Goal: Task Accomplishment & Management: Manage account settings

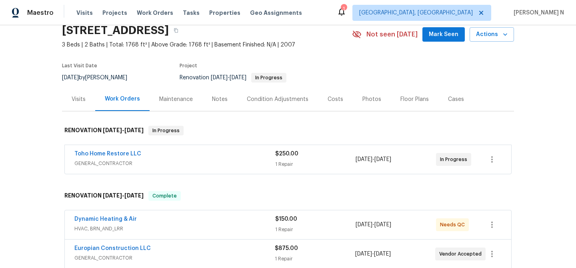
scroll to position [38, 0]
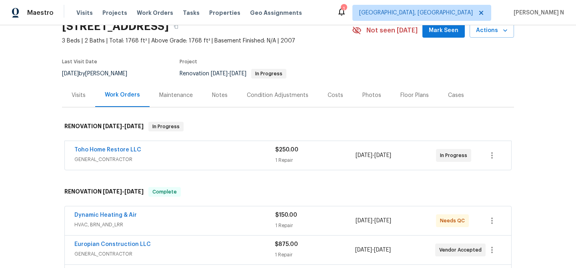
click at [216, 167] on div "Toho Home Restore LLC GENERAL_CONTRACTOR $250.00 1 Repair 9/30/2025 - 9/30/2025…" at bounding box center [288, 155] width 447 height 29
click at [227, 167] on div "Toho Home Restore LLC GENERAL_CONTRACTOR $250.00 1 Repair 9/30/2025 - 9/30/2025…" at bounding box center [288, 155] width 447 height 29
click at [251, 151] on div "Toho Home Restore LLC" at bounding box center [174, 151] width 201 height 10
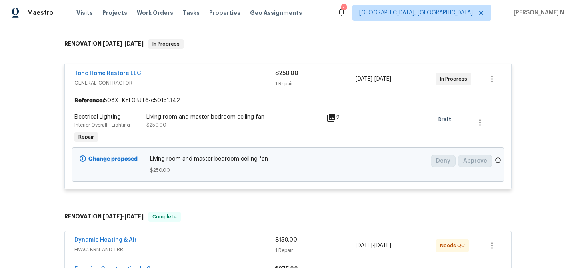
scroll to position [121, 0]
click at [333, 117] on icon at bounding box center [332, 117] width 10 height 10
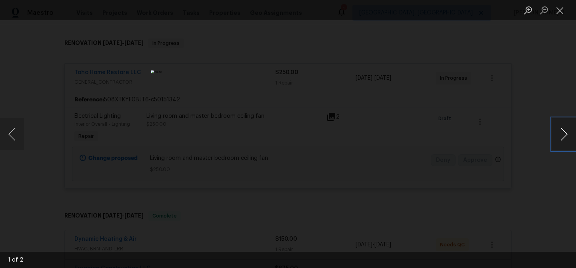
click at [563, 136] on button "Next image" at bounding box center [564, 134] width 24 height 32
click at [563, 13] on button "Close lightbox" at bounding box center [560, 10] width 16 height 14
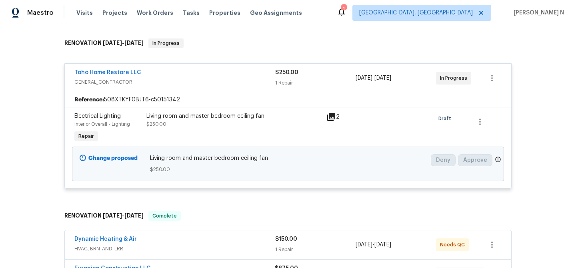
click at [308, 135] on div "Living room and master bedroom ceiling fan $250.00" at bounding box center [234, 128] width 180 height 37
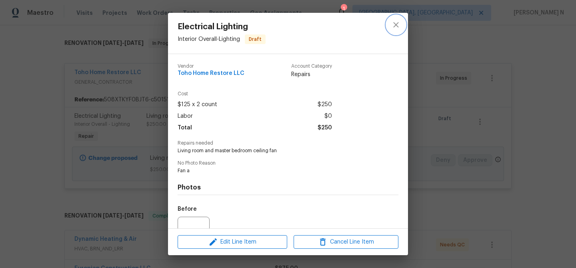
click at [397, 28] on icon "close" at bounding box center [396, 25] width 10 height 10
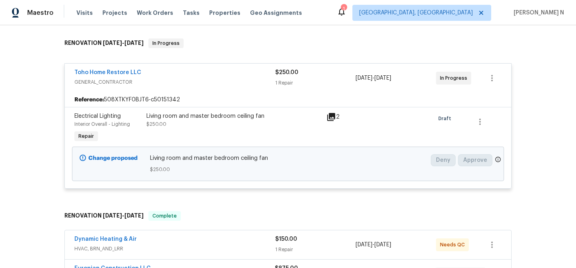
click at [245, 92] on div "Toho Home Restore LLC GENERAL_CONTRACTOR $250.00 1 Repair 9/30/2025 - 9/30/2025…" at bounding box center [288, 78] width 447 height 29
click at [142, 78] on span "GENERAL_CONTRACTOR" at bounding box center [174, 82] width 201 height 8
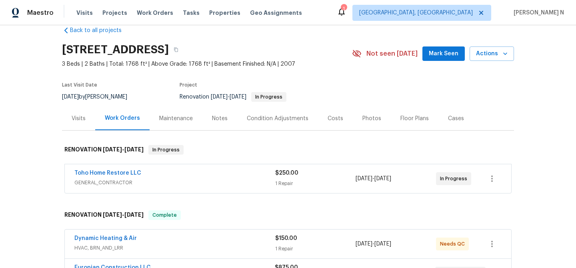
scroll to position [0, 0]
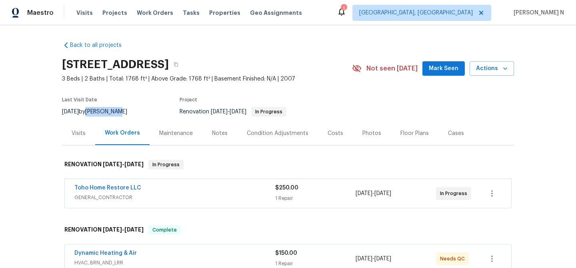
drag, startPoint x: 100, startPoint y: 111, endPoint x: 130, endPoint y: 111, distance: 30.0
click at [130, 111] on div "9/30/2025 by Caleb Hurst" at bounding box center [99, 112] width 75 height 10
copy div "Caleb Hurst"
click at [179, 65] on icon "button" at bounding box center [176, 64] width 5 height 5
drag, startPoint x: 71, startPoint y: 189, endPoint x: 139, endPoint y: 187, distance: 68.1
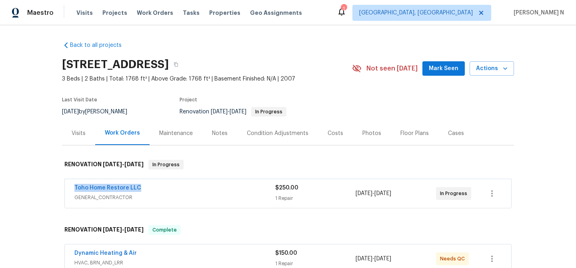
click at [139, 187] on div "Toho Home Restore LLC GENERAL_CONTRACTOR $250.00 1 Repair 9/30/2025 - 9/30/2025…" at bounding box center [288, 193] width 447 height 29
copy link "Toho Home Restore LLC"
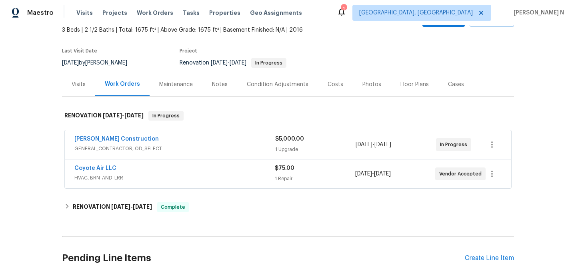
scroll to position [96, 0]
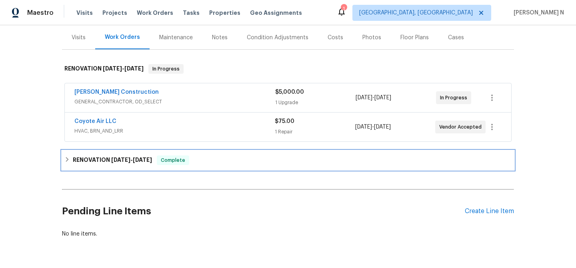
click at [151, 161] on span "10/2/25" at bounding box center [142, 160] width 19 height 6
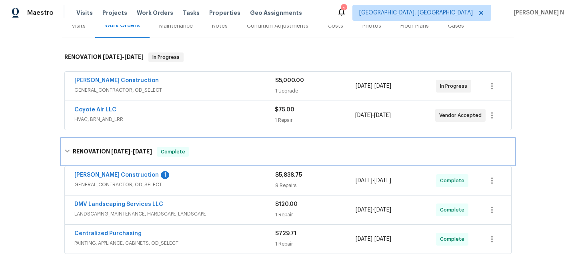
scroll to position [88, 0]
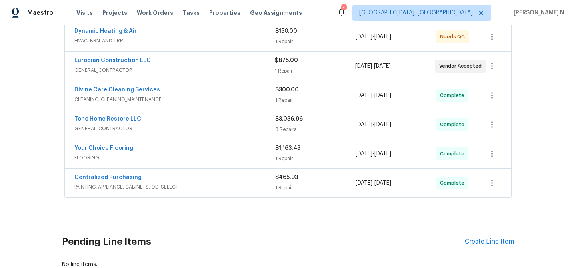
scroll to position [277, 0]
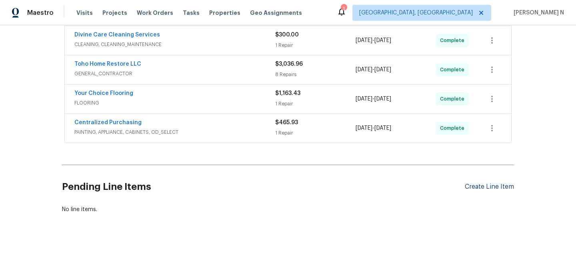
click at [481, 185] on div "Create Line Item" at bounding box center [489, 187] width 49 height 8
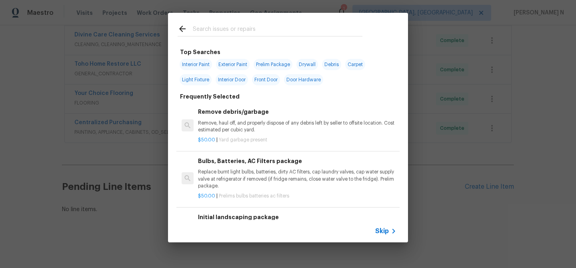
click at [389, 233] on span "Skip" at bounding box center [382, 231] width 14 height 8
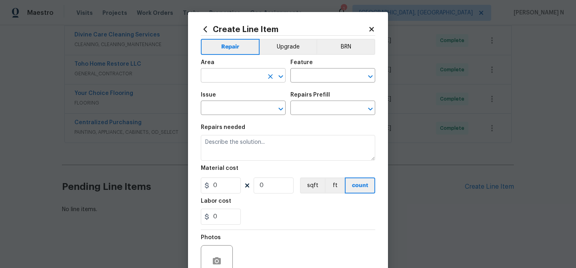
click at [254, 74] on input "text" at bounding box center [232, 76] width 62 height 12
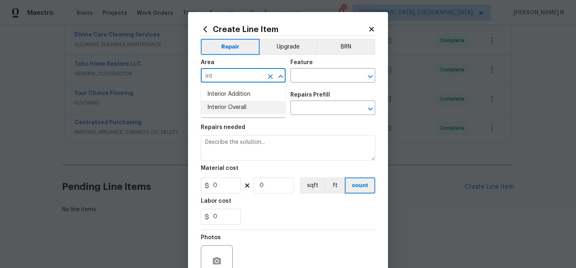
click at [241, 109] on li "Interior Overall" at bounding box center [243, 107] width 85 height 13
type input "Interior Overall"
click at [325, 80] on input "text" at bounding box center [322, 76] width 62 height 12
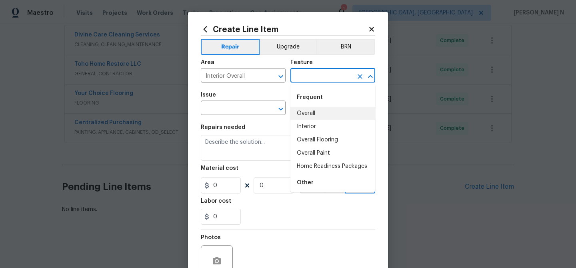
click at [320, 107] on li "Overall" at bounding box center [333, 113] width 85 height 13
type input "Overall"
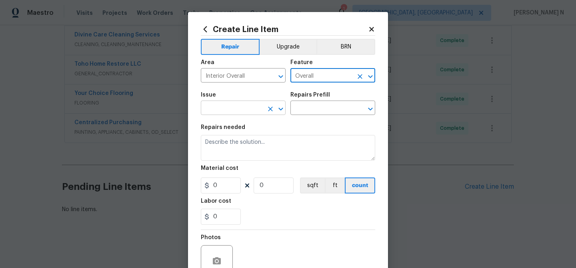
click at [226, 106] on input "text" at bounding box center [232, 108] width 62 height 12
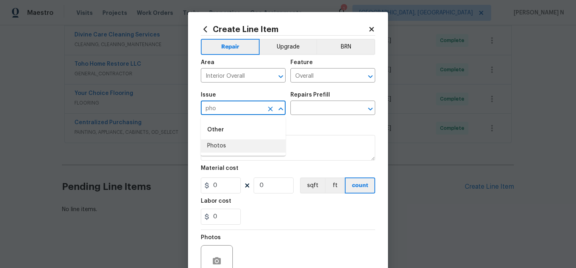
click at [221, 148] on li "Photos" at bounding box center [243, 145] width 85 height 13
type input "Photos"
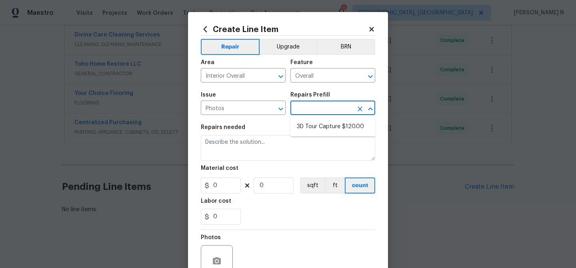
click at [306, 106] on input "text" at bounding box center [322, 108] width 62 height 12
click at [310, 124] on li "3D Tour Capture $120.00" at bounding box center [333, 126] width 85 height 13
type input "3D Tour Capture $120.00"
type textarea "Capture 3D tour of home"
type input "1"
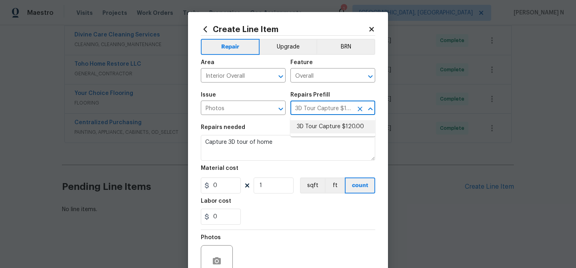
type input "120"
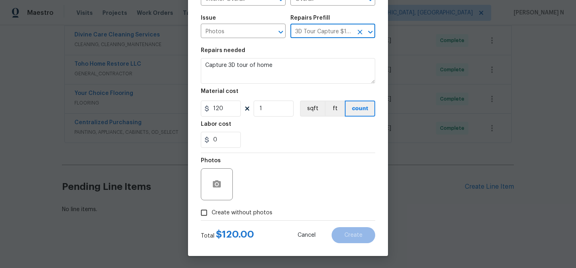
click at [205, 213] on input "Create without photos" at bounding box center [204, 212] width 15 height 15
checkbox input "true"
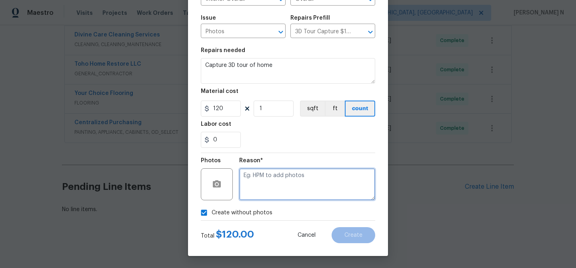
click at [262, 186] on textarea at bounding box center [307, 184] width 136 height 32
type textarea "."
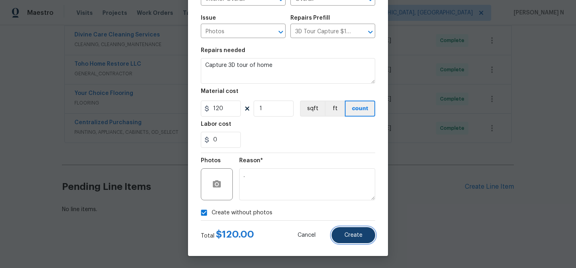
click at [361, 234] on span "Create" at bounding box center [354, 235] width 18 height 6
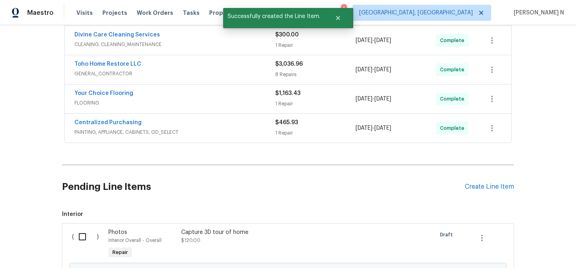
scroll to position [368, 0]
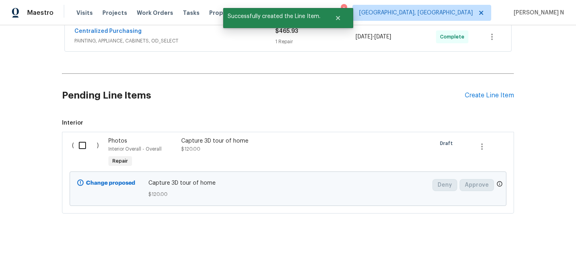
click at [83, 146] on input "checkbox" at bounding box center [85, 145] width 23 height 17
checkbox input "true"
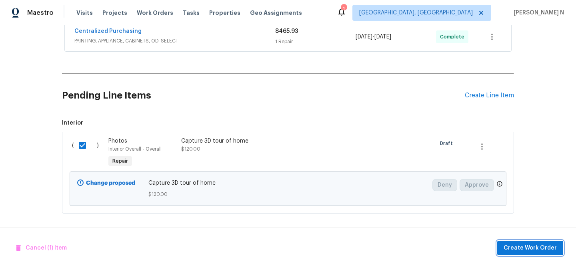
click at [534, 251] on span "Create Work Order" at bounding box center [530, 248] width 53 height 10
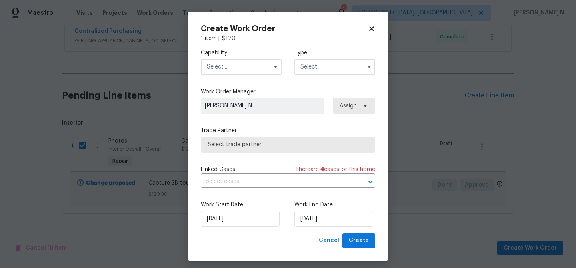
click at [236, 64] on input "text" at bounding box center [241, 67] width 81 height 16
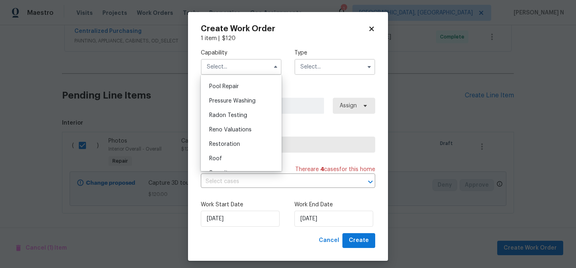
scroll to position [674, 0]
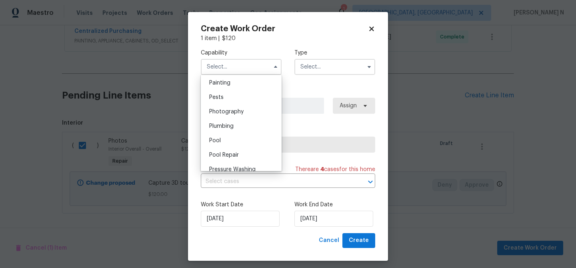
click at [239, 114] on span "Photography" at bounding box center [226, 112] width 34 height 6
type input "Photography"
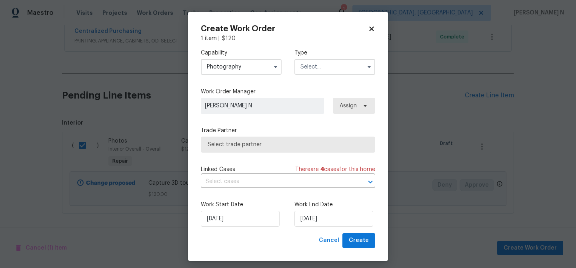
click at [305, 74] on input "text" at bounding box center [335, 67] width 81 height 16
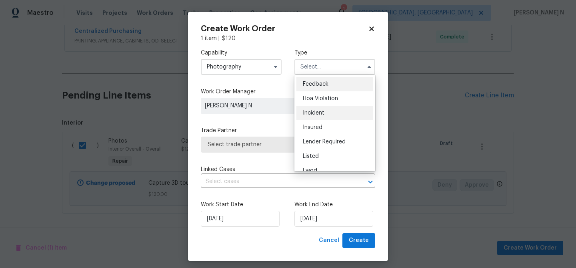
scroll to position [95, 0]
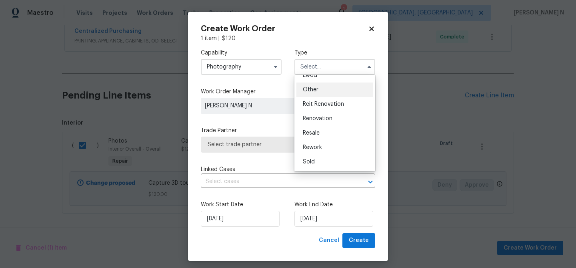
click at [312, 94] on div "Other" at bounding box center [335, 89] width 77 height 14
type input "Other"
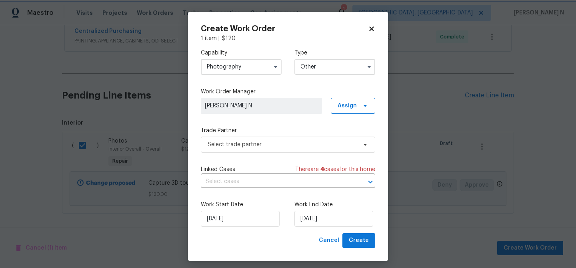
scroll to position [0, 0]
click at [257, 146] on span "Select trade partner" at bounding box center [282, 144] width 149 height 8
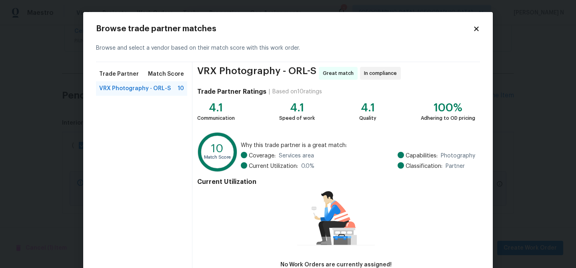
scroll to position [52, 0]
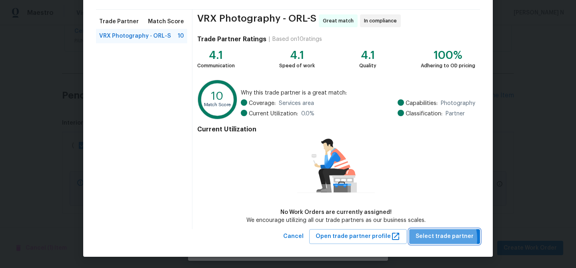
click at [436, 238] on span "Select trade partner" at bounding box center [445, 236] width 58 height 10
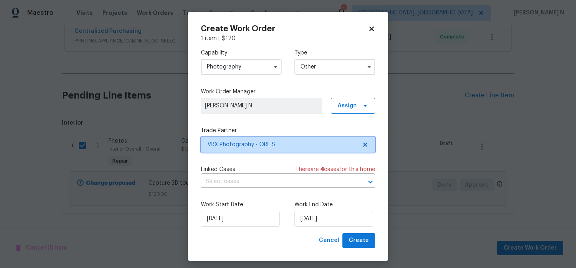
scroll to position [0, 0]
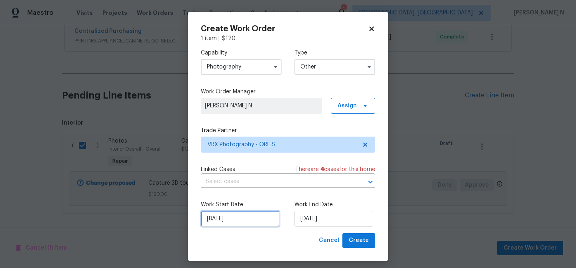
click at [234, 217] on input "[DATE]" at bounding box center [240, 219] width 79 height 16
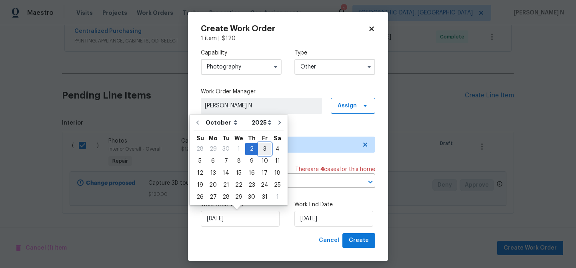
click at [264, 150] on div "3" at bounding box center [264, 148] width 13 height 11
type input "03/10/2025"
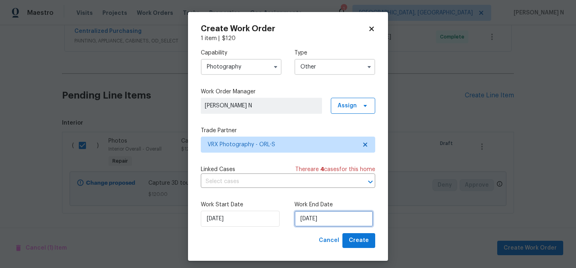
click at [324, 218] on input "03/10/2025" at bounding box center [334, 219] width 79 height 16
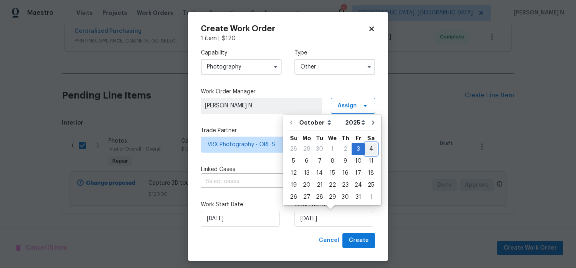
click at [365, 152] on div "4" at bounding box center [371, 148] width 12 height 11
type input "04/10/2025"
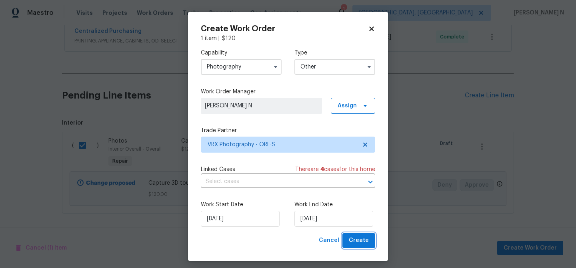
click at [360, 241] on span "Create" at bounding box center [359, 240] width 20 height 10
checkbox input "false"
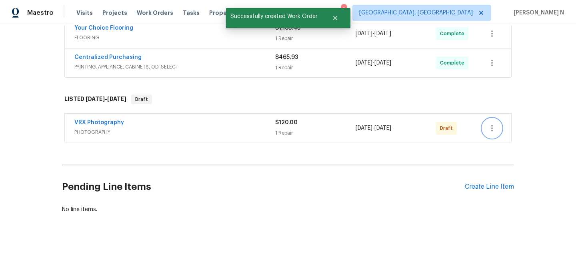
click at [492, 125] on icon "button" at bounding box center [493, 128] width 2 height 6
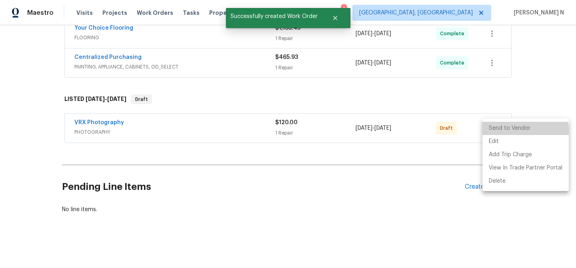
click at [502, 131] on li "Send to Vendor" at bounding box center [526, 128] width 86 height 13
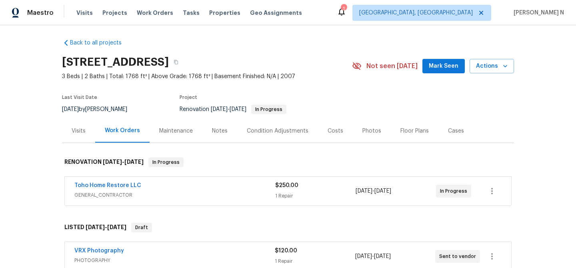
scroll to position [0, 0]
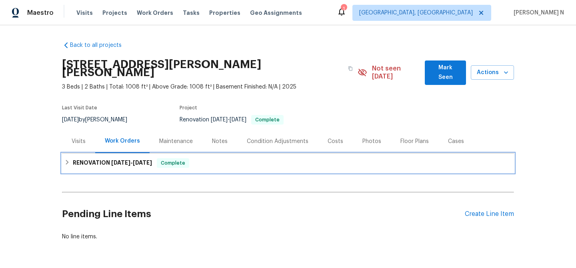
click at [135, 160] on span "[DATE] - [DATE]" at bounding box center [131, 163] width 41 height 6
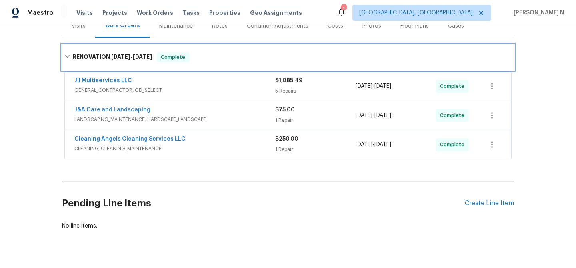
scroll to position [124, 0]
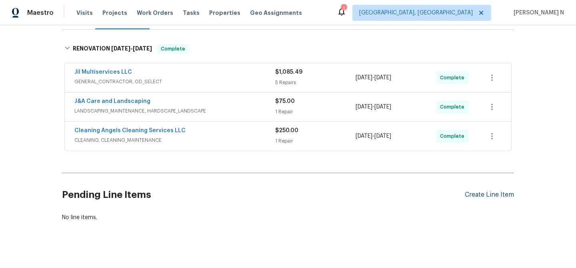
click at [480, 191] on div "Create Line Item" at bounding box center [489, 195] width 49 height 8
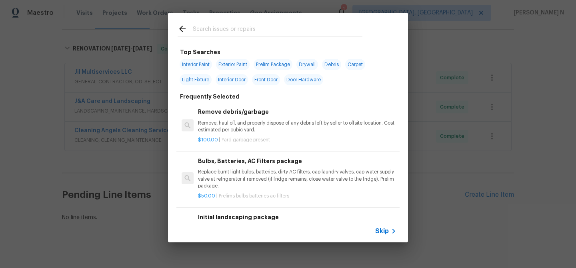
click at [379, 227] on span "Skip" at bounding box center [382, 231] width 14 height 8
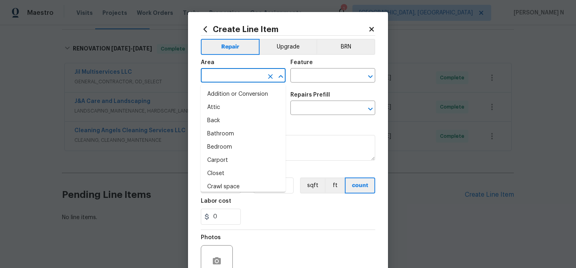
click at [232, 70] on input "text" at bounding box center [232, 76] width 62 height 12
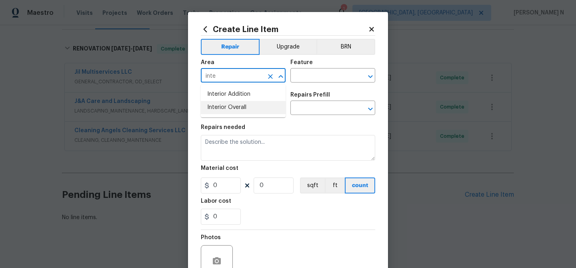
click at [231, 106] on li "Interior Overall" at bounding box center [243, 107] width 85 height 13
type input "Interior Overall"
click at [334, 66] on div "Feature" at bounding box center [333, 65] width 85 height 10
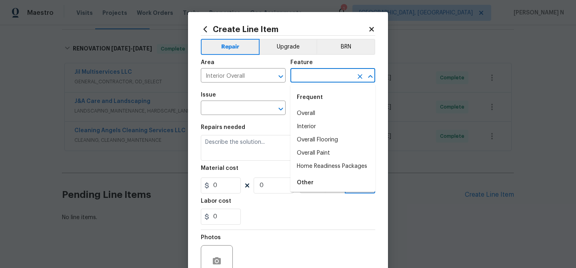
click at [330, 70] on input "text" at bounding box center [322, 76] width 62 height 12
click at [311, 114] on li "Overall" at bounding box center [333, 113] width 85 height 13
type input "Overall"
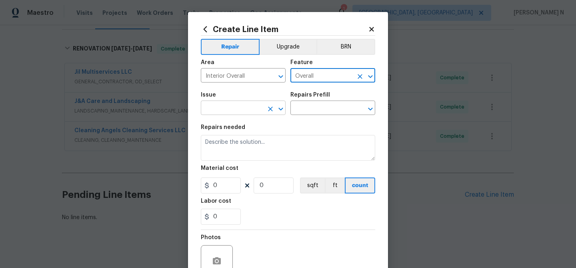
click at [274, 114] on div at bounding box center [275, 108] width 21 height 11
click at [250, 106] on input "text" at bounding box center [232, 108] width 62 height 12
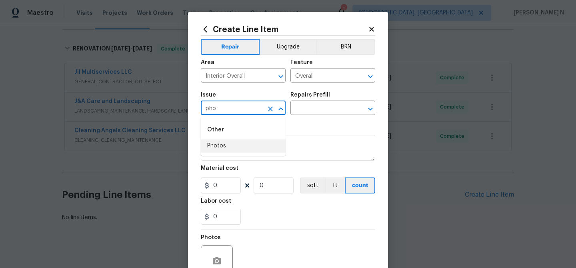
click at [221, 141] on li "Photos" at bounding box center [243, 145] width 85 height 13
type input "Photos"
click at [326, 108] on input "text" at bounding box center [322, 108] width 62 height 12
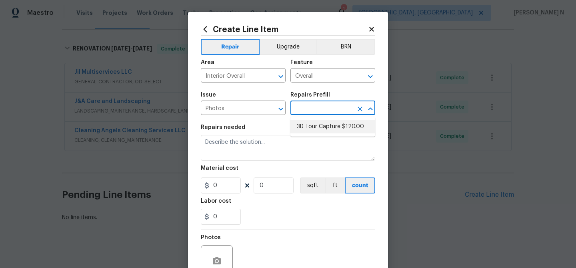
click at [323, 126] on li "3D Tour Capture $120.00" at bounding box center [333, 126] width 85 height 13
type input "3D Tour Capture $120.00"
type textarea "Capture 3D tour of home"
type input "120"
type input "1"
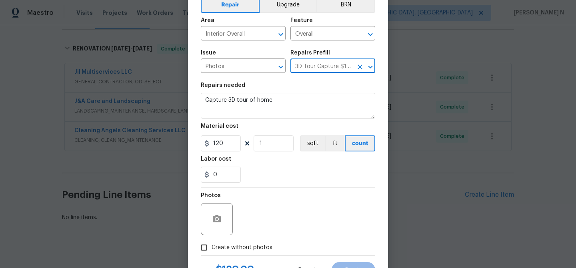
scroll to position [48, 0]
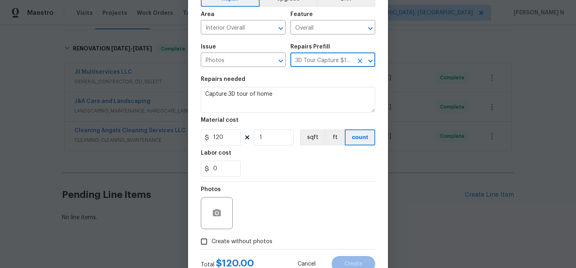
click at [215, 230] on div "Photos" at bounding box center [218, 208] width 34 height 52
click at [208, 240] on input "Create without photos" at bounding box center [204, 241] width 15 height 15
checkbox input "true"
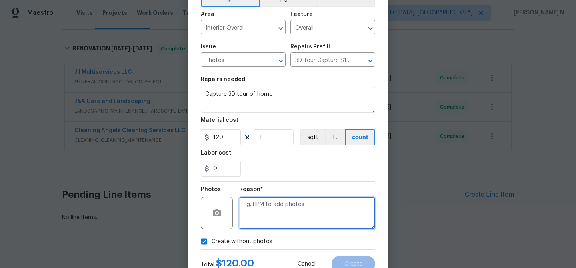
click at [302, 200] on textarea at bounding box center [307, 213] width 136 height 32
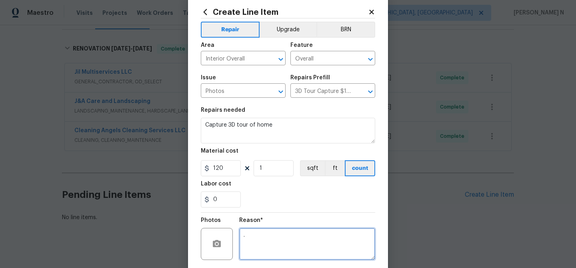
scroll to position [77, 0]
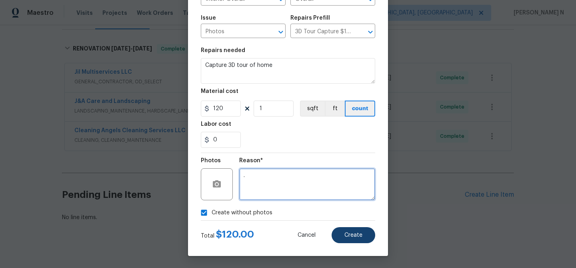
type textarea "."
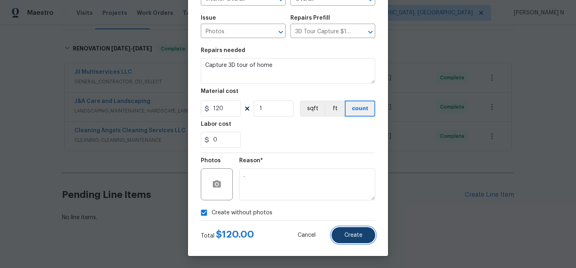
click at [356, 237] on span "Create" at bounding box center [354, 235] width 18 height 6
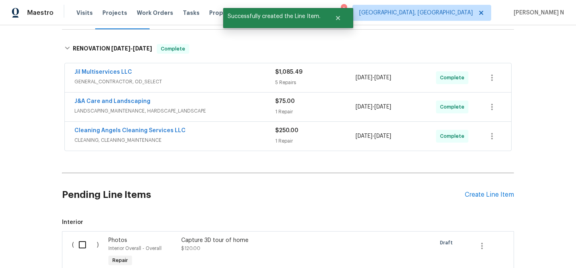
click at [84, 236] on input "checkbox" at bounding box center [85, 244] width 23 height 17
checkbox input "true"
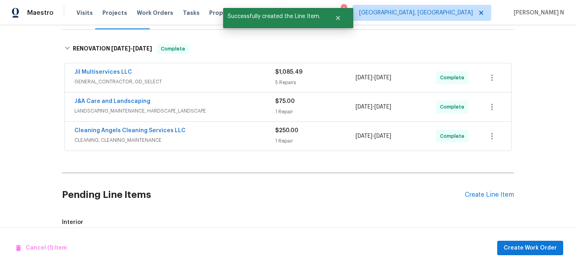
scroll to position [215, 0]
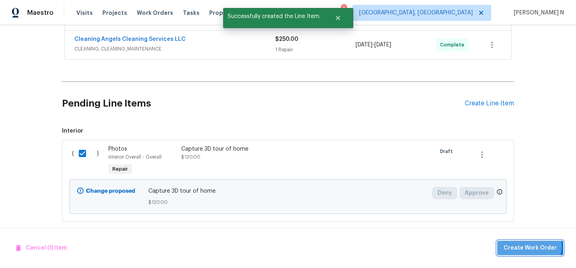
click at [522, 245] on span "Create Work Order" at bounding box center [530, 248] width 53 height 10
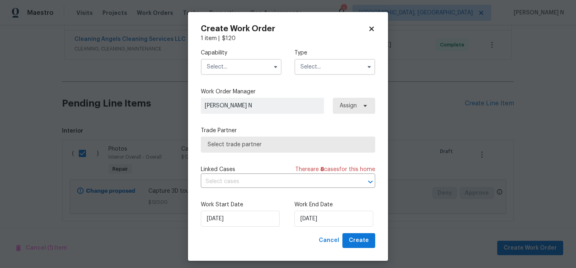
click at [240, 65] on input "text" at bounding box center [241, 67] width 81 height 16
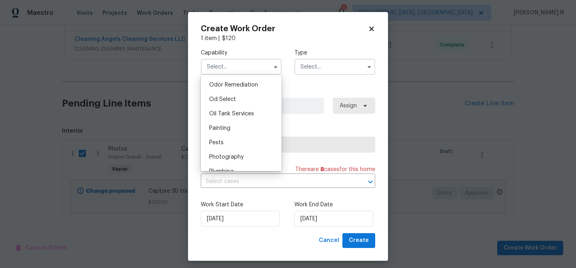
scroll to position [649, 0]
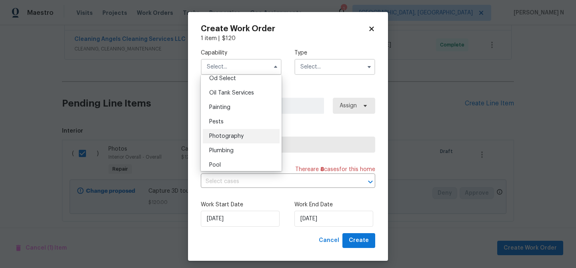
click at [228, 135] on span "Photography" at bounding box center [226, 136] width 34 height 6
type input "Photography"
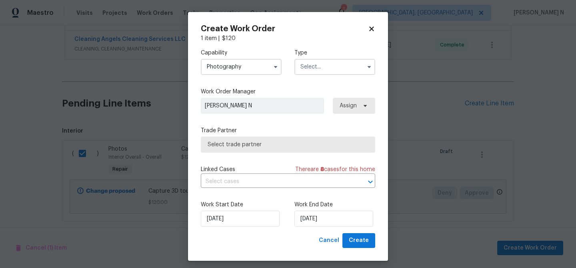
click at [315, 69] on input "text" at bounding box center [335, 67] width 81 height 16
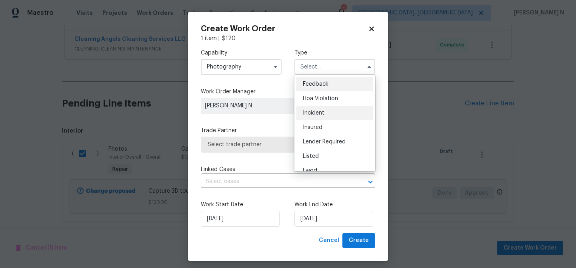
scroll to position [95, 0]
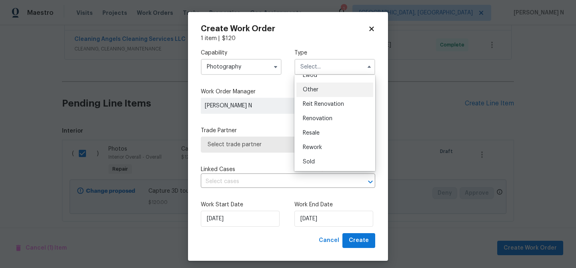
click at [314, 93] on div "Other" at bounding box center [335, 89] width 77 height 14
type input "Other"
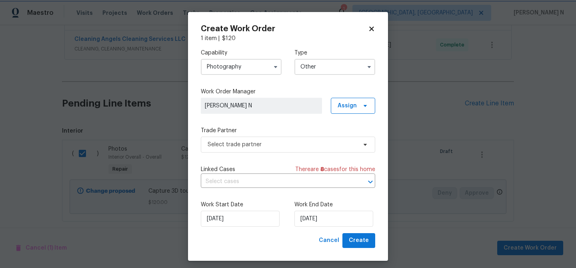
scroll to position [0, 0]
click at [249, 147] on span "Select trade partner" at bounding box center [282, 144] width 149 height 8
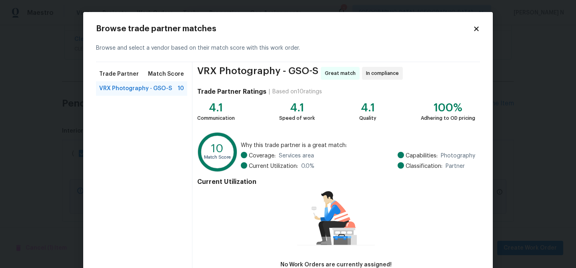
scroll to position [52, 0]
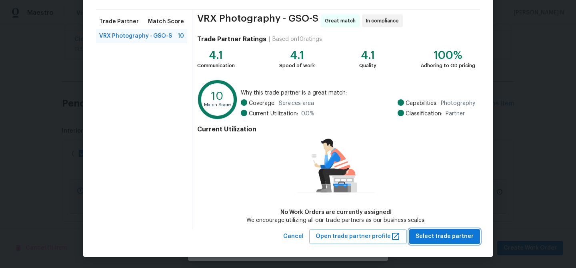
click at [433, 232] on span "Select trade partner" at bounding box center [445, 236] width 58 height 10
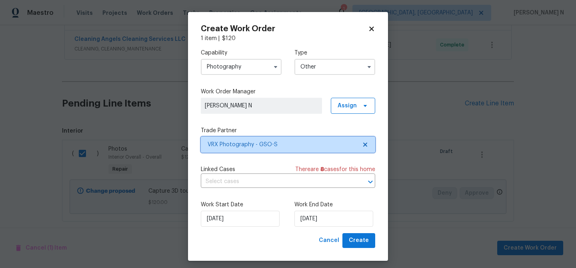
scroll to position [5, 0]
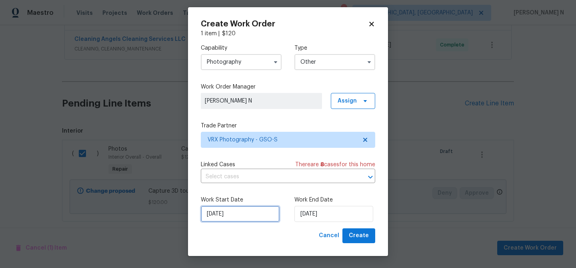
click at [219, 216] on input "02/10/2025" at bounding box center [240, 214] width 79 height 16
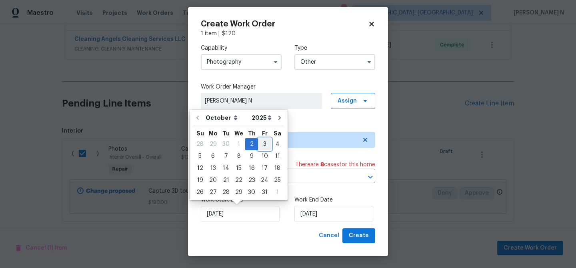
click at [261, 144] on div "3" at bounding box center [264, 143] width 13 height 11
type input "03/10/2025"
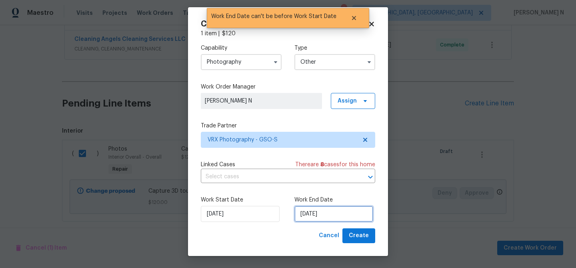
click at [311, 218] on input "03/10/2025" at bounding box center [334, 214] width 79 height 16
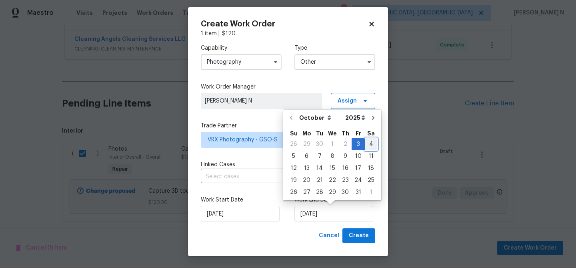
click at [368, 146] on div "4" at bounding box center [371, 143] width 12 height 11
type input "04/10/2025"
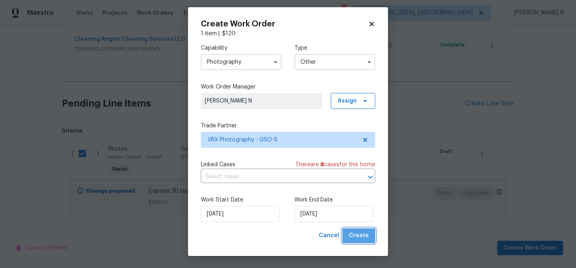
click at [357, 239] on span "Create" at bounding box center [359, 236] width 20 height 10
checkbox input "false"
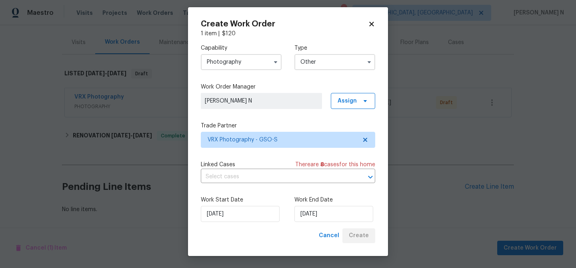
scroll to position [91, 0]
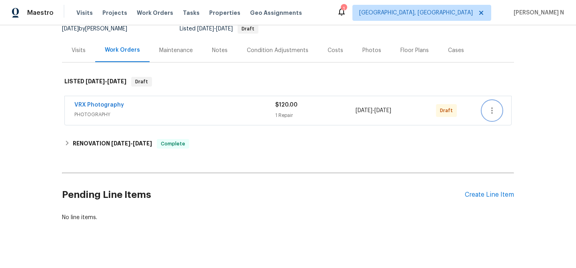
click at [495, 106] on icon "button" at bounding box center [493, 111] width 10 height 10
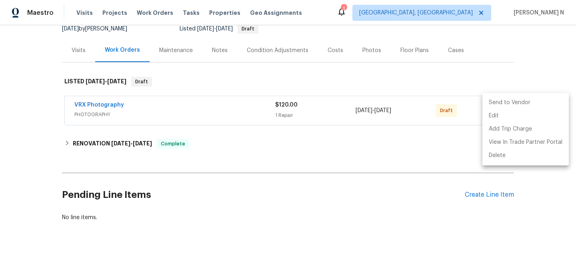
click at [495, 104] on li "Send to Vendor" at bounding box center [526, 102] width 86 height 13
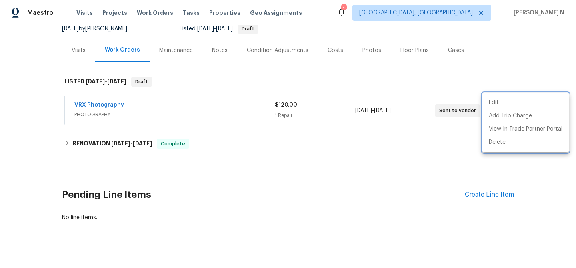
click at [268, 118] on div at bounding box center [288, 134] width 576 height 268
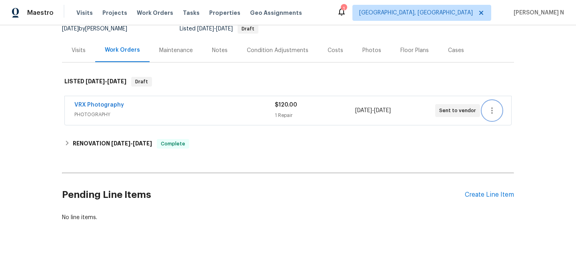
scroll to position [0, 0]
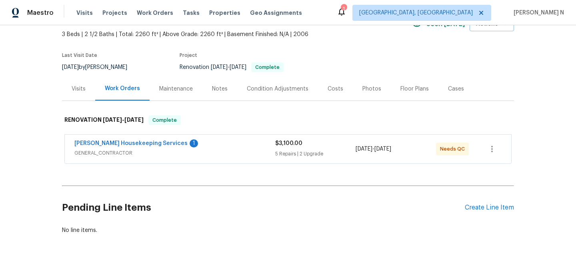
scroll to position [65, 0]
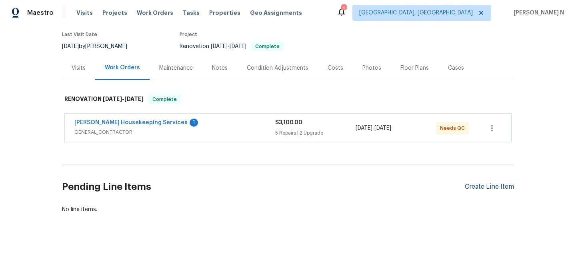
click at [487, 189] on div "Create Line Item" at bounding box center [489, 187] width 49 height 8
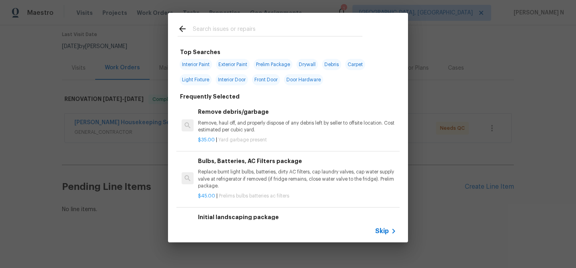
click at [377, 230] on span "Skip" at bounding box center [382, 231] width 14 height 8
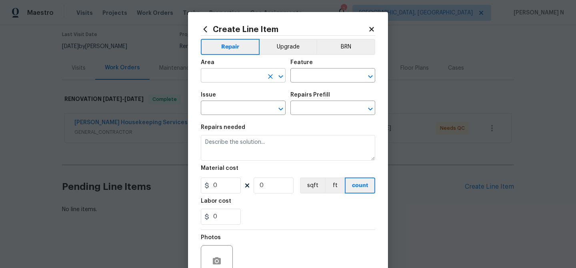
click at [235, 74] on input "text" at bounding box center [232, 76] width 62 height 12
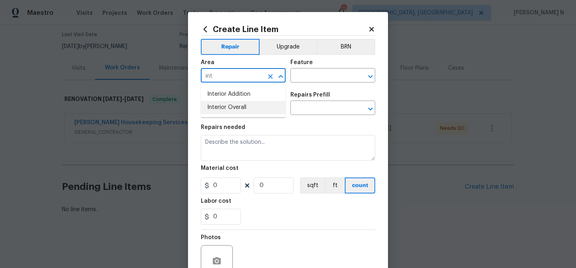
click at [241, 111] on li "Interior Overall" at bounding box center [243, 107] width 85 height 13
type input "Interior Overall"
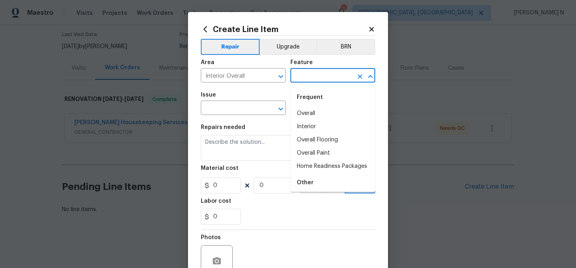
click at [328, 76] on input "text" at bounding box center [322, 76] width 62 height 12
click at [329, 114] on li "Overall" at bounding box center [333, 113] width 85 height 13
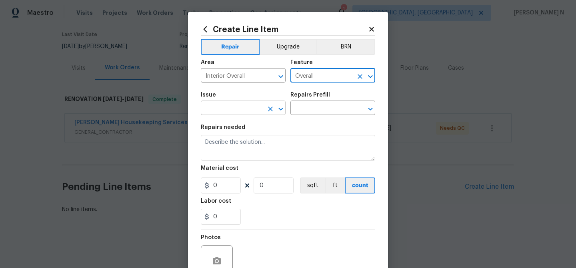
type input "Overall"
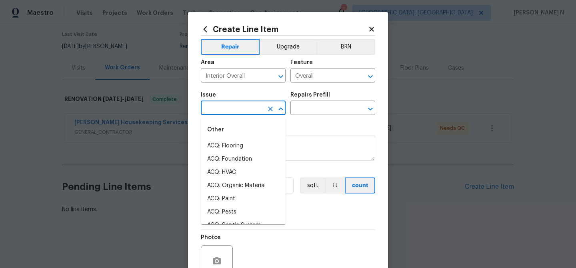
click at [229, 107] on input "text" at bounding box center [232, 108] width 62 height 12
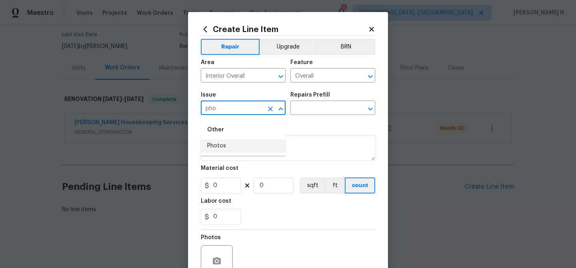
click at [221, 147] on li "Photos" at bounding box center [243, 145] width 85 height 13
type input "Photos"
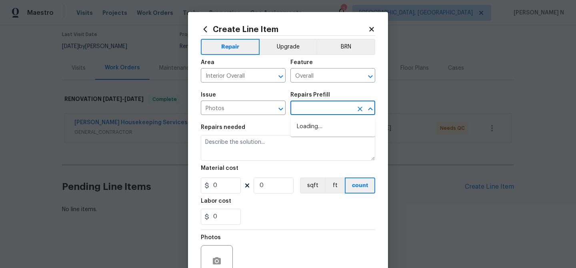
click at [312, 111] on input "text" at bounding box center [322, 108] width 62 height 12
click at [312, 125] on li "3D Tour Capture $120.00" at bounding box center [333, 126] width 85 height 13
type input "3D Tour Capture $120.00"
type textarea "Capture 3D tour of home"
type input "1"
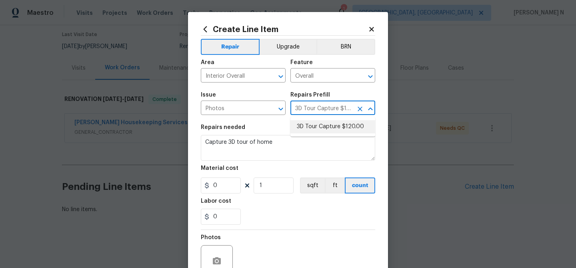
type input "120"
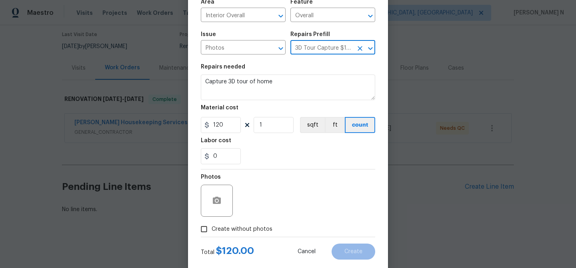
scroll to position [77, 0]
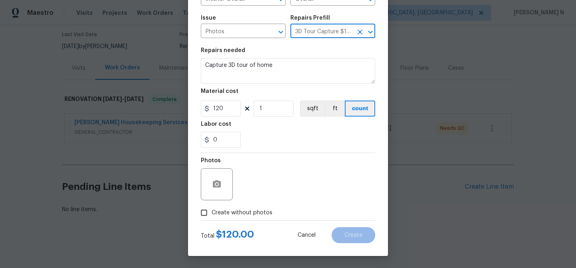
click at [206, 212] on input "Create without photos" at bounding box center [204, 212] width 15 height 15
checkbox input "true"
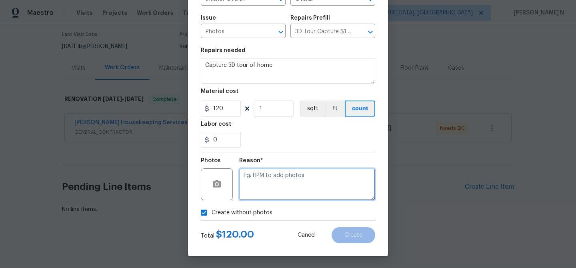
click at [287, 181] on textarea at bounding box center [307, 184] width 136 height 32
click at [271, 181] on textarea at bounding box center [307, 184] width 136 height 32
type textarea "."
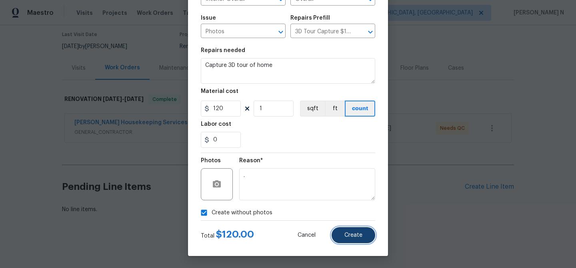
click at [350, 237] on span "Create" at bounding box center [354, 235] width 18 height 6
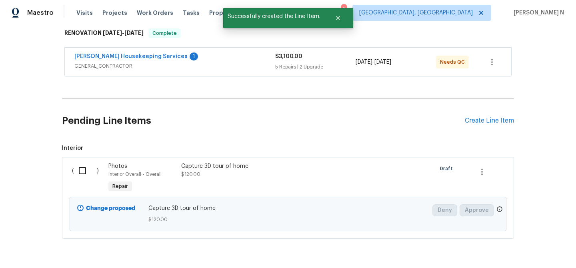
scroll to position [157, 0]
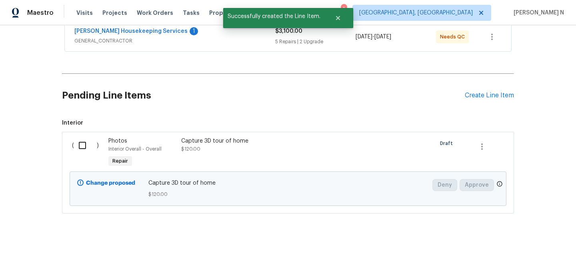
click at [85, 144] on input "checkbox" at bounding box center [85, 145] width 23 height 17
checkbox input "true"
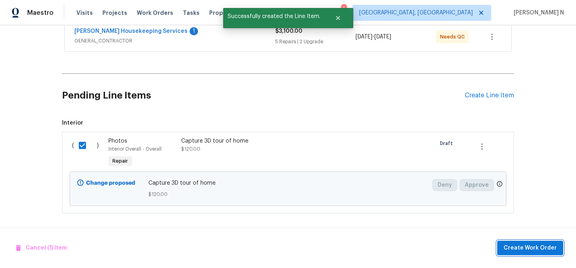
click at [534, 244] on span "Create Work Order" at bounding box center [530, 248] width 53 height 10
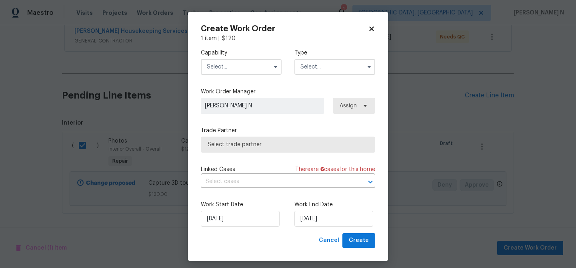
click at [235, 67] on input "text" at bounding box center [241, 67] width 81 height 16
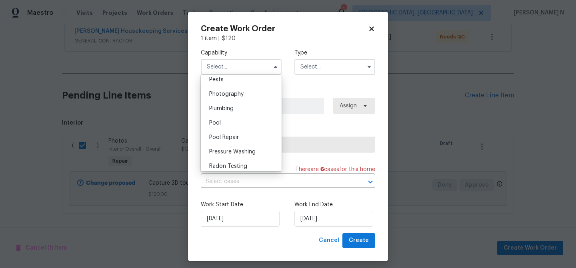
scroll to position [680, 0]
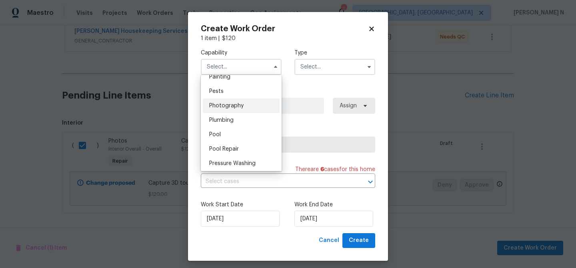
click at [228, 105] on span "Photography" at bounding box center [226, 106] width 34 height 6
type input "Photography"
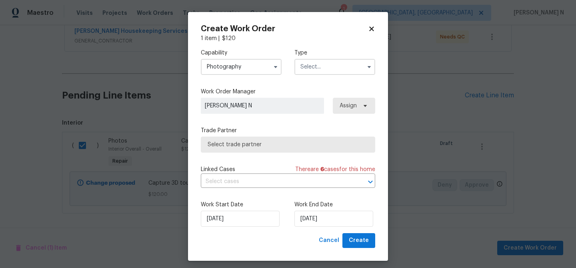
click at [317, 68] on input "text" at bounding box center [335, 67] width 81 height 16
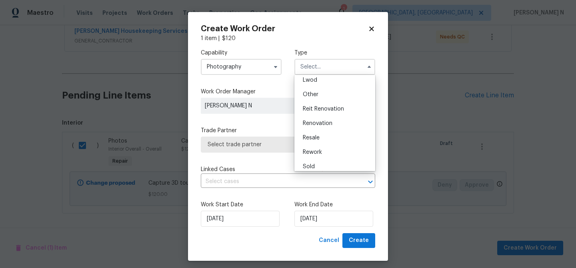
scroll to position [95, 0]
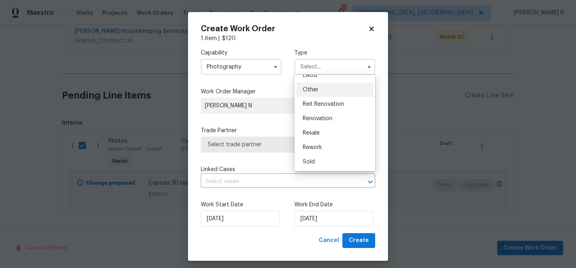
click at [312, 88] on span "Other" at bounding box center [311, 90] width 16 height 6
type input "Other"
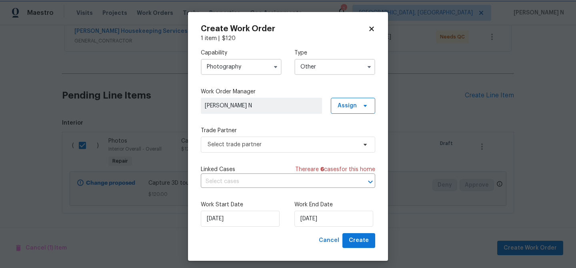
scroll to position [0, 0]
click at [253, 150] on span "Select trade partner" at bounding box center [288, 144] width 175 height 16
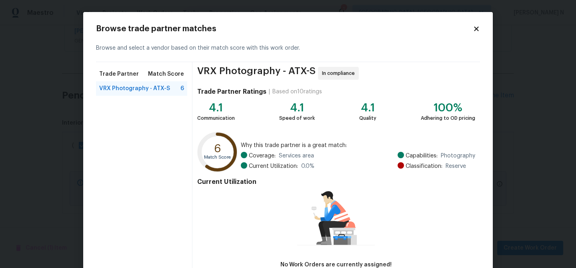
scroll to position [52, 0]
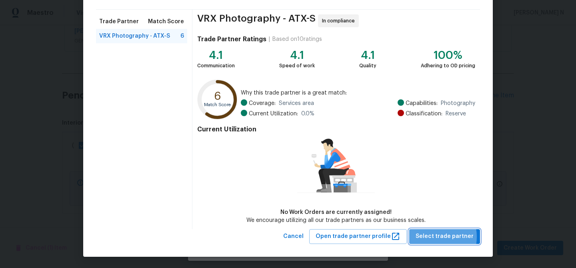
click at [435, 236] on span "Select trade partner" at bounding box center [445, 236] width 58 height 10
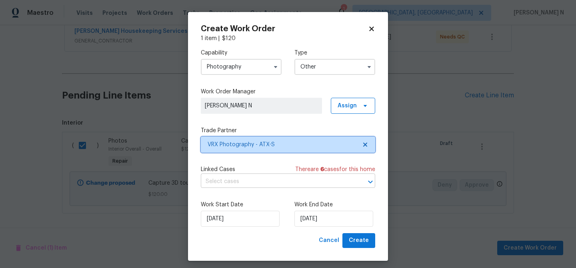
scroll to position [5, 0]
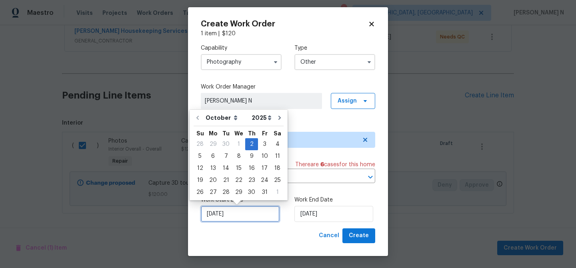
click at [237, 213] on input "02/10/2025" at bounding box center [240, 214] width 79 height 16
click at [262, 138] on div "3" at bounding box center [264, 143] width 13 height 11
type input "03/10/2025"
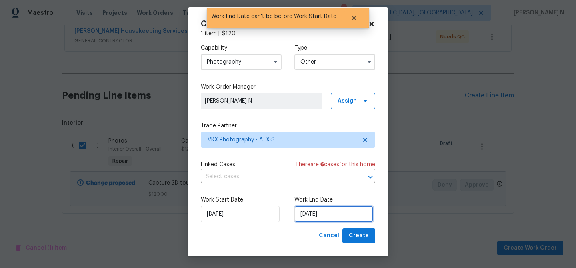
click at [333, 213] on input "03/10/2025" at bounding box center [334, 214] width 79 height 16
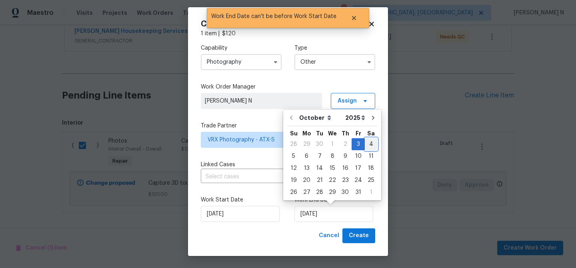
click at [368, 138] on div "4" at bounding box center [371, 144] width 12 height 12
type input "04/10/2025"
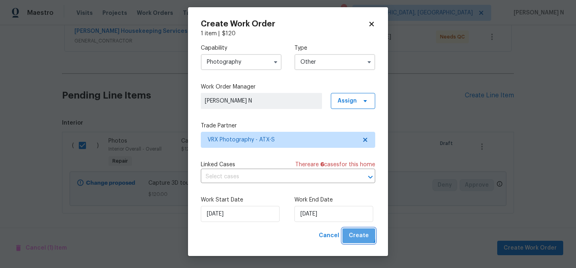
click at [357, 234] on span "Create" at bounding box center [359, 236] width 20 height 10
checkbox input "false"
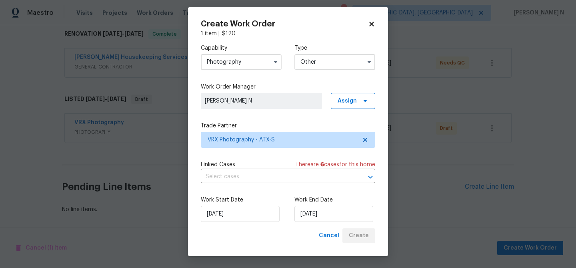
scroll to position [130, 0]
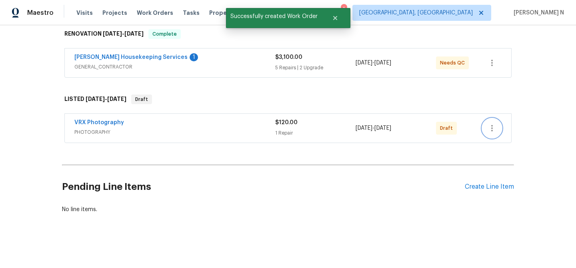
click at [491, 127] on icon "button" at bounding box center [493, 128] width 10 height 10
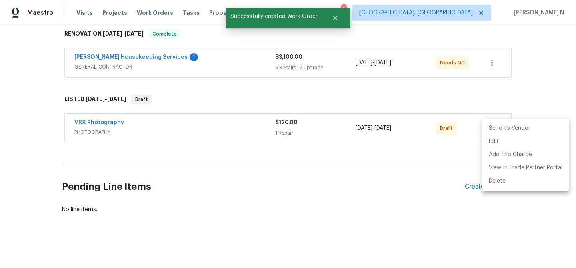
click at [494, 128] on li "Send to Vendor" at bounding box center [526, 128] width 86 height 13
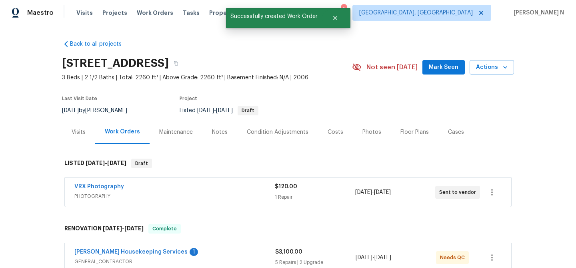
scroll to position [0, 0]
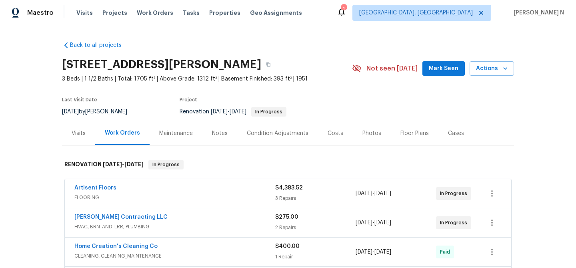
drag, startPoint x: 100, startPoint y: 110, endPoint x: 141, endPoint y: 110, distance: 40.8
click at [137, 110] on div "[DATE] by [PERSON_NAME]" at bounding box center [99, 112] width 75 height 10
copy div "[PERSON_NAME]"
click at [271, 66] on icon "button" at bounding box center [269, 64] width 4 height 4
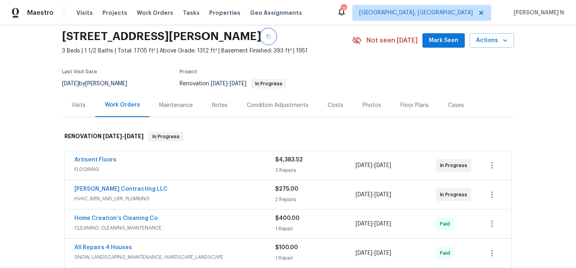
scroll to position [38, 0]
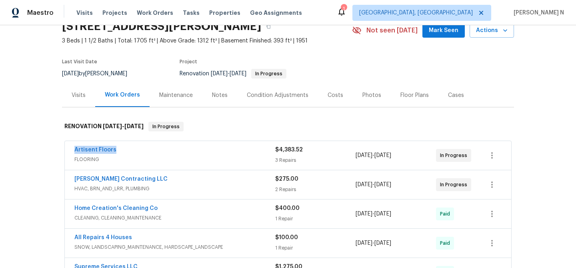
drag, startPoint x: 72, startPoint y: 151, endPoint x: 114, endPoint y: 150, distance: 41.2
click at [114, 150] on div "Artisent Floors FLOORING $4,383.52 3 Repairs [DATE] - [DATE] In Progress" at bounding box center [288, 155] width 447 height 29
copy link "Artisent Floors"
drag, startPoint x: 72, startPoint y: 180, endPoint x: 138, endPoint y: 181, distance: 65.7
click at [138, 181] on div "[PERSON_NAME] Contracting LLC HVAC, BRN_AND_LRR, PLUMBING $275.00 2 Repairs [DA…" at bounding box center [288, 184] width 447 height 29
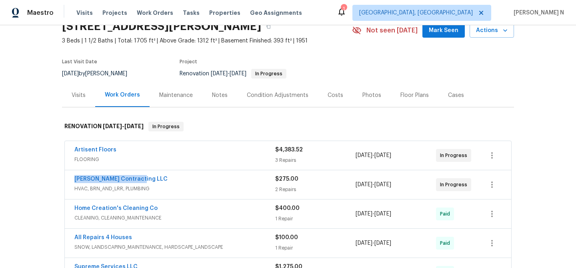
copy link "[PERSON_NAME] Contracting LLC"
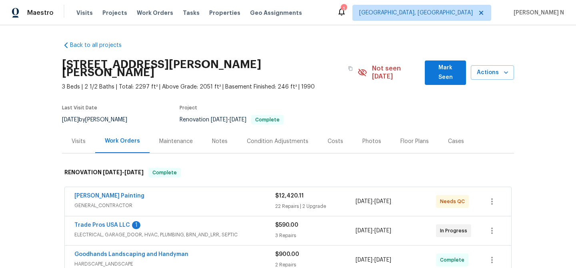
drag, startPoint x: 98, startPoint y: 112, endPoint x: 135, endPoint y: 110, distance: 37.3
click at [135, 115] on div "[DATE] by [PERSON_NAME]" at bounding box center [99, 120] width 75 height 10
copy div "[PERSON_NAME]"
click at [343, 67] on button "button" at bounding box center [350, 68] width 14 height 14
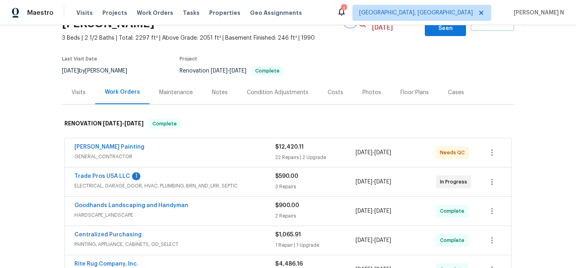
scroll to position [62, 0]
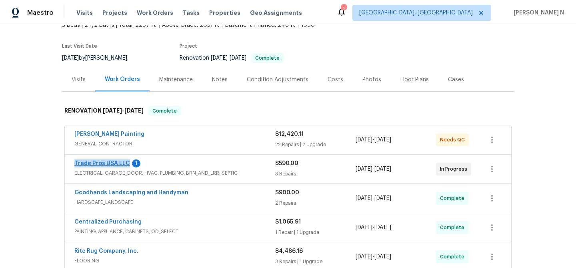
drag, startPoint x: 73, startPoint y: 156, endPoint x: 125, endPoint y: 155, distance: 52.0
click at [125, 155] on div "Trade Pros USA LLC 1 ELECTRICAL, GARAGE_DOOR, HVAC, PLUMBING, BRN_AND_LRR, SEPT…" at bounding box center [288, 169] width 447 height 29
copy link "Trade Pros USA LLC"
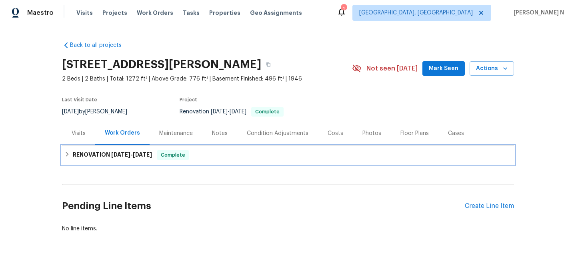
click at [123, 151] on h6 "RENOVATION [DATE] - [DATE]" at bounding box center [112, 155] width 79 height 10
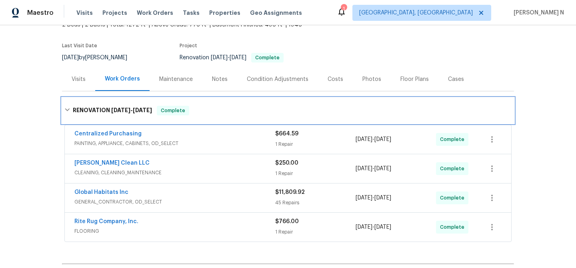
scroll to position [153, 0]
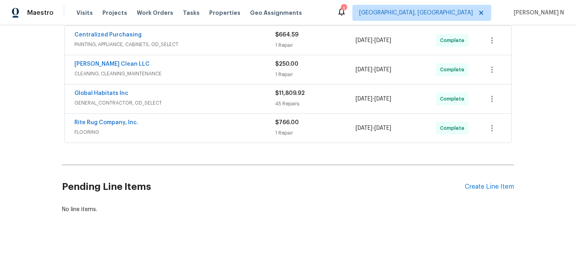
click at [496, 191] on div "Pending Line Items Create Line Item" at bounding box center [288, 186] width 452 height 37
click at [495, 187] on div "Create Line Item" at bounding box center [489, 187] width 49 height 8
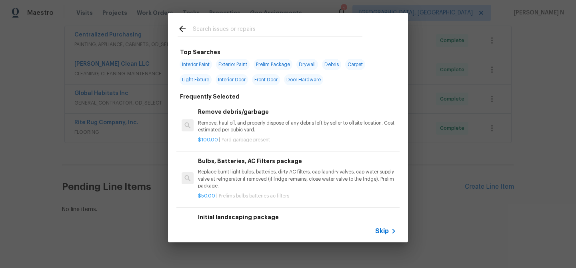
click at [388, 230] on span "Skip" at bounding box center [382, 231] width 14 height 8
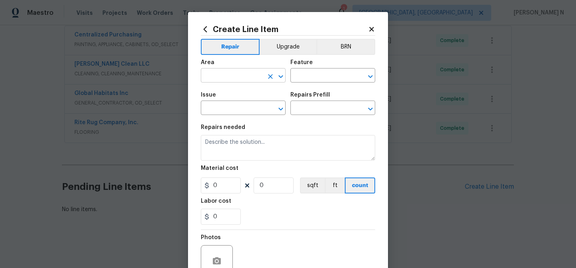
click at [237, 72] on input "text" at bounding box center [232, 76] width 62 height 12
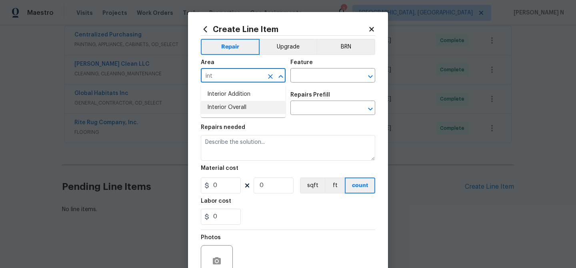
click at [251, 110] on li "Interior Overall" at bounding box center [243, 107] width 85 height 13
type input "Interior Overall"
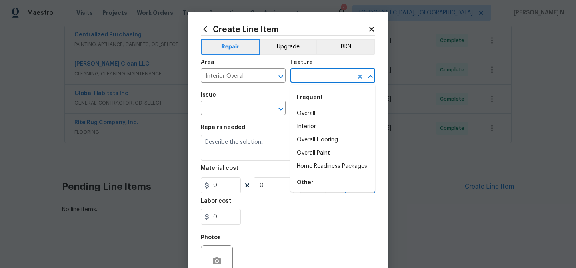
click at [326, 80] on input "text" at bounding box center [322, 76] width 62 height 12
click at [317, 113] on li "Overall" at bounding box center [333, 113] width 85 height 13
type input "Overall"
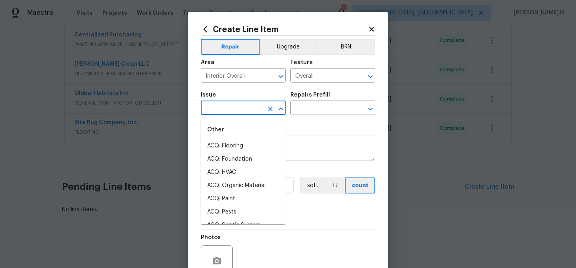
click at [241, 109] on input "text" at bounding box center [232, 108] width 62 height 12
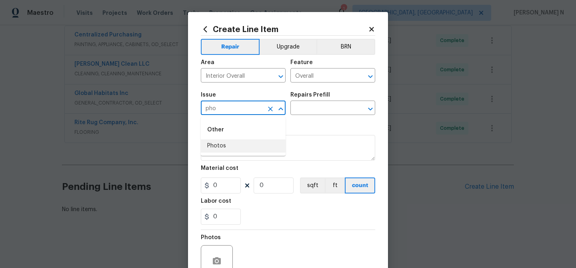
click at [231, 150] on li "Photos" at bounding box center [243, 145] width 85 height 13
type input "Photos"
click at [321, 108] on input "text" at bounding box center [322, 108] width 62 height 12
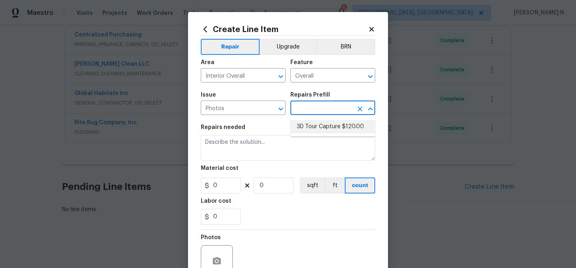
click at [322, 128] on li "3D Tour Capture $120.00" at bounding box center [333, 126] width 85 height 13
type input "3D Tour Capture $120.00"
type textarea "Capture 3D tour of home"
type input "1"
type input "120"
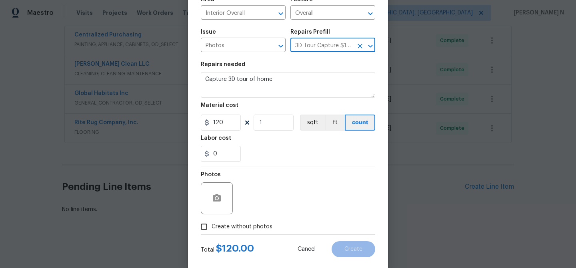
scroll to position [70, 0]
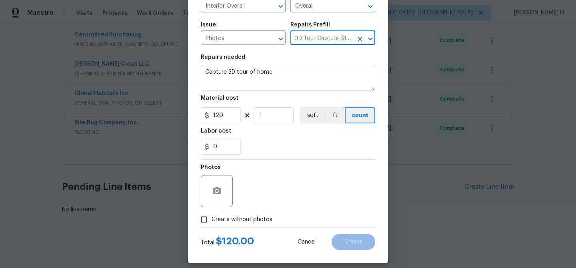
click at [203, 226] on input "Create without photos" at bounding box center [204, 219] width 15 height 15
checkbox input "true"
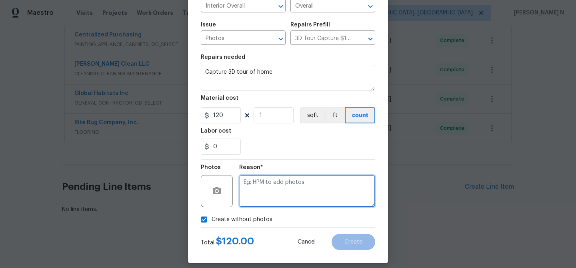
click at [263, 196] on textarea at bounding box center [307, 191] width 136 height 32
type textarea "."
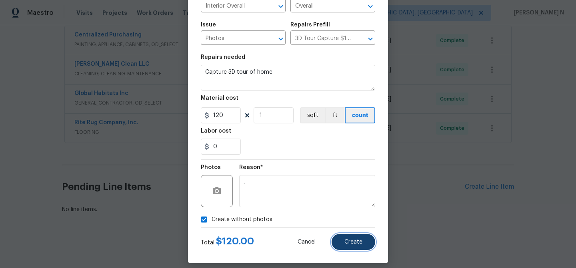
click at [366, 234] on button "Create" at bounding box center [354, 242] width 44 height 16
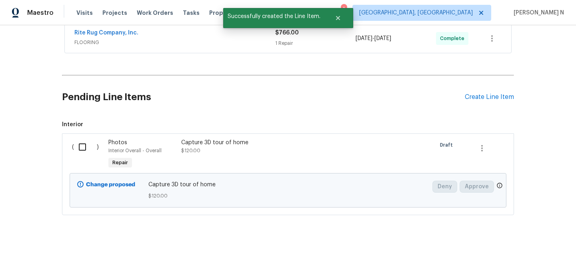
scroll to position [244, 0]
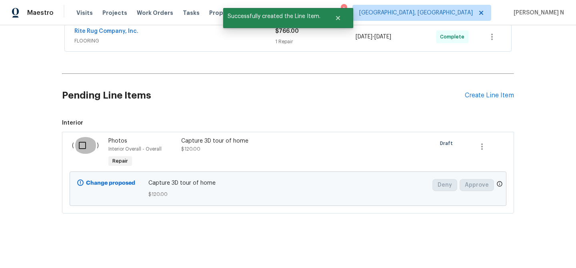
click at [86, 146] on input "checkbox" at bounding box center [85, 145] width 23 height 17
checkbox input "true"
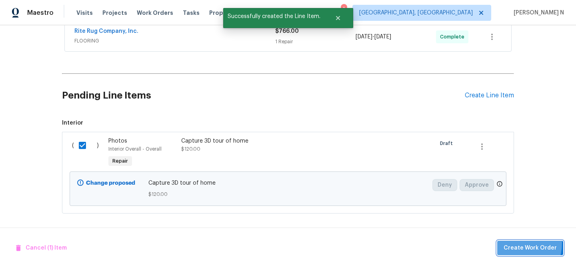
click at [508, 242] on button "Create Work Order" at bounding box center [531, 248] width 66 height 15
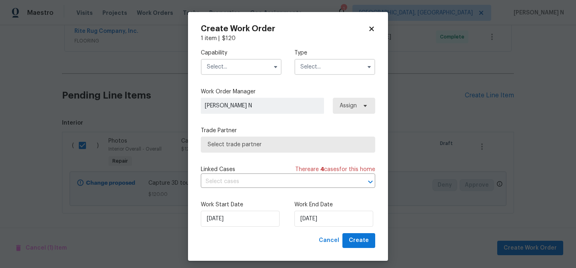
click at [245, 73] on input "text" at bounding box center [241, 67] width 81 height 16
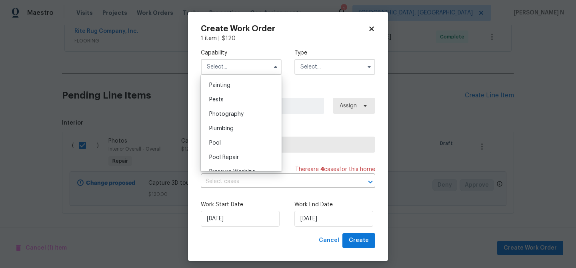
scroll to position [692, 0]
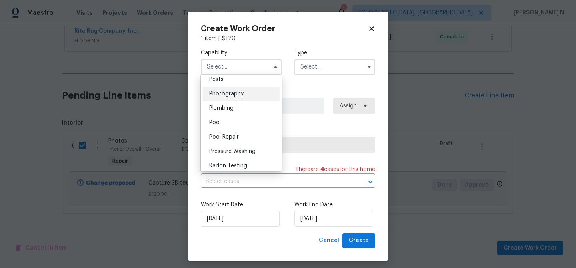
click at [241, 91] on span "Photography" at bounding box center [226, 94] width 34 height 6
type input "Photography"
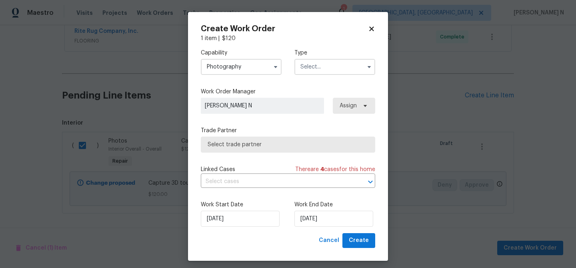
click at [324, 64] on input "text" at bounding box center [335, 67] width 81 height 16
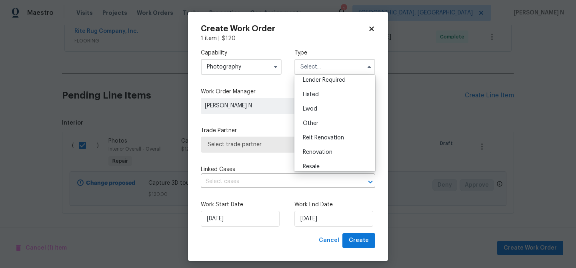
scroll to position [95, 0]
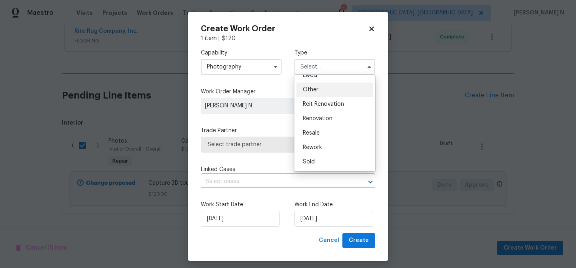
click at [312, 89] on span "Other" at bounding box center [311, 90] width 16 height 6
type input "Other"
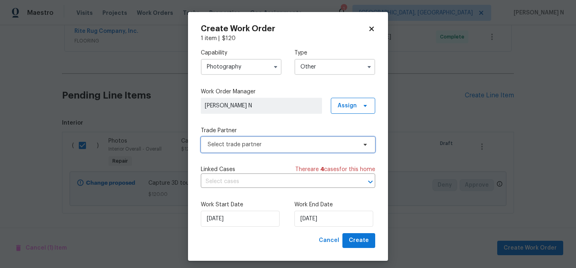
click at [236, 151] on span "Select trade partner" at bounding box center [288, 144] width 175 height 16
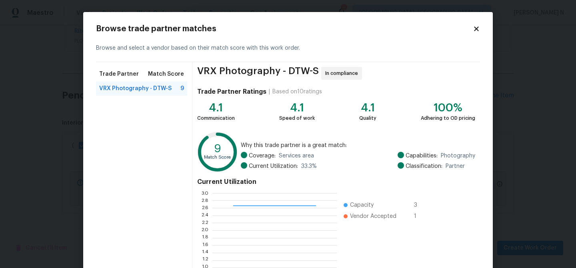
scroll to position [85, 0]
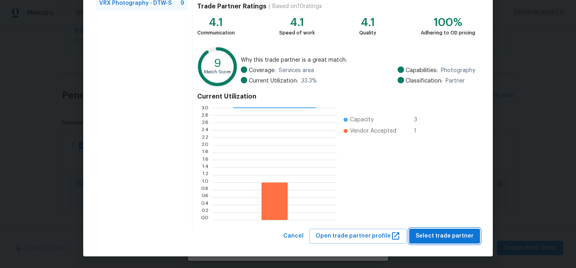
click at [427, 231] on span "Select trade partner" at bounding box center [445, 236] width 58 height 10
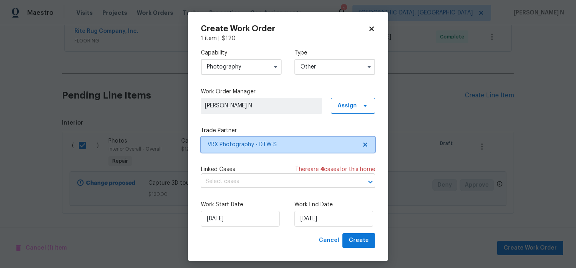
scroll to position [0, 0]
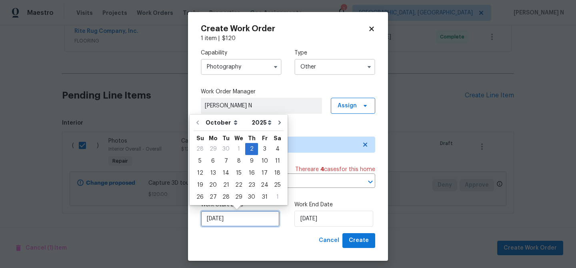
click at [223, 221] on input "[DATE]" at bounding box center [240, 219] width 79 height 16
click at [263, 147] on div "3" at bounding box center [264, 148] width 13 height 11
type input "[DATE]"
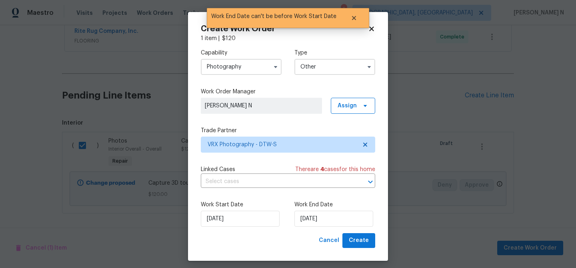
click at [318, 209] on div "Work End Date 03/10/2025" at bounding box center [335, 214] width 81 height 26
click at [318, 213] on input "[DATE]" at bounding box center [334, 219] width 79 height 16
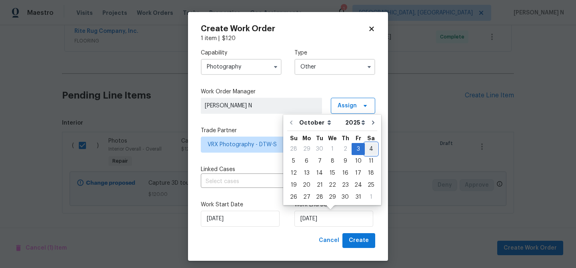
click at [371, 149] on div "4" at bounding box center [371, 148] width 12 height 11
type input "[DATE]"
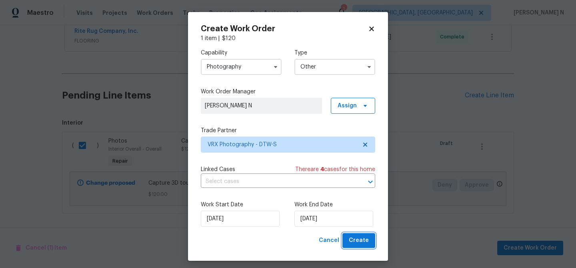
click at [359, 237] on span "Create" at bounding box center [359, 240] width 20 height 10
checkbox input "false"
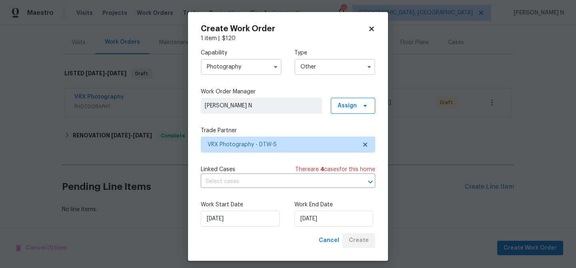
scroll to position [91, 0]
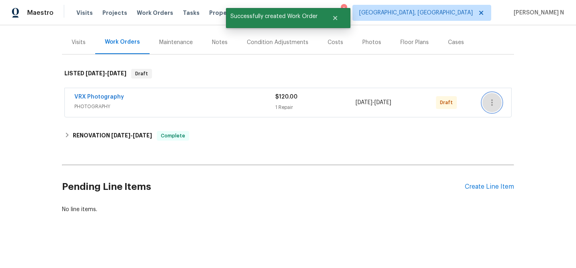
click at [497, 105] on icon "button" at bounding box center [493, 103] width 10 height 10
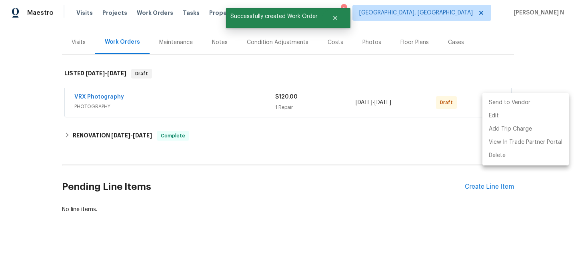
click at [497, 105] on li "Send to Vendor" at bounding box center [526, 102] width 86 height 13
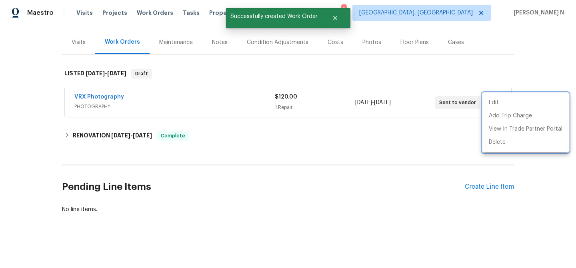
click at [229, 134] on div at bounding box center [288, 134] width 576 height 268
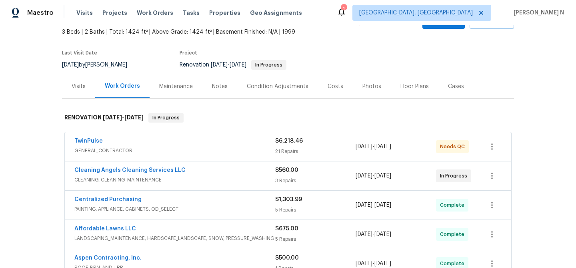
scroll to position [37, 0]
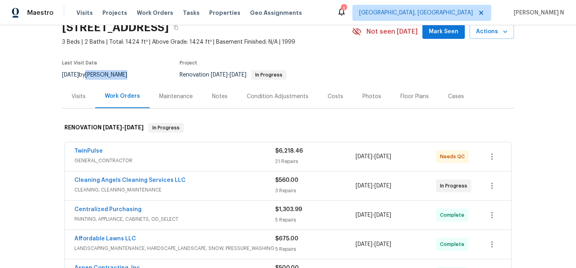
drag, startPoint x: 100, startPoint y: 74, endPoint x: 140, endPoint y: 74, distance: 40.0
click at [137, 74] on div "[DATE] by [PERSON_NAME]" at bounding box center [99, 75] width 75 height 10
copy div "[PERSON_NAME]"
drag, startPoint x: 74, startPoint y: 181, endPoint x: 180, endPoint y: 177, distance: 106.1
click at [180, 177] on div "Cleaning Angels Cleaning Services LLC CLEANING, CLEANING_MAINTENANCE $560.00 3 …" at bounding box center [288, 185] width 447 height 29
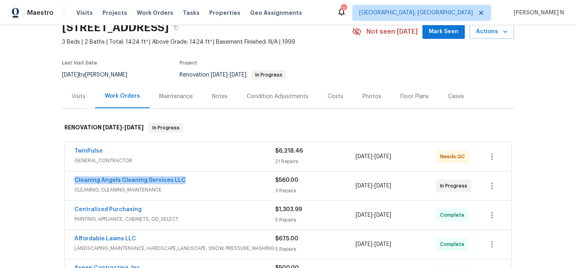
copy link "Cleaning Angels Cleaning Services LLC"
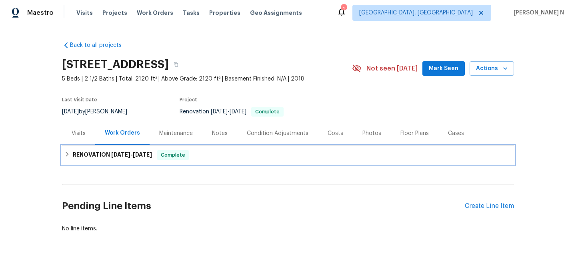
click at [127, 159] on h6 "RENOVATION [DATE] - [DATE]" at bounding box center [112, 155] width 79 height 10
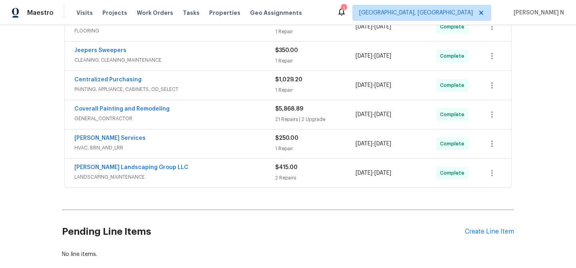
scroll to position [175, 0]
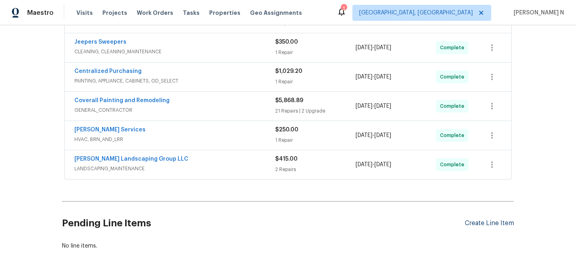
click at [474, 223] on div "Create Line Item" at bounding box center [489, 223] width 49 height 8
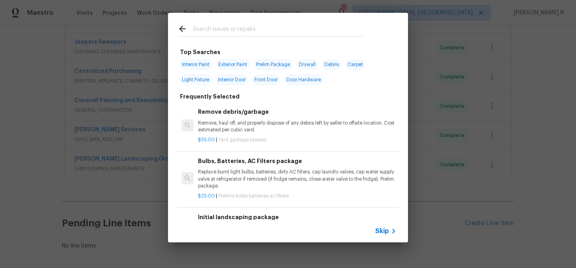
click at [384, 230] on span "Skip" at bounding box center [382, 231] width 14 height 8
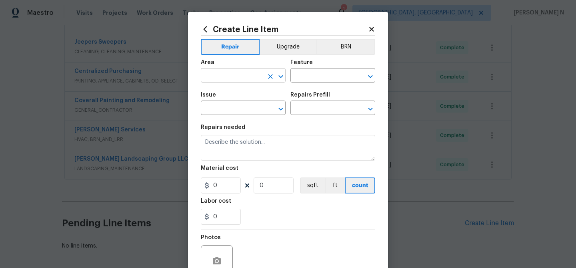
click at [231, 76] on input "text" at bounding box center [232, 76] width 62 height 12
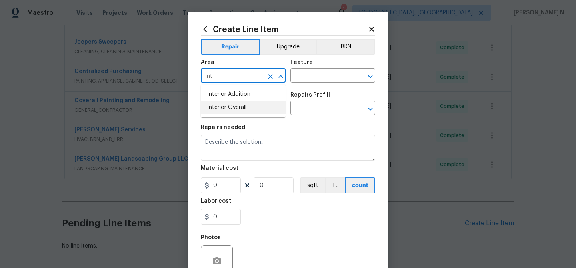
click at [248, 108] on li "Interior Overall" at bounding box center [243, 107] width 85 height 13
type input "Interior Overall"
click at [317, 77] on input "text" at bounding box center [322, 76] width 62 height 12
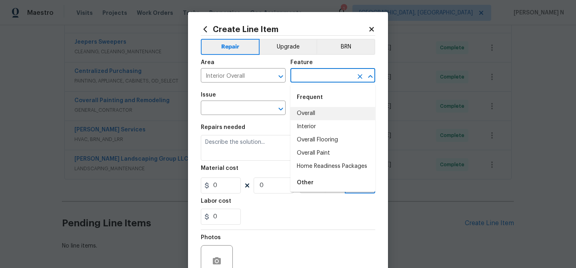
click at [317, 113] on li "Overall" at bounding box center [333, 113] width 85 height 13
type input "Overall"
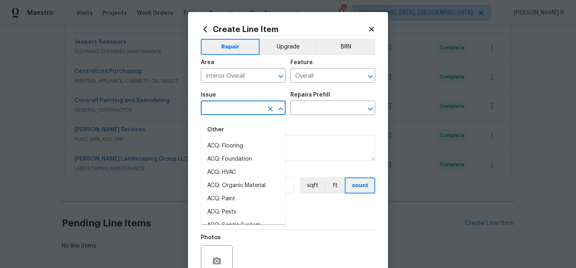
click at [238, 106] on input "text" at bounding box center [232, 108] width 62 height 12
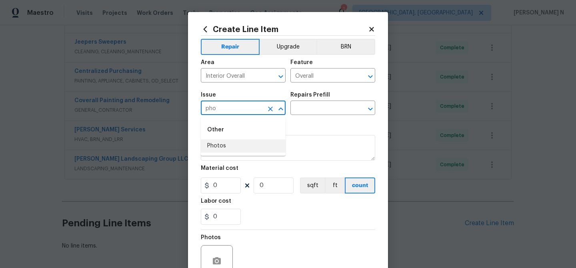
click at [230, 141] on li "Photos" at bounding box center [243, 145] width 85 height 13
type input "Photos"
click at [324, 108] on input "text" at bounding box center [322, 108] width 62 height 12
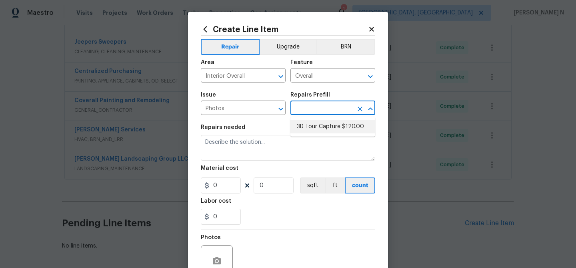
click at [323, 126] on li "3D Tour Capture $120.00" at bounding box center [333, 126] width 85 height 13
type input "3D Tour Capture $120.00"
type textarea "Capture 3D tour of home"
type input "1"
type input "120"
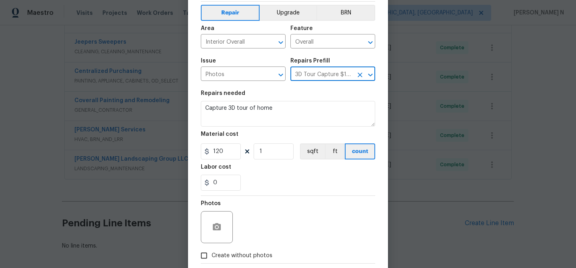
scroll to position [77, 0]
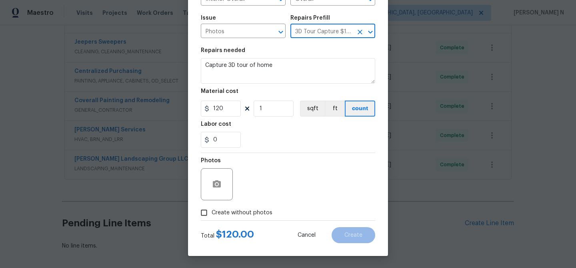
click at [203, 209] on input "Create without photos" at bounding box center [204, 212] width 15 height 15
checkbox input "true"
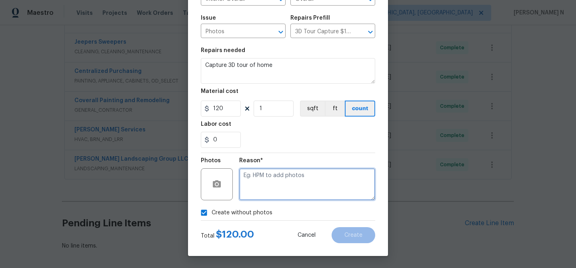
click at [271, 187] on textarea at bounding box center [307, 184] width 136 height 32
type textarea "."
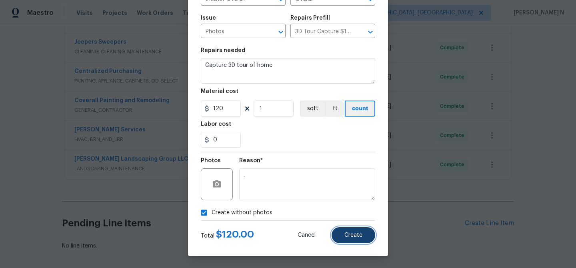
click at [360, 236] on span "Create" at bounding box center [354, 235] width 18 height 6
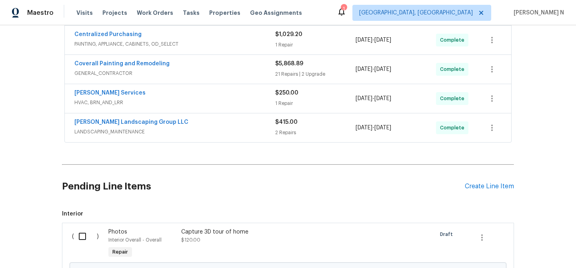
scroll to position [303, 0]
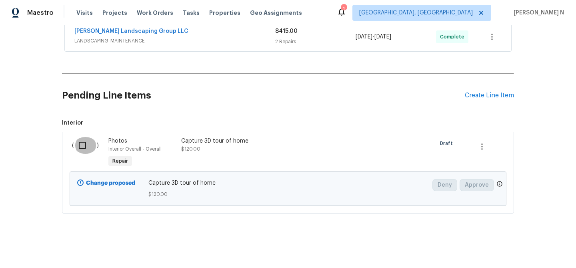
click at [84, 149] on input "checkbox" at bounding box center [85, 145] width 23 height 17
checkbox input "true"
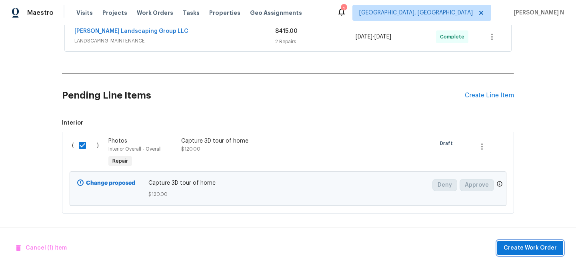
click at [537, 245] on span "Create Work Order" at bounding box center [530, 248] width 53 height 10
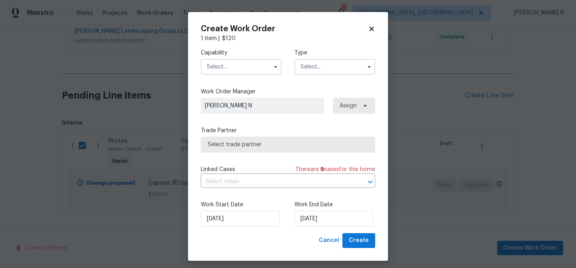
click at [241, 65] on input "text" at bounding box center [241, 67] width 81 height 16
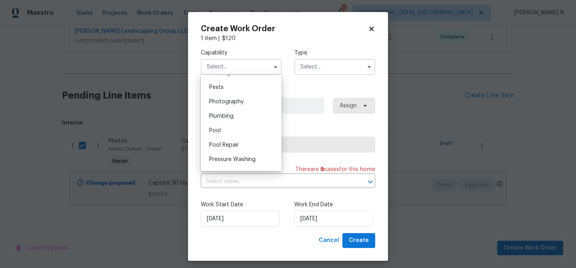
scroll to position [684, 0]
click at [232, 102] on span "Photography" at bounding box center [226, 101] width 34 height 6
type input "Photography"
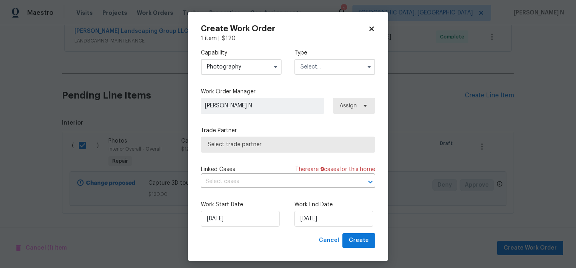
click at [307, 69] on input "text" at bounding box center [335, 67] width 81 height 16
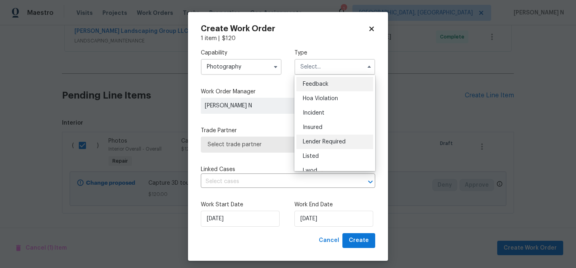
scroll to position [95, 0]
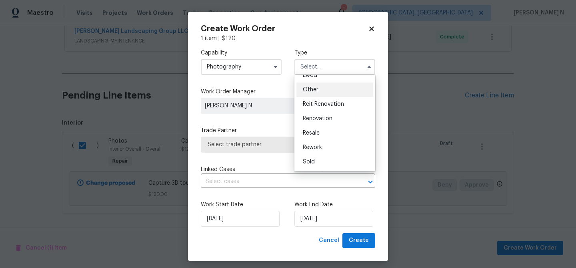
click at [314, 89] on span "Other" at bounding box center [311, 90] width 16 height 6
type input "Other"
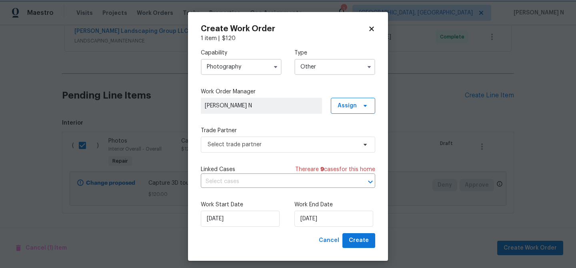
scroll to position [0, 0]
click at [247, 138] on span "Select trade partner" at bounding box center [288, 144] width 175 height 16
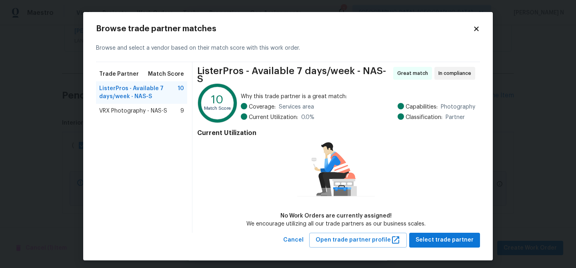
scroll to position [0, 0]
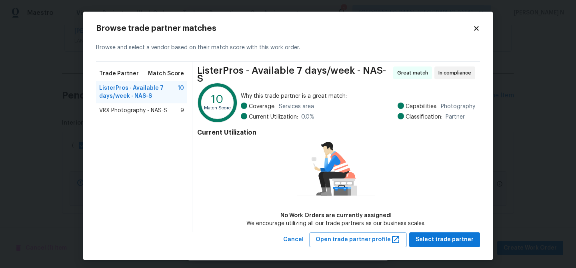
click at [149, 111] on span "VRX Photography - NAS-S" at bounding box center [133, 110] width 68 height 8
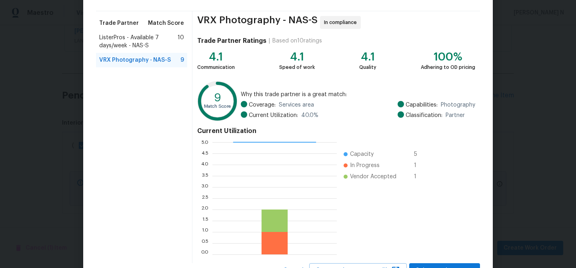
scroll to position [85, 0]
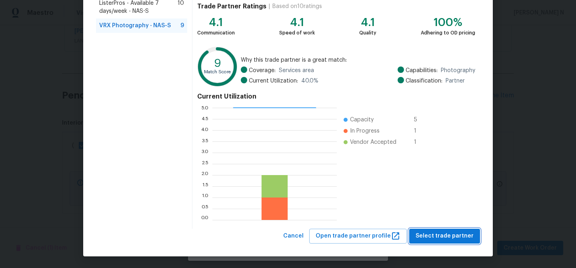
click at [439, 235] on span "Select trade partner" at bounding box center [445, 236] width 58 height 10
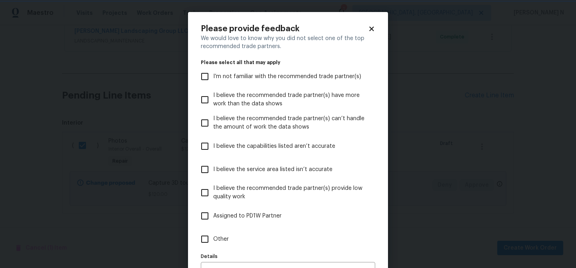
scroll to position [49, 0]
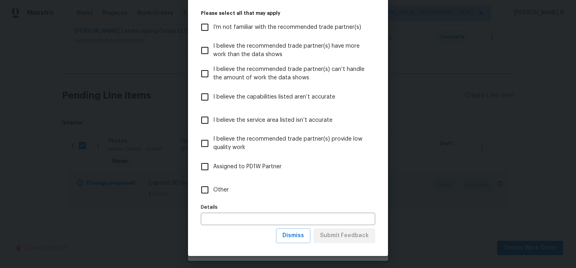
click at [207, 187] on input "Other" at bounding box center [205, 189] width 17 height 17
checkbox input "true"
click at [207, 23] on input "I’m not familiar with the recommended trade partner(s)" at bounding box center [205, 27] width 17 height 17
click at [207, 26] on input "I’m not familiar with the recommended trade partner(s)" at bounding box center [205, 27] width 17 height 17
checkbox input "false"
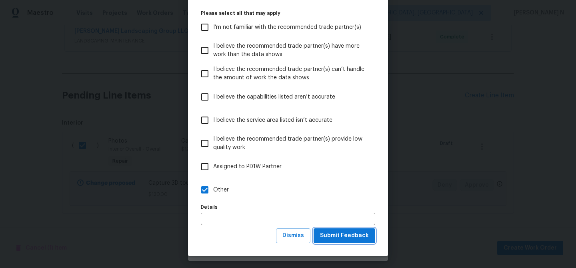
click at [346, 237] on span "Submit Feedback" at bounding box center [344, 236] width 49 height 10
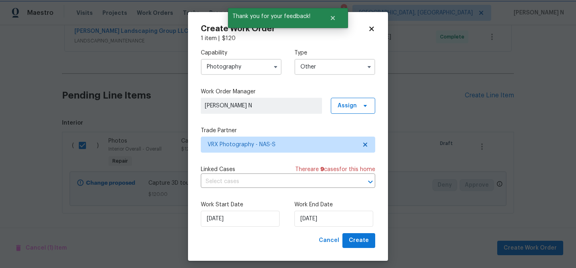
scroll to position [0, 0]
click at [225, 220] on input "02/10/2025" at bounding box center [240, 219] width 79 height 16
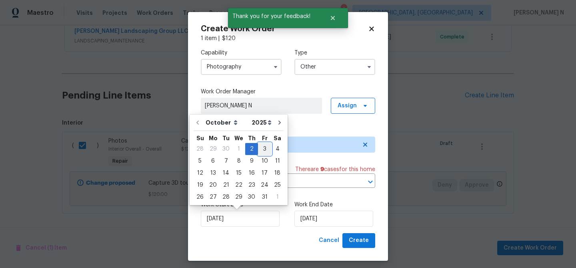
click at [264, 151] on div "3" at bounding box center [264, 148] width 13 height 11
type input "03/10/2025"
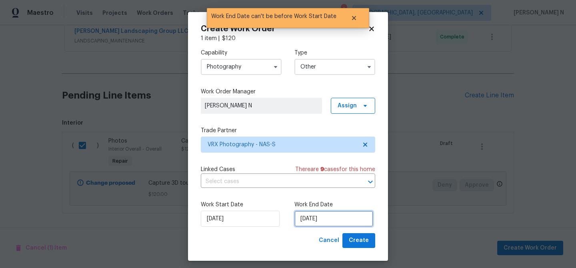
click at [333, 219] on input "03/10/2025" at bounding box center [334, 219] width 79 height 16
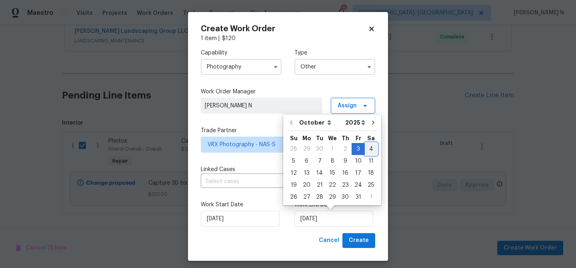
click at [366, 146] on div "4" at bounding box center [371, 148] width 12 height 11
type input "04/10/2025"
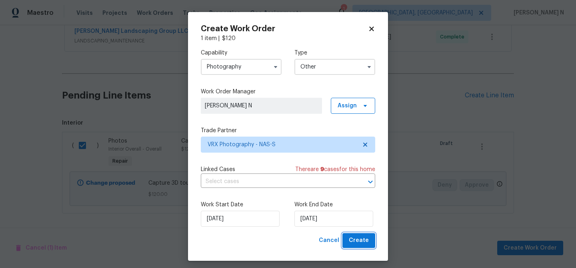
click at [360, 241] on span "Create" at bounding box center [359, 240] width 20 height 10
checkbox input "false"
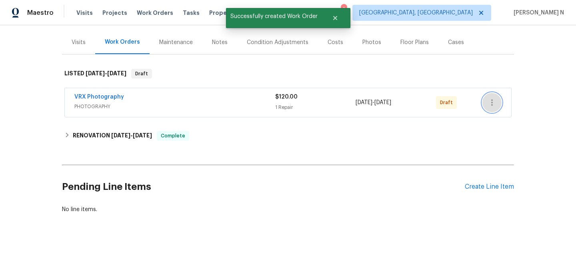
click at [493, 103] on icon "button" at bounding box center [493, 103] width 10 height 10
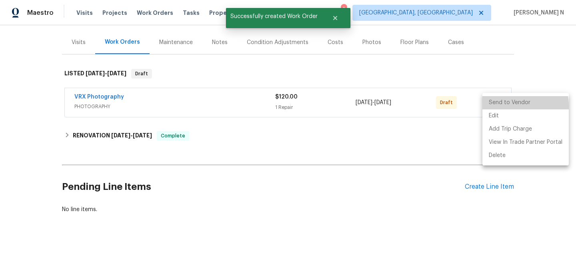
click at [498, 106] on li "Send to Vendor" at bounding box center [526, 102] width 86 height 13
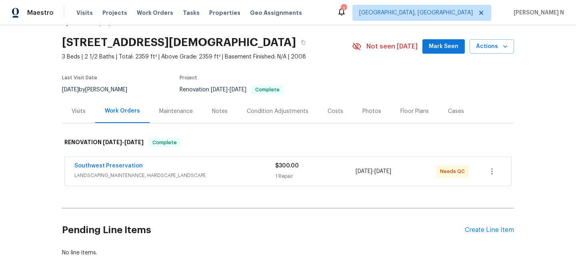
scroll to position [50, 0]
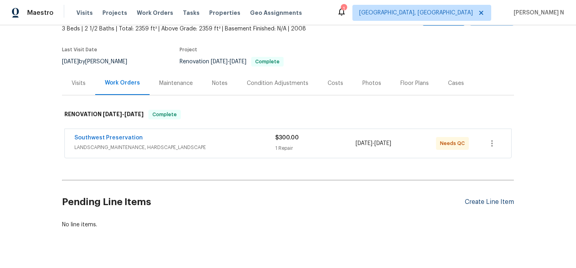
click at [490, 203] on div "Create Line Item" at bounding box center [489, 202] width 49 height 8
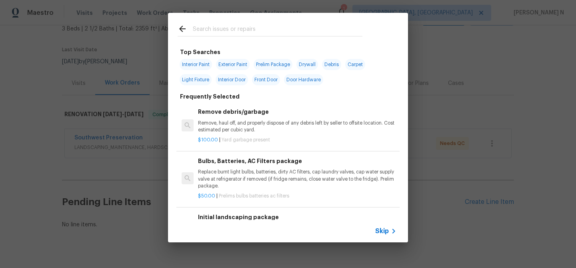
click at [381, 228] on span "Skip" at bounding box center [382, 231] width 14 height 8
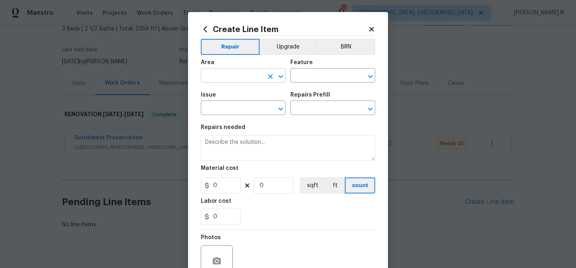
click at [244, 79] on input "text" at bounding box center [232, 76] width 62 height 12
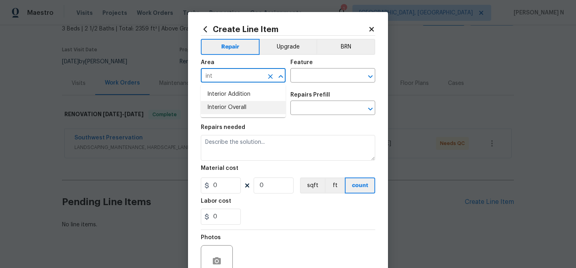
click at [238, 107] on li "Interior Overall" at bounding box center [243, 107] width 85 height 13
type input "Interior Overall"
click at [316, 76] on input "text" at bounding box center [322, 76] width 62 height 12
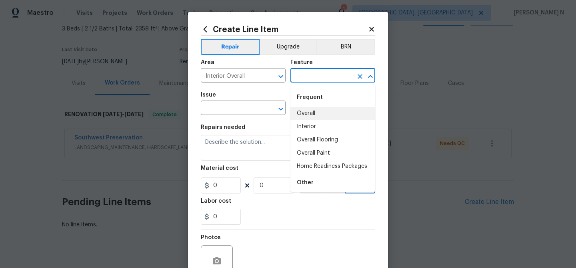
click at [316, 114] on li "Overall" at bounding box center [333, 113] width 85 height 13
type input "Overall"
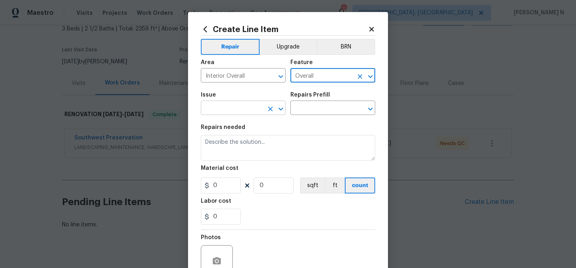
click at [244, 106] on input "text" at bounding box center [232, 108] width 62 height 12
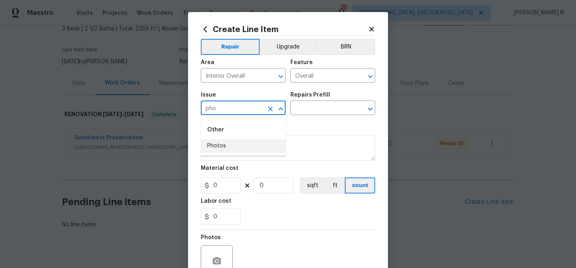
click at [233, 149] on li "Photos" at bounding box center [243, 145] width 85 height 13
type input "Photos"
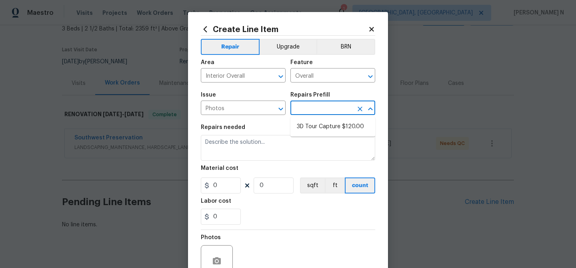
click at [305, 106] on input "text" at bounding box center [322, 108] width 62 height 12
click at [311, 131] on li "3D Tour Capture $120.00" at bounding box center [333, 126] width 85 height 13
type input "3D Tour Capture $120.00"
type textarea "Capture 3D tour of home"
type input "1"
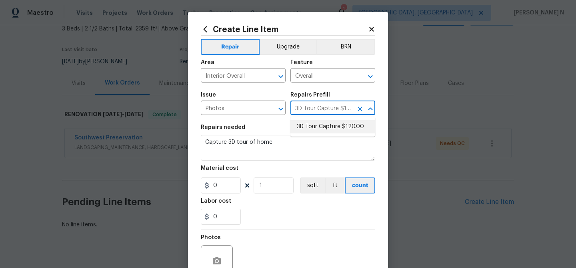
type input "120"
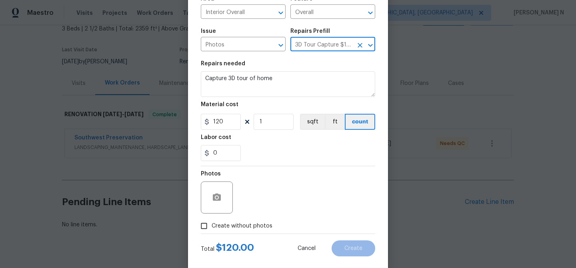
scroll to position [77, 0]
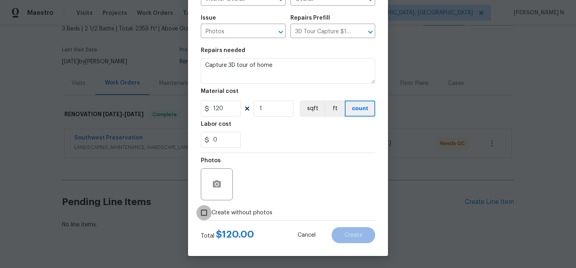
click at [205, 212] on input "Create without photos" at bounding box center [204, 212] width 15 height 15
checkbox input "true"
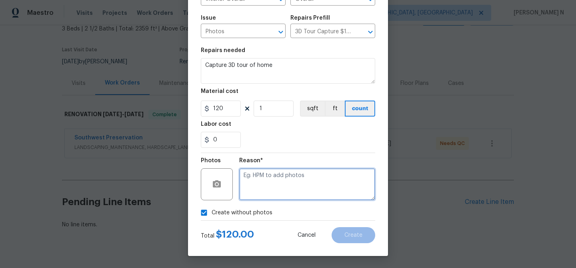
click at [264, 186] on textarea at bounding box center [307, 184] width 136 height 32
type textarea "."
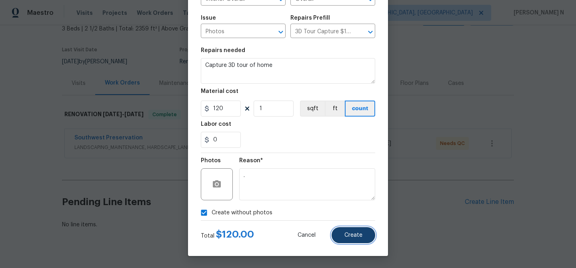
click at [360, 235] on span "Create" at bounding box center [354, 235] width 18 height 6
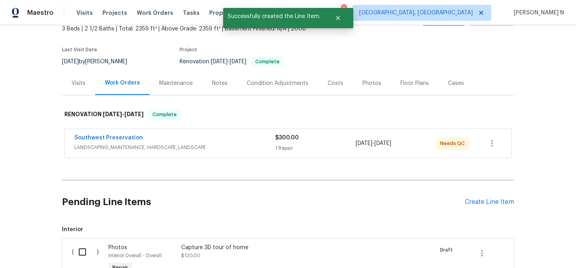
scroll to position [157, 0]
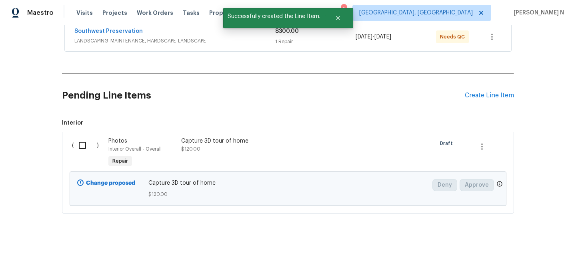
click at [78, 140] on input "checkbox" at bounding box center [85, 145] width 23 height 17
checkbox input "true"
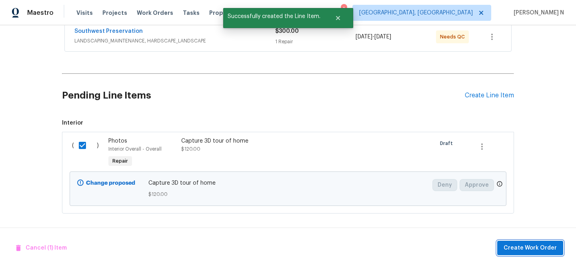
click at [512, 243] on span "Create Work Order" at bounding box center [530, 248] width 53 height 10
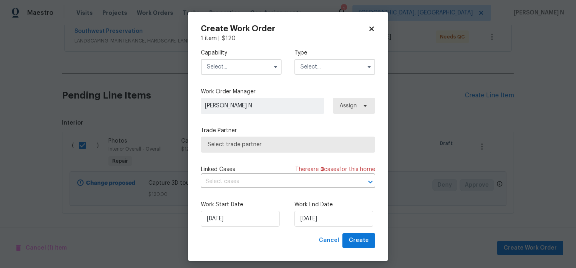
click at [221, 72] on input "text" at bounding box center [241, 67] width 81 height 16
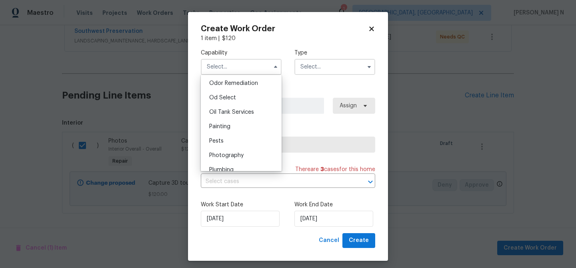
scroll to position [672, 0]
click at [239, 112] on span "Photography" at bounding box center [226, 114] width 34 height 6
type input "Photography"
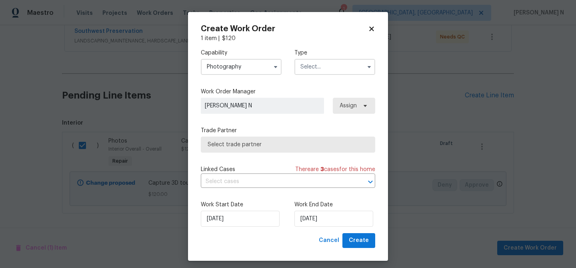
click at [335, 67] on input "text" at bounding box center [335, 67] width 81 height 16
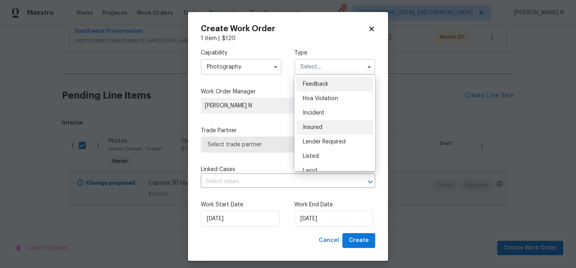
scroll to position [95, 0]
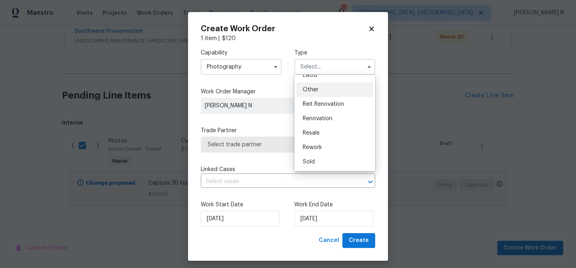
click at [319, 91] on div "Other" at bounding box center [335, 89] width 77 height 14
type input "Other"
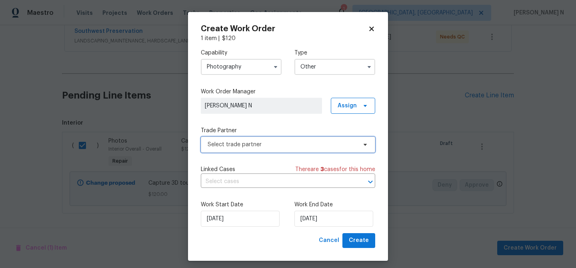
click at [261, 145] on span "Select trade partner" at bounding box center [282, 144] width 149 height 8
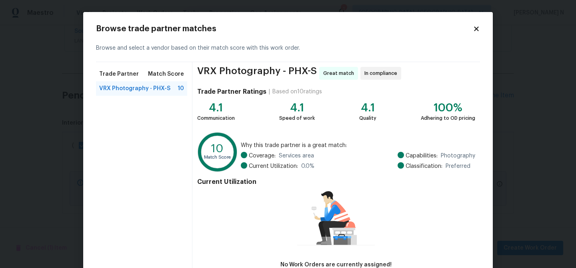
scroll to position [52, 0]
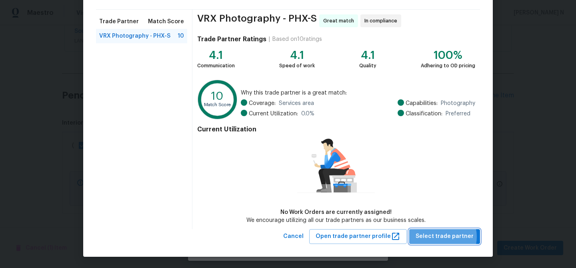
click at [443, 236] on span "Select trade partner" at bounding box center [445, 236] width 58 height 10
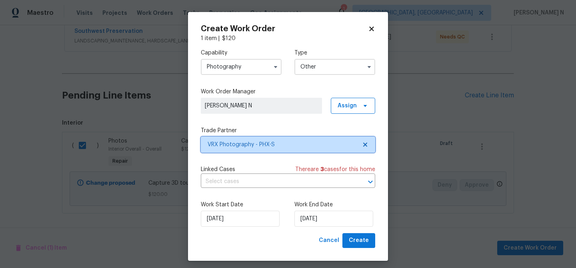
scroll to position [0, 0]
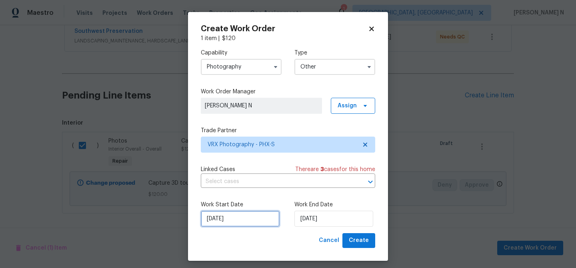
click at [226, 218] on input "02/10/2025" at bounding box center [240, 219] width 79 height 16
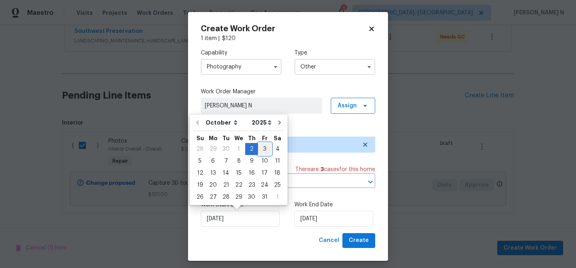
click at [264, 148] on div "3" at bounding box center [264, 148] width 13 height 11
type input "03/10/2025"
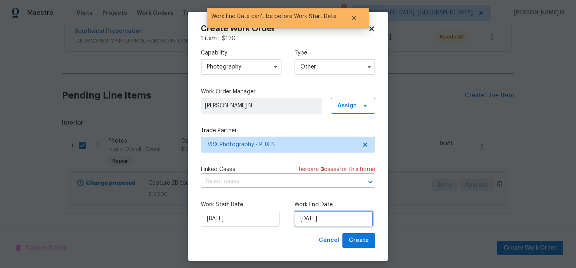
click at [316, 223] on input "03/10/2025" at bounding box center [334, 219] width 79 height 16
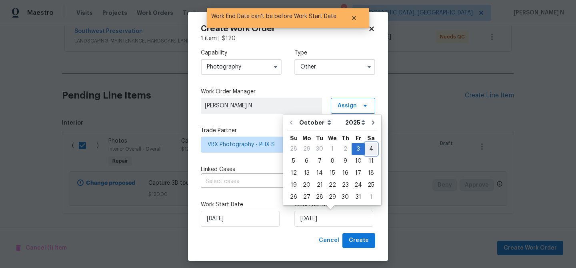
click at [366, 148] on div "4" at bounding box center [371, 148] width 12 height 11
type input "04/10/2025"
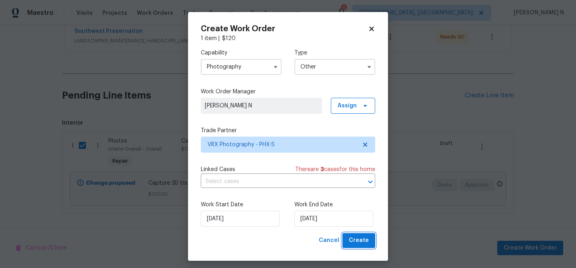
click at [364, 243] on span "Create" at bounding box center [359, 240] width 20 height 10
checkbox input "false"
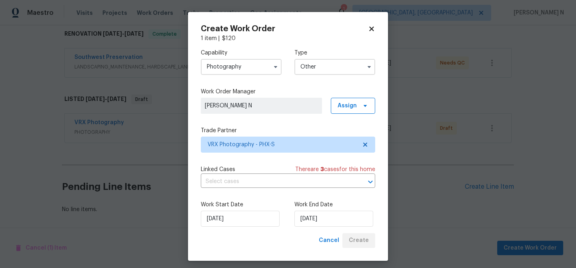
scroll to position [130, 0]
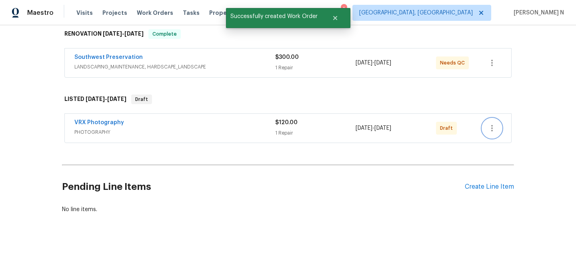
click at [492, 131] on icon "button" at bounding box center [493, 128] width 2 height 6
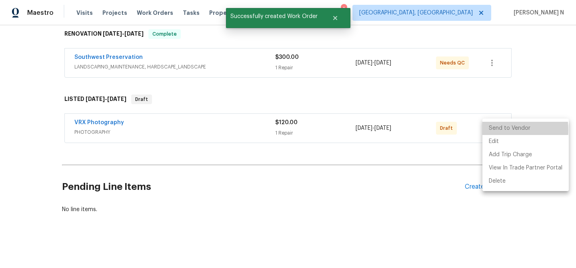
click at [502, 130] on li "Send to Vendor" at bounding box center [526, 128] width 86 height 13
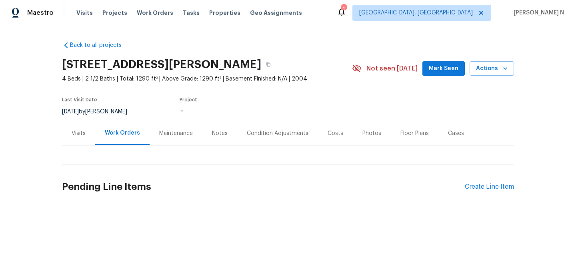
click at [172, 135] on div "Maintenance" at bounding box center [176, 133] width 34 height 8
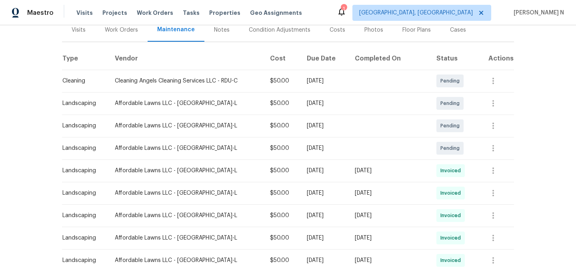
scroll to position [106, 0]
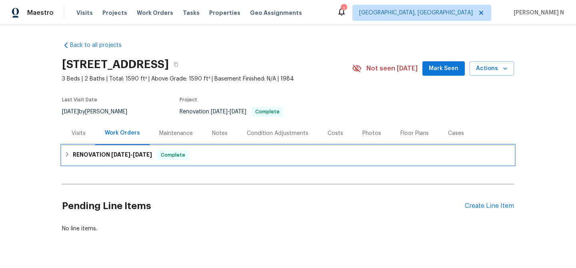
click at [109, 149] on div "RENOVATION 8/26/25 - 9/22/25 Complete" at bounding box center [288, 154] width 452 height 19
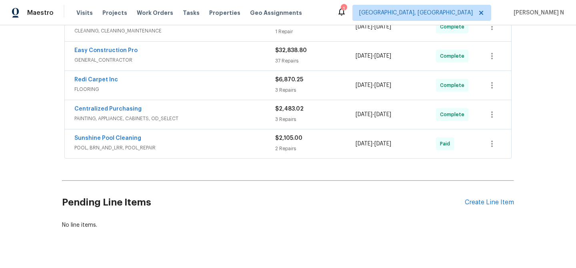
scroll to position [262, 0]
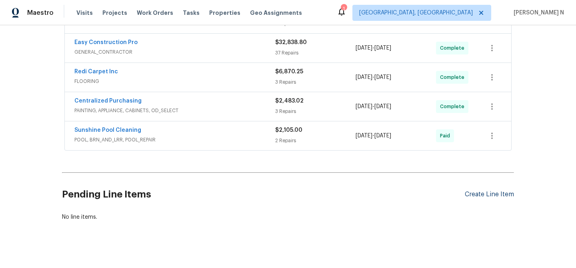
click at [498, 195] on div "Create Line Item" at bounding box center [489, 195] width 49 height 8
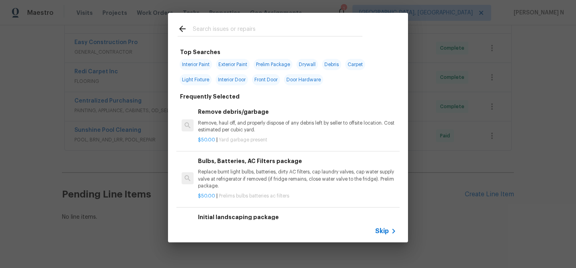
click at [387, 234] on span "Skip" at bounding box center [382, 231] width 14 height 8
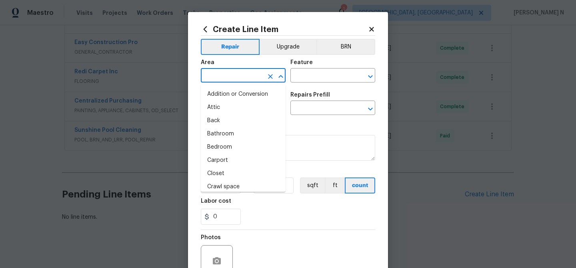
click at [235, 78] on input "text" at bounding box center [232, 76] width 62 height 12
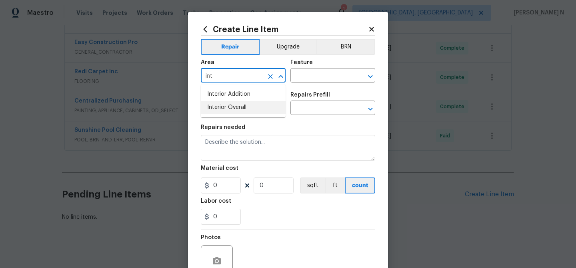
click at [241, 104] on li "Interior Overall" at bounding box center [243, 107] width 85 height 13
type input "Interior Overall"
click at [334, 82] on input "text" at bounding box center [322, 76] width 62 height 12
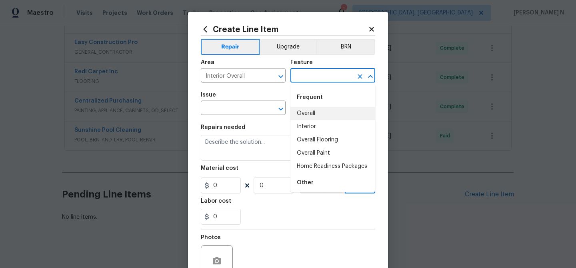
click at [314, 112] on li "Overall" at bounding box center [333, 113] width 85 height 13
type input "Overall"
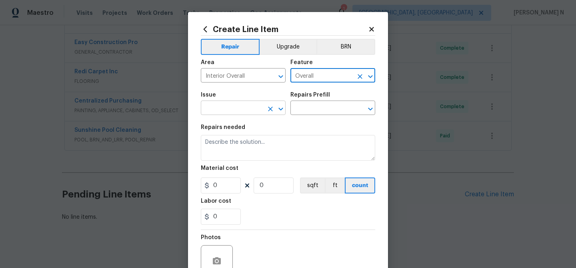
click at [238, 105] on input "text" at bounding box center [232, 108] width 62 height 12
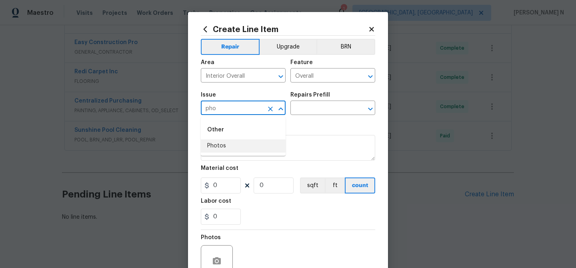
click at [238, 144] on li "Photos" at bounding box center [243, 145] width 85 height 13
type input "Photos"
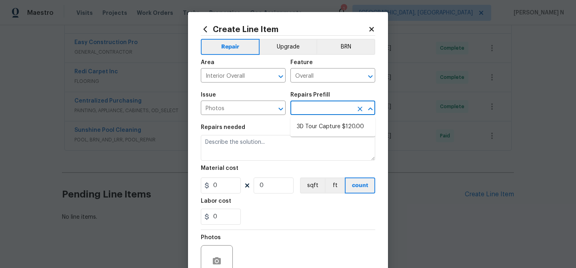
click at [301, 110] on input "text" at bounding box center [322, 108] width 62 height 12
click at [306, 127] on li "3D Tour Capture $120.00" at bounding box center [333, 126] width 85 height 13
type input "3D Tour Capture $120.00"
type textarea "Capture 3D tour of home"
type input "1"
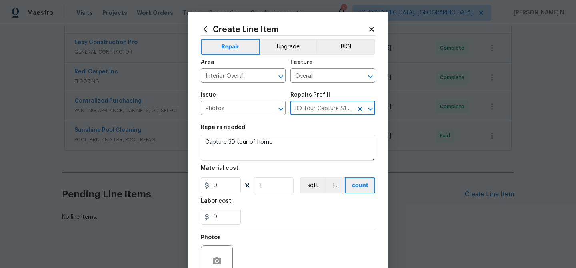
type input "120"
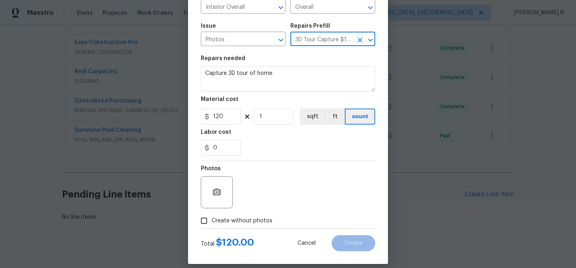
scroll to position [77, 0]
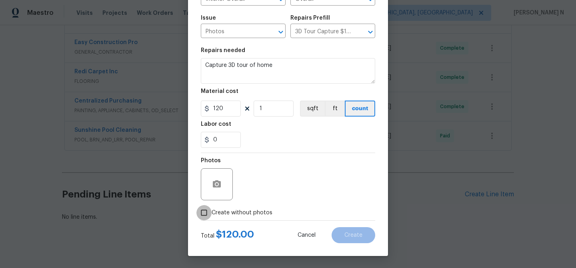
click at [206, 208] on input "Create without photos" at bounding box center [204, 212] width 15 height 15
checkbox input "true"
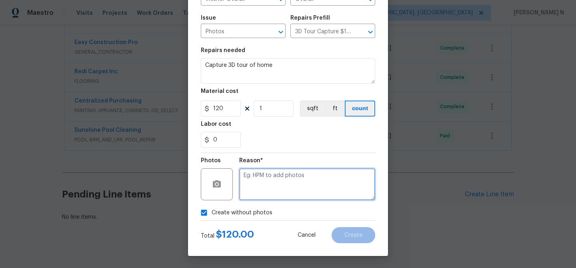
click at [275, 187] on textarea at bounding box center [307, 184] width 136 height 32
type textarea "."
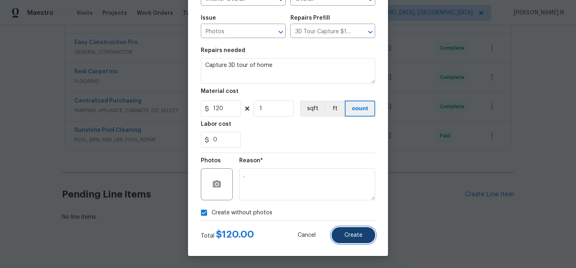
click at [348, 231] on button "Create" at bounding box center [354, 235] width 44 height 16
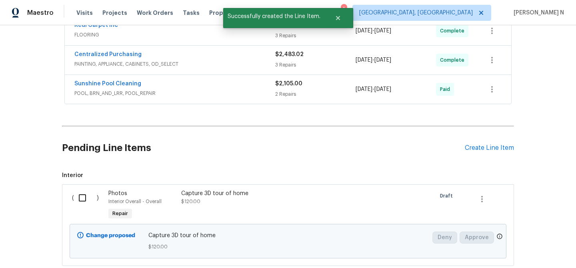
scroll to position [361, 0]
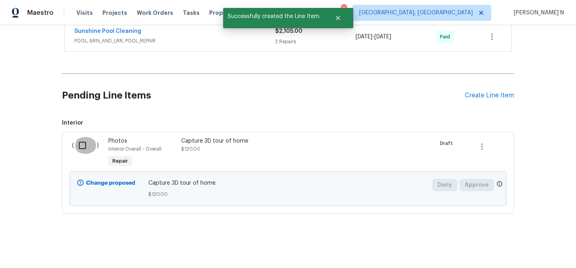
click at [83, 143] on input "checkbox" at bounding box center [85, 145] width 23 height 17
checkbox input "true"
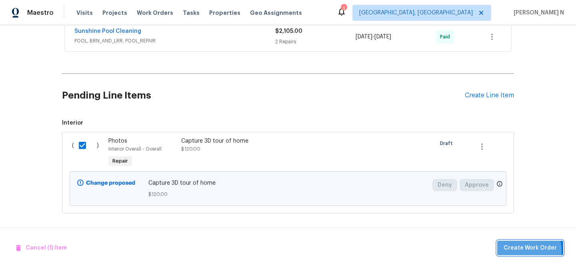
click at [519, 250] on span "Create Work Order" at bounding box center [530, 248] width 53 height 10
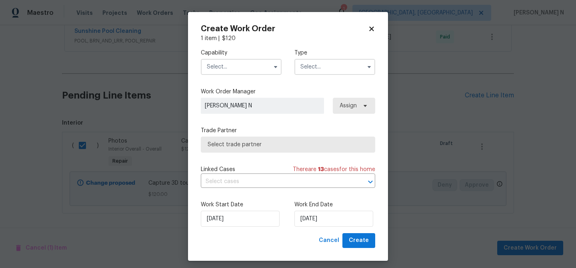
click at [244, 65] on input "text" at bounding box center [241, 67] width 81 height 16
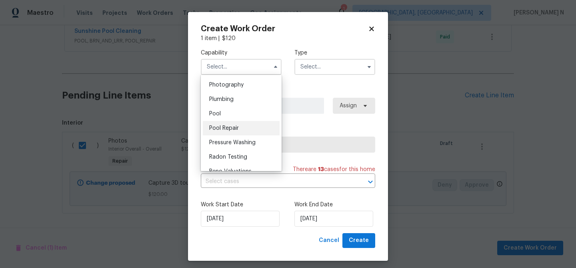
scroll to position [693, 0]
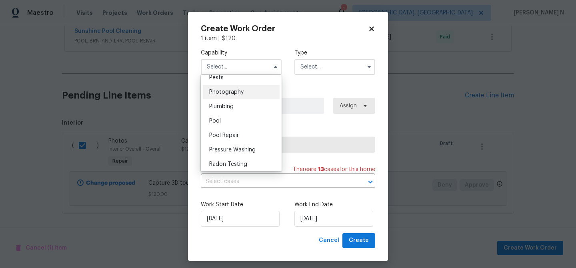
click at [235, 93] on span "Photography" at bounding box center [226, 92] width 34 height 6
type input "Photography"
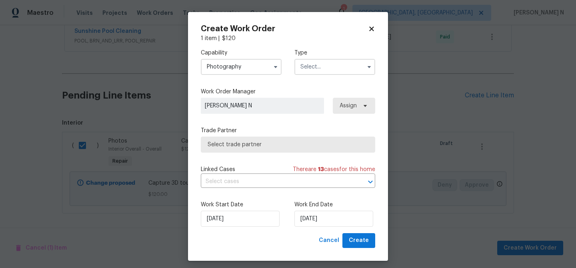
click at [311, 62] on input "text" at bounding box center [335, 67] width 81 height 16
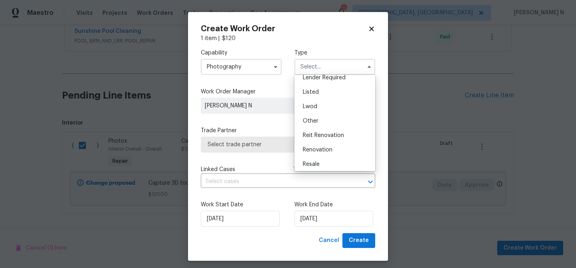
scroll to position [95, 0]
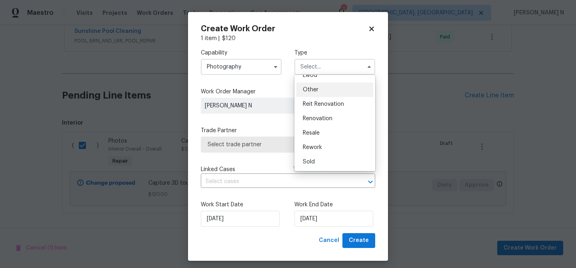
click at [315, 88] on span "Other" at bounding box center [311, 90] width 16 height 6
type input "Other"
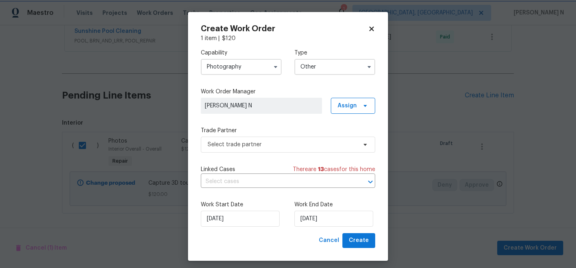
scroll to position [0, 0]
click at [245, 145] on span "Select trade partner" at bounding box center [282, 144] width 149 height 8
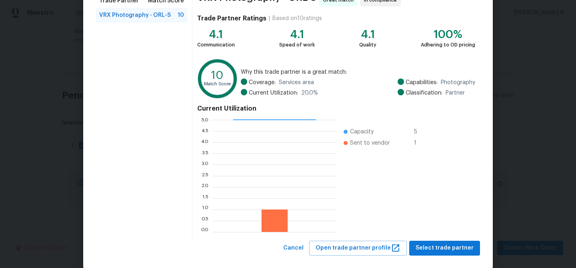
scroll to position [85, 0]
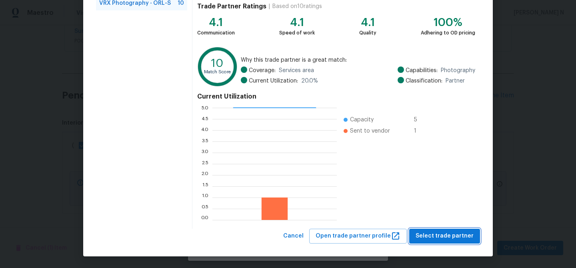
click at [443, 237] on span "Select trade partner" at bounding box center [445, 236] width 58 height 10
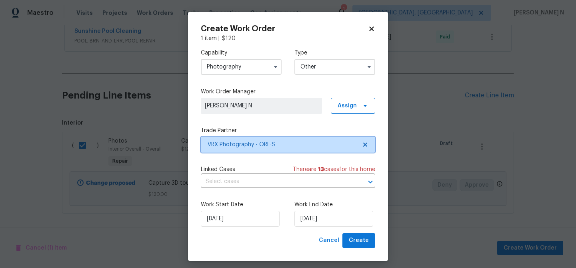
scroll to position [0, 0]
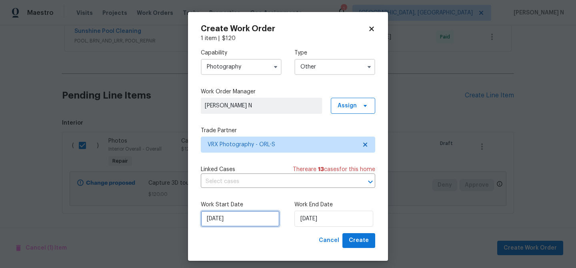
click at [214, 216] on input "02/10/2025" at bounding box center [240, 219] width 79 height 16
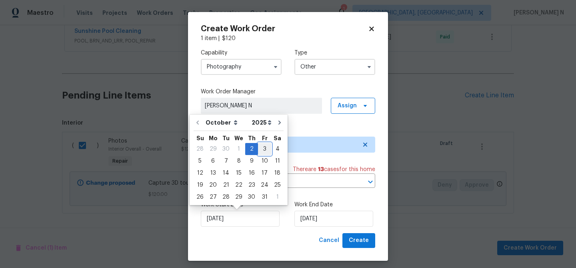
click at [262, 149] on div "3" at bounding box center [264, 148] width 13 height 11
type input "03/10/2025"
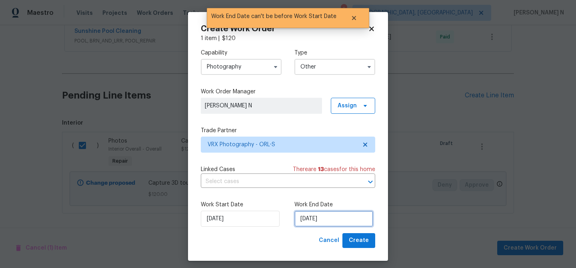
click at [323, 215] on input "03/10/2025" at bounding box center [334, 219] width 79 height 16
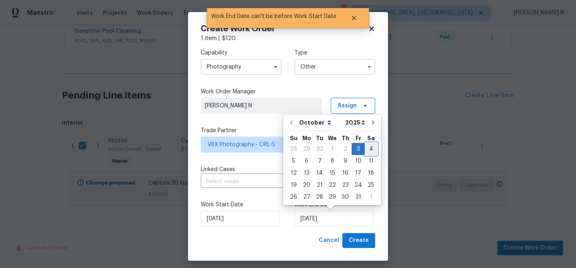
click at [370, 148] on div "4" at bounding box center [371, 148] width 12 height 11
type input "04/10/2025"
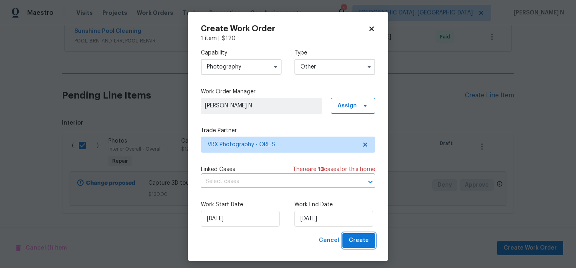
click at [365, 242] on span "Create" at bounding box center [359, 240] width 20 height 10
checkbox input "false"
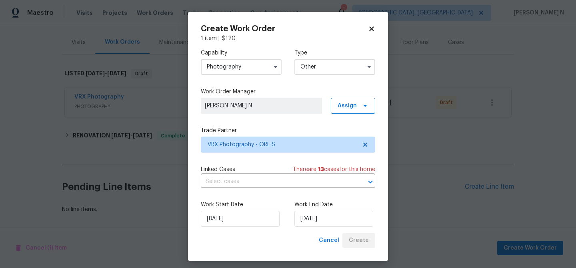
scroll to position [91, 0]
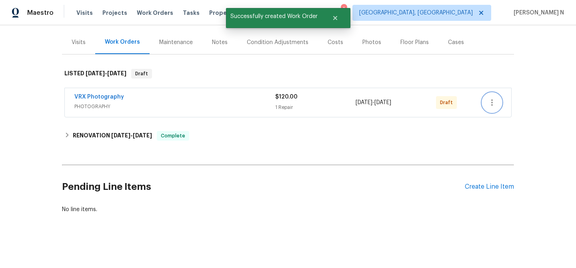
click at [494, 99] on icon "button" at bounding box center [493, 103] width 10 height 10
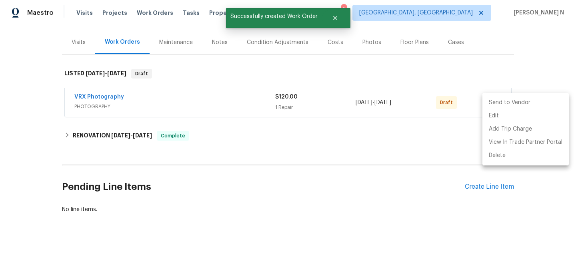
click at [494, 99] on li "Send to Vendor" at bounding box center [526, 102] width 86 height 13
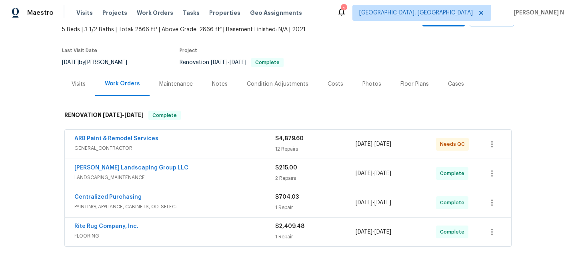
scroll to position [153, 0]
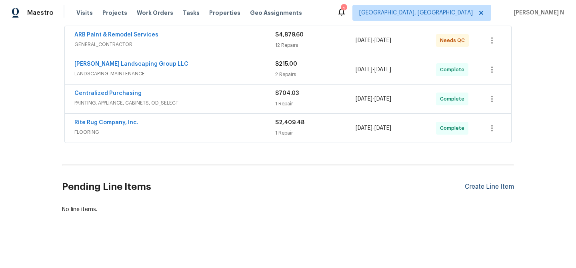
click at [472, 187] on div "Create Line Item" at bounding box center [489, 187] width 49 height 8
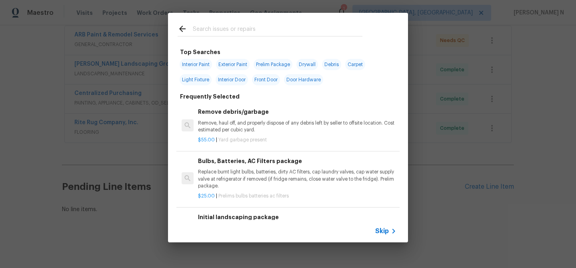
click at [382, 228] on span "Skip" at bounding box center [382, 231] width 14 height 8
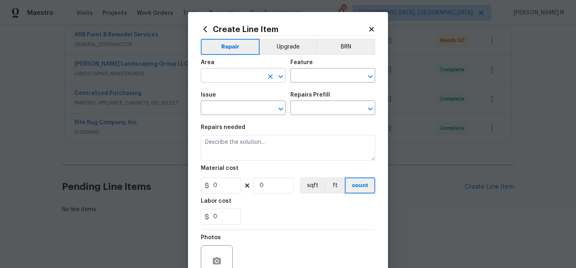
click at [240, 81] on input "text" at bounding box center [232, 76] width 62 height 12
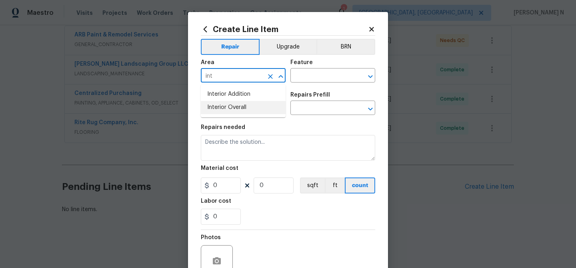
click at [247, 108] on li "Interior Overall" at bounding box center [243, 107] width 85 height 13
type input "Interior Overall"
click at [309, 78] on input "text" at bounding box center [322, 76] width 62 height 12
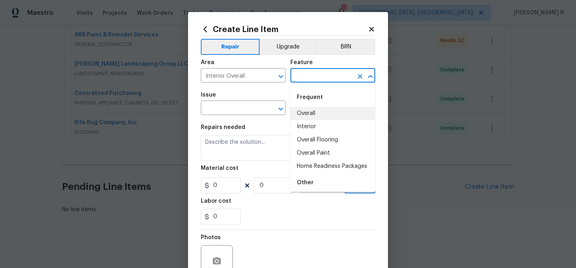
click at [309, 108] on li "Overall" at bounding box center [333, 113] width 85 height 13
type input "Overall"
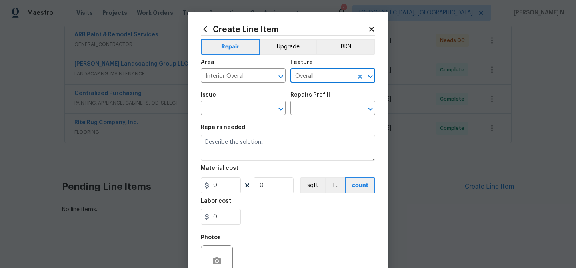
click at [229, 99] on div "Issue" at bounding box center [243, 97] width 85 height 10
click at [228, 105] on input "text" at bounding box center [232, 108] width 62 height 12
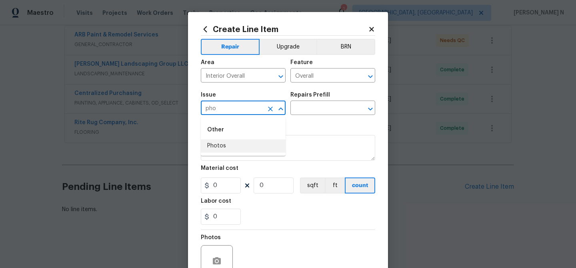
click at [227, 149] on li "Photos" at bounding box center [243, 145] width 85 height 13
type input "Photos"
click at [332, 108] on input "text" at bounding box center [322, 108] width 62 height 12
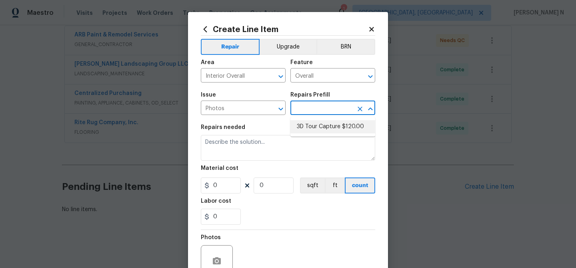
click at [327, 126] on li "3D Tour Capture $120.00" at bounding box center [333, 126] width 85 height 13
type input "3D Tour Capture $120.00"
type textarea "Capture 3D tour of home"
type input "1"
type input "120"
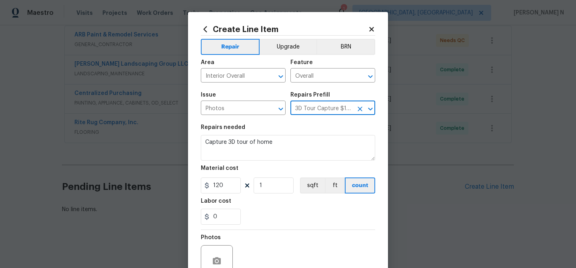
scroll to position [77, 0]
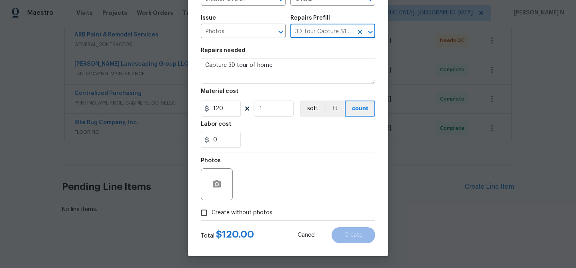
click at [203, 213] on input "Create without photos" at bounding box center [204, 212] width 15 height 15
checkbox input "true"
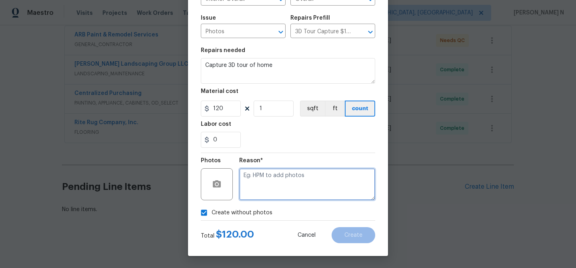
click at [282, 189] on textarea at bounding box center [307, 184] width 136 height 32
type textarea "."
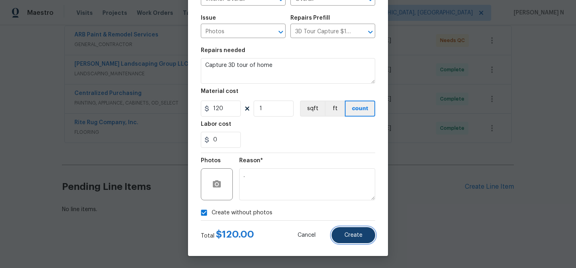
click at [351, 235] on span "Create" at bounding box center [354, 235] width 18 height 6
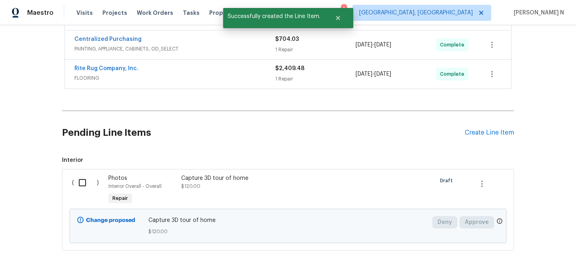
scroll to position [244, 0]
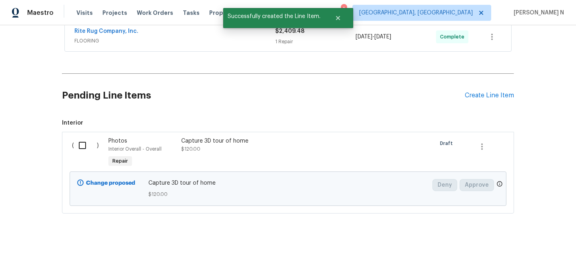
click at [83, 146] on input "checkbox" at bounding box center [85, 145] width 23 height 17
checkbox input "true"
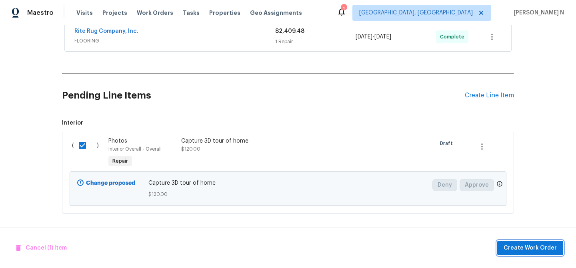
click at [529, 247] on span "Create Work Order" at bounding box center [530, 248] width 53 height 10
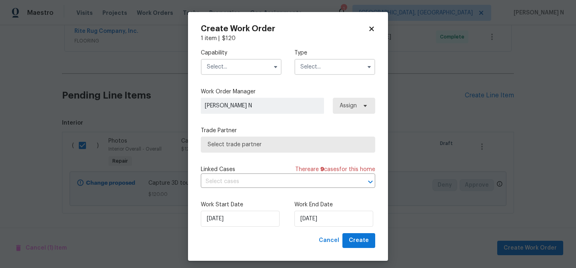
click at [246, 65] on input "text" at bounding box center [241, 67] width 81 height 16
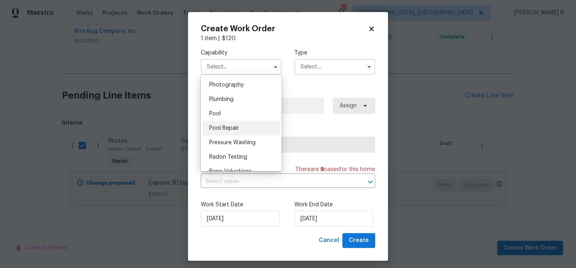
scroll to position [695, 0]
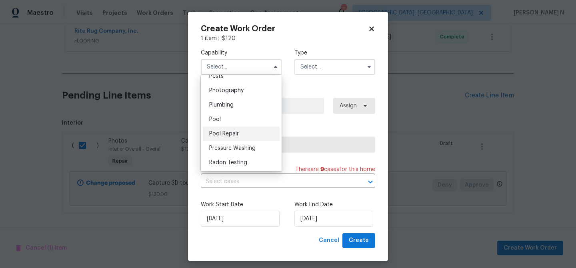
click at [231, 90] on span "Photography" at bounding box center [226, 91] width 34 height 6
type input "Photography"
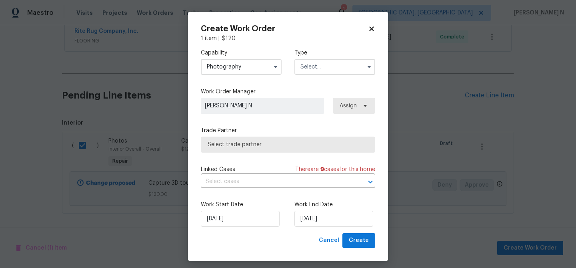
click at [317, 56] on label "Type" at bounding box center [335, 53] width 81 height 8
click at [318, 71] on input "text" at bounding box center [335, 67] width 81 height 16
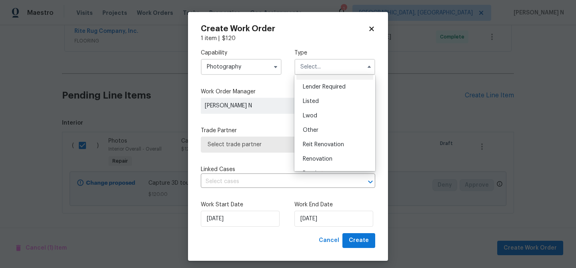
scroll to position [95, 0]
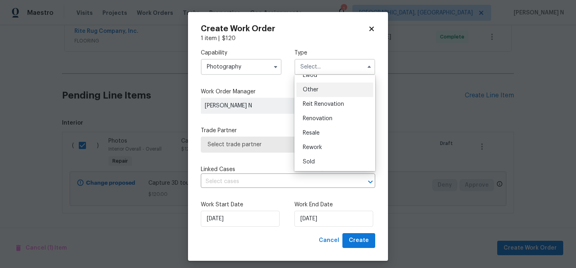
click at [311, 95] on div "Other" at bounding box center [335, 89] width 77 height 14
type input "Other"
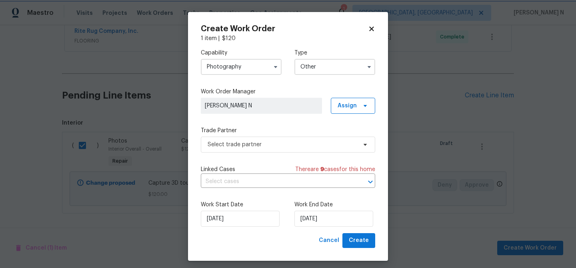
scroll to position [0, 0]
click at [268, 144] on span "Select trade partner" at bounding box center [282, 144] width 149 height 8
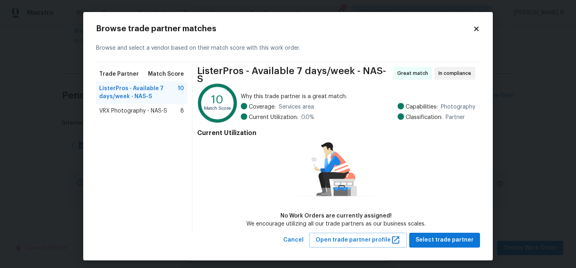
click at [120, 109] on span "VRX Photography - NAS-S" at bounding box center [133, 111] width 68 height 8
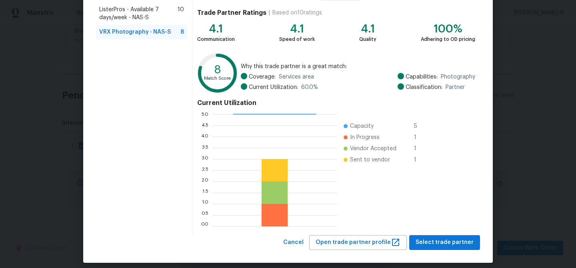
scroll to position [85, 0]
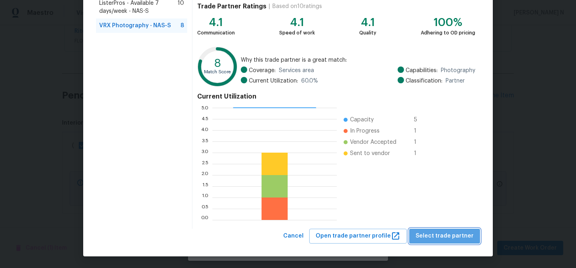
click at [451, 235] on span "Select trade partner" at bounding box center [445, 236] width 58 height 10
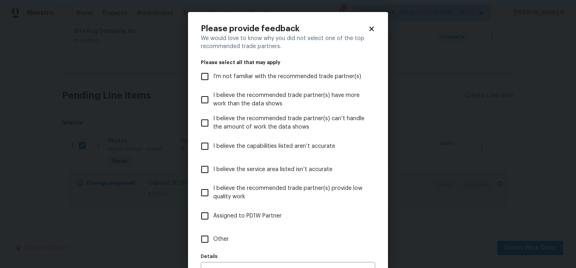
scroll to position [0, 0]
click at [211, 235] on input "Other" at bounding box center [205, 239] width 17 height 17
checkbox input "true"
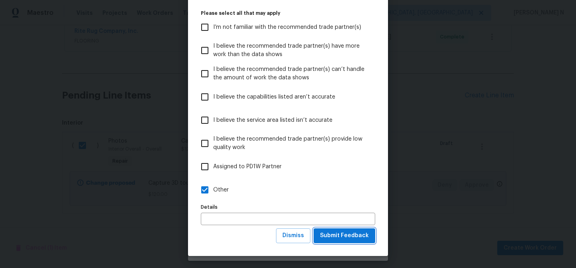
click at [351, 242] on button "Submit Feedback" at bounding box center [345, 235] width 62 height 15
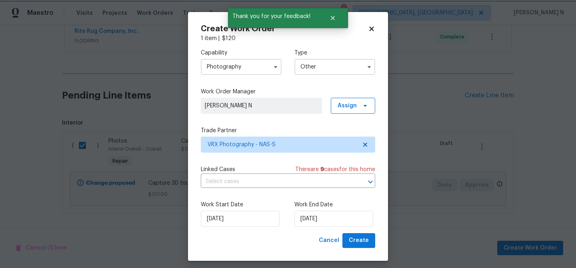
scroll to position [0, 0]
click at [236, 220] on input "[DATE]" at bounding box center [240, 219] width 79 height 16
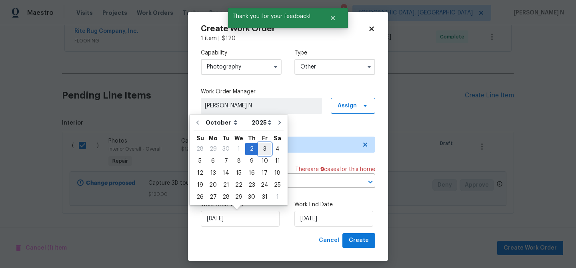
click at [265, 150] on div "3" at bounding box center [264, 148] width 13 height 11
type input "[DATE]"
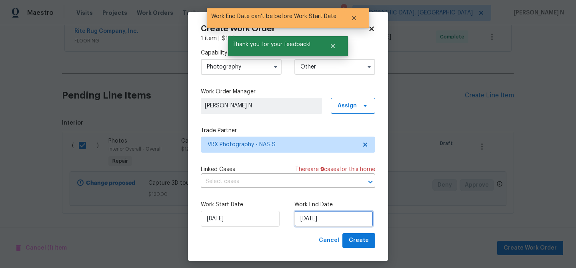
click at [325, 221] on input "[DATE]" at bounding box center [334, 219] width 79 height 16
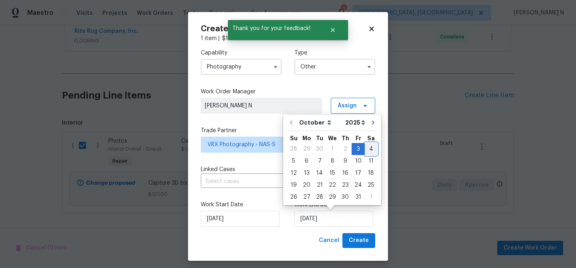
click at [367, 152] on div "4" at bounding box center [371, 148] width 12 height 11
type input "[DATE]"
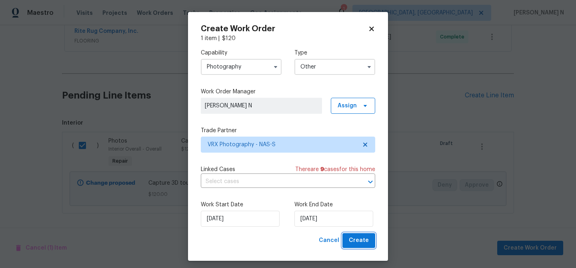
click at [369, 240] on button "Create" at bounding box center [359, 240] width 33 height 15
checkbox input "false"
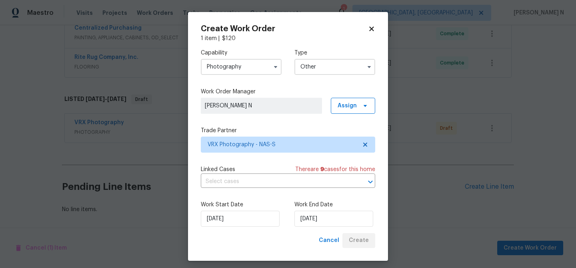
scroll to position [218, 0]
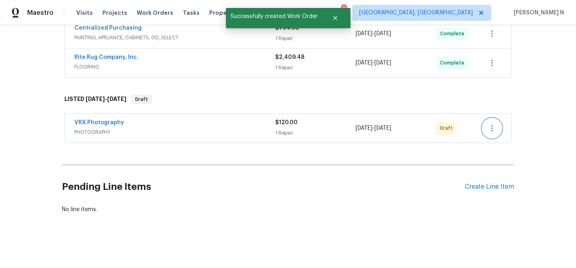
click at [494, 130] on icon "button" at bounding box center [493, 128] width 10 height 10
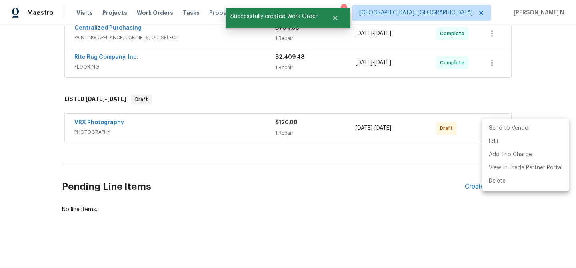
click at [498, 128] on li "Send to Vendor" at bounding box center [526, 128] width 86 height 13
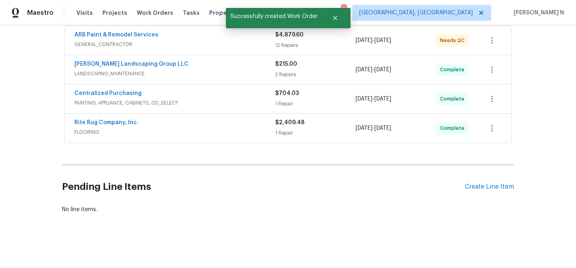
click at [224, 163] on div "Back to all projects 300 Whisper Wood Way, Lebanon, TN 37087 5 Beds | 3 1/2 Bat…" at bounding box center [288, 18] width 452 height 403
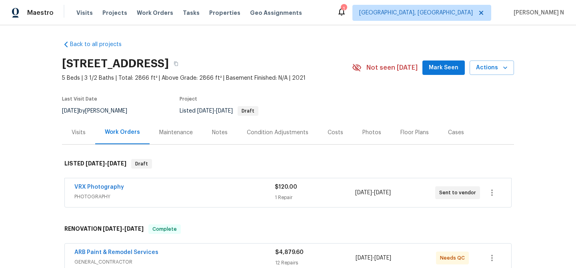
scroll to position [0, 0]
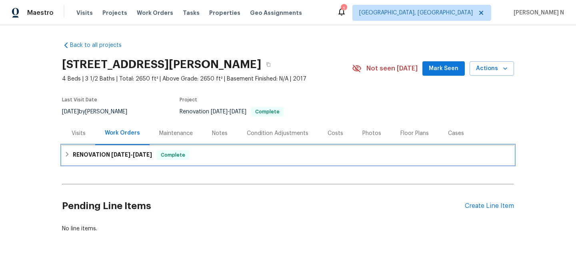
click at [121, 161] on div "RENOVATION [DATE] - [DATE] Complete" at bounding box center [288, 154] width 452 height 19
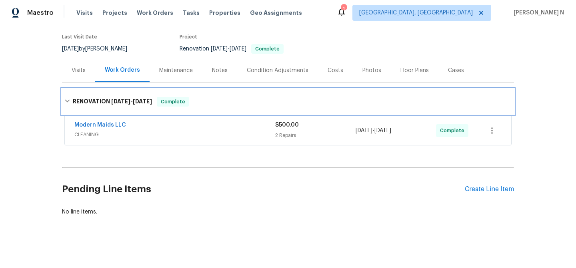
scroll to position [64, 0]
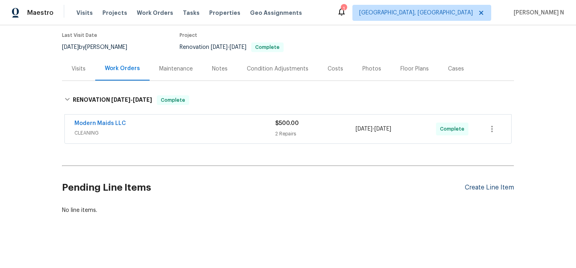
click at [482, 185] on div "Create Line Item" at bounding box center [489, 188] width 49 height 8
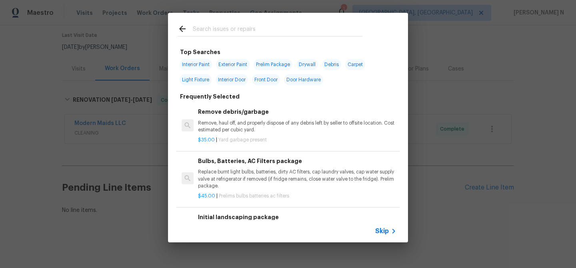
click at [381, 233] on span "Skip" at bounding box center [382, 231] width 14 height 8
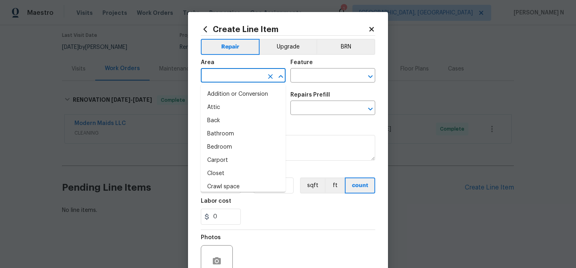
click at [235, 80] on input "text" at bounding box center [232, 76] width 62 height 12
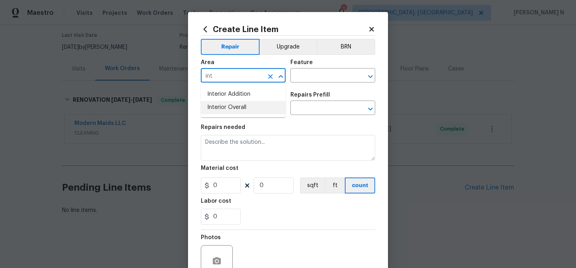
click at [251, 106] on li "Interior Overall" at bounding box center [243, 107] width 85 height 13
type input "Interior Overall"
click at [312, 76] on input "text" at bounding box center [322, 76] width 62 height 12
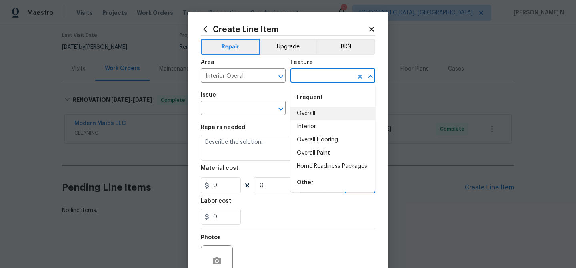
click at [312, 108] on li "Overall" at bounding box center [333, 113] width 85 height 13
type input "Overall"
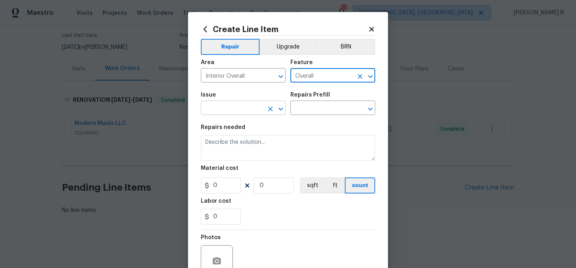
click at [256, 108] on input "text" at bounding box center [232, 108] width 62 height 12
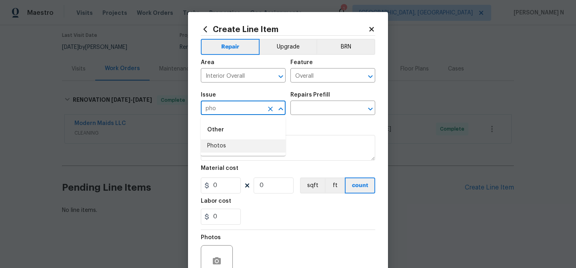
click at [235, 143] on li "Photos" at bounding box center [243, 145] width 85 height 13
type input "Photos"
click at [300, 103] on input "text" at bounding box center [322, 108] width 62 height 12
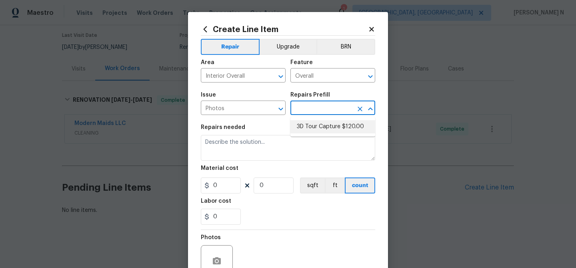
click at [309, 133] on ul "3D Tour Capture $120.00" at bounding box center [333, 127] width 85 height 20
click at [309, 127] on li "3D Tour Capture $120.00" at bounding box center [333, 126] width 85 height 13
type input "3D Tour Capture $120.00"
type textarea "Capture 3D tour of home"
type input "1"
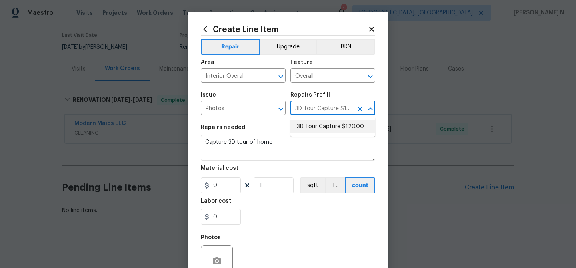
type input "120"
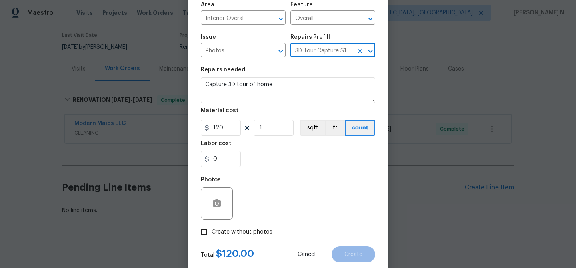
scroll to position [77, 0]
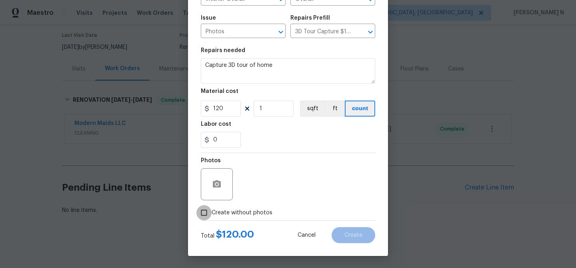
click at [203, 213] on input "Create without photos" at bounding box center [204, 212] width 15 height 15
checkbox input "true"
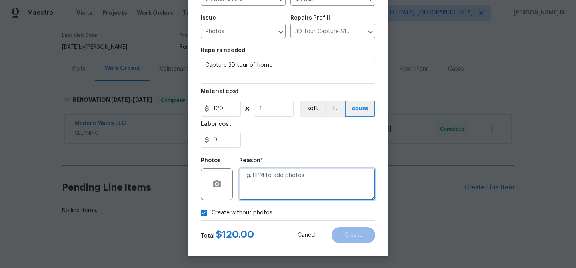
click at [261, 189] on textarea at bounding box center [307, 184] width 136 height 32
type textarea "."
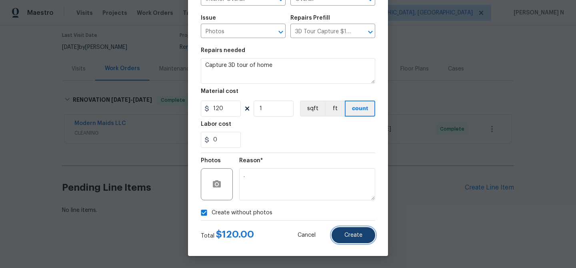
click at [354, 238] on button "Create" at bounding box center [354, 235] width 44 height 16
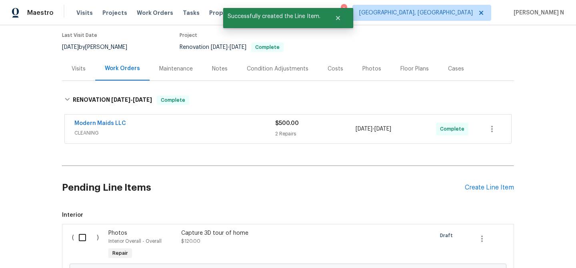
scroll to position [157, 0]
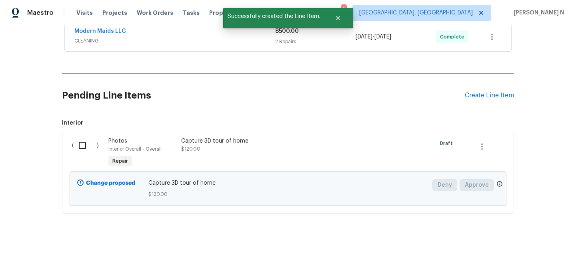
click at [82, 144] on input "checkbox" at bounding box center [85, 145] width 23 height 17
checkbox input "true"
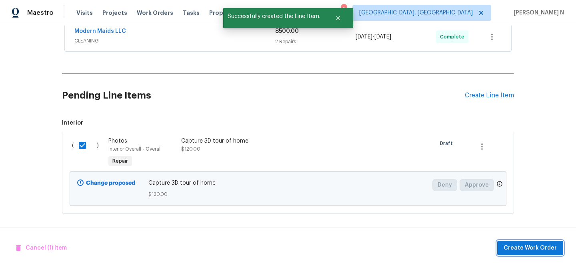
click at [524, 246] on span "Create Work Order" at bounding box center [530, 248] width 53 height 10
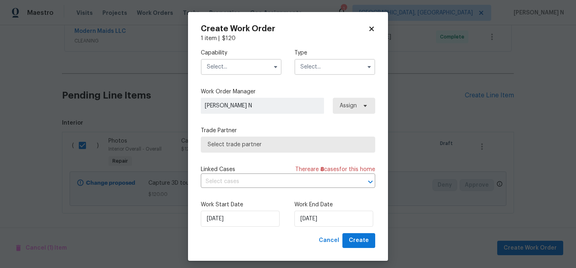
click at [220, 63] on input "text" at bounding box center [241, 67] width 81 height 16
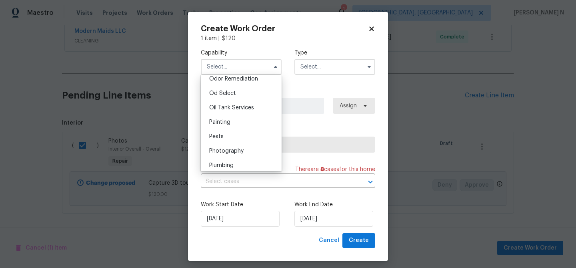
scroll to position [711, 0]
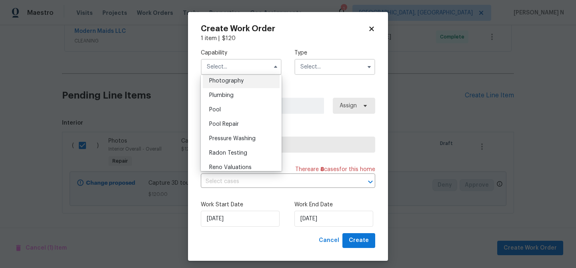
click at [227, 82] on span "Photography" at bounding box center [226, 81] width 34 height 6
type input "Photography"
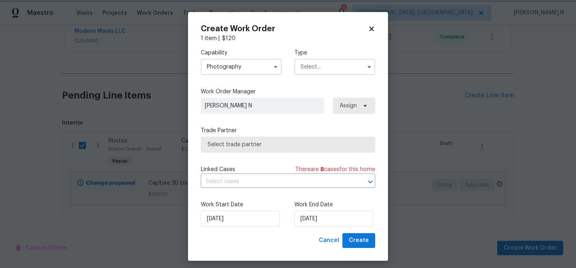
scroll to position [687, 0]
click at [318, 70] on input "text" at bounding box center [335, 67] width 81 height 16
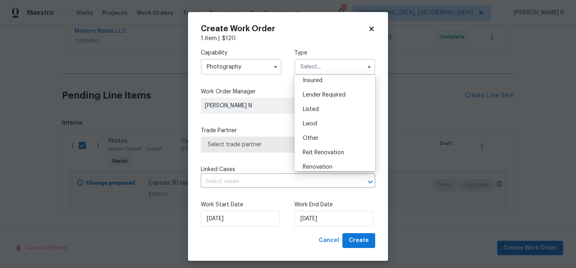
scroll to position [95, 0]
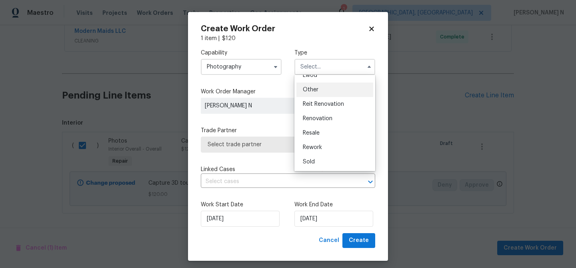
click at [323, 94] on div "Other" at bounding box center [335, 89] width 77 height 14
type input "Other"
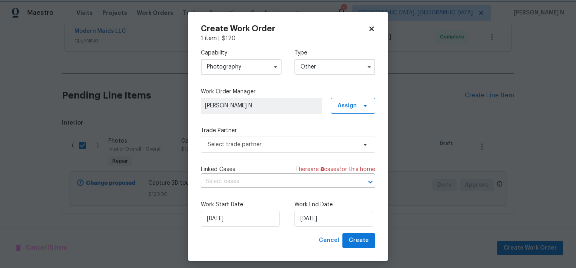
scroll to position [0, 0]
click at [233, 146] on span "Select trade partner" at bounding box center [282, 144] width 149 height 8
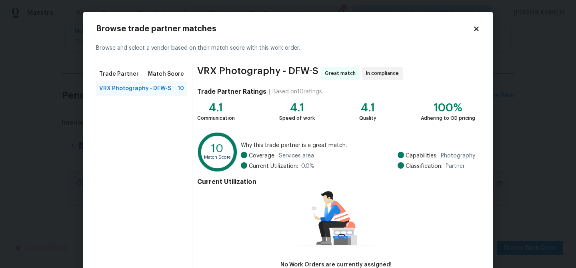
scroll to position [52, 0]
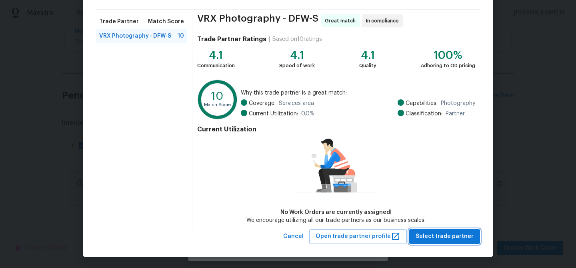
click at [435, 234] on span "Select trade partner" at bounding box center [445, 236] width 58 height 10
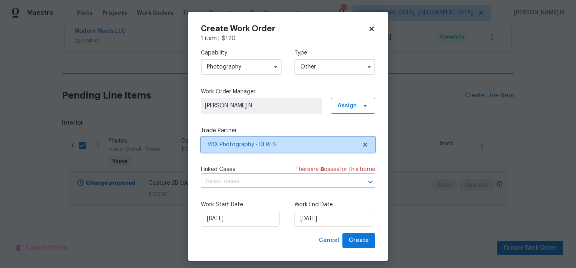
scroll to position [0, 0]
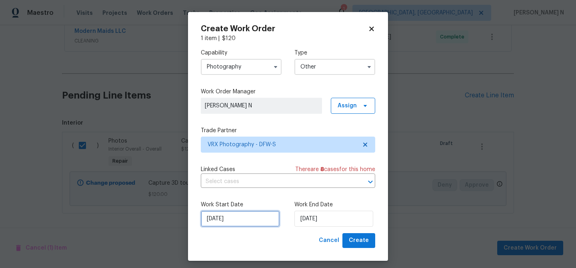
click at [238, 215] on input "[DATE]" at bounding box center [240, 219] width 79 height 16
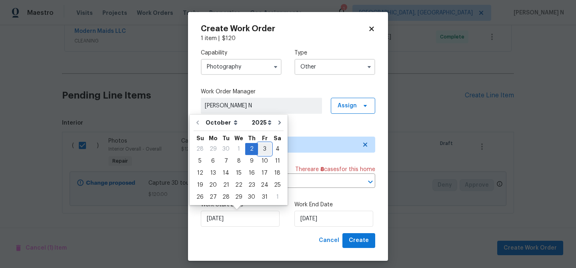
click at [266, 151] on div "3" at bounding box center [264, 148] width 13 height 11
type input "[DATE]"
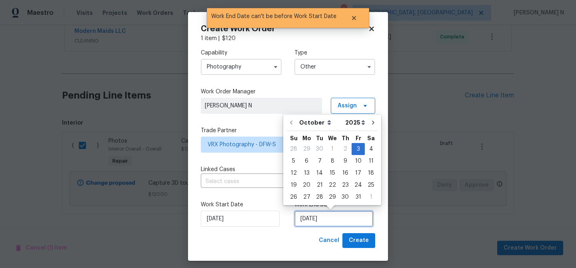
click at [327, 215] on input "03/10/2025" at bounding box center [334, 219] width 79 height 16
click at [366, 152] on div "4" at bounding box center [371, 148] width 12 height 11
type input "[DATE]"
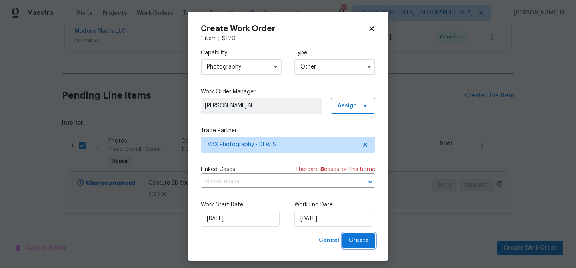
click at [353, 238] on span "Create" at bounding box center [359, 240] width 20 height 10
checkbox input "false"
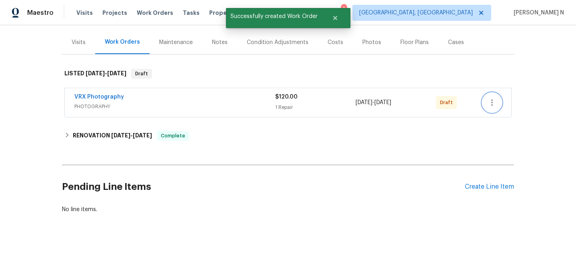
click at [490, 106] on icon "button" at bounding box center [493, 103] width 10 height 10
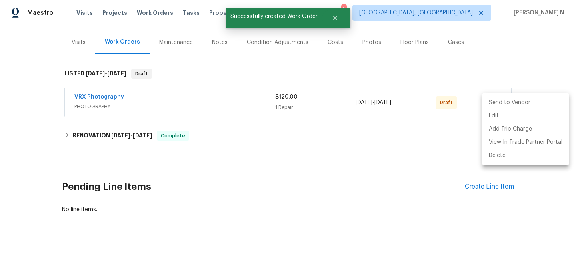
click at [500, 104] on li "Send to Vendor" at bounding box center [526, 102] width 86 height 13
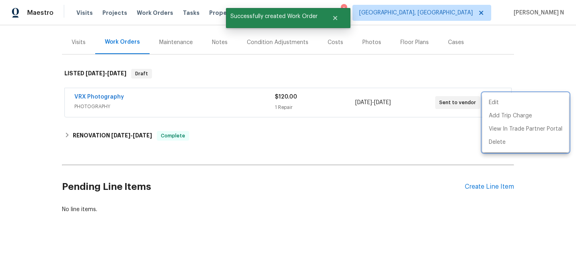
click at [349, 128] on div at bounding box center [288, 134] width 576 height 268
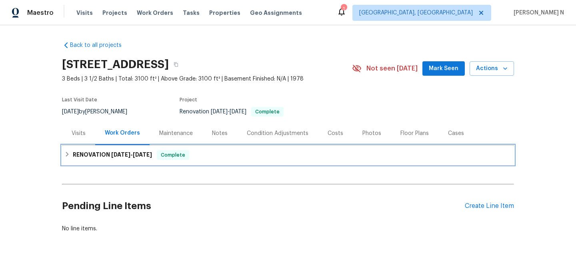
click at [137, 152] on span "[DATE]" at bounding box center [142, 155] width 19 height 6
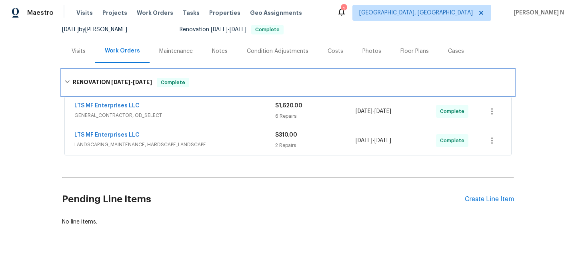
scroll to position [94, 0]
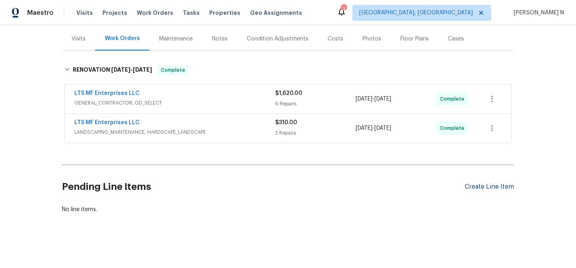
click at [485, 183] on div "Create Line Item" at bounding box center [489, 187] width 49 height 8
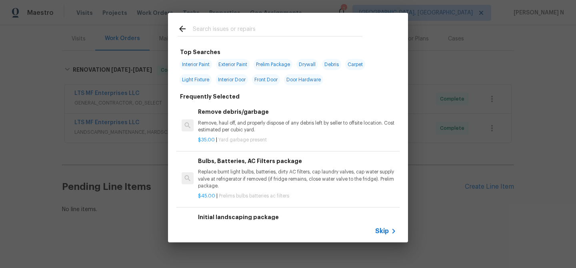
click at [386, 231] on span "Skip" at bounding box center [382, 231] width 14 height 8
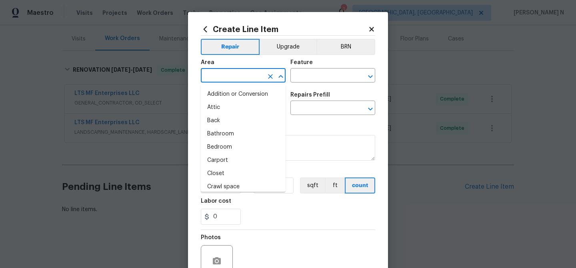
click at [245, 78] on input "text" at bounding box center [232, 76] width 62 height 12
type input "o"
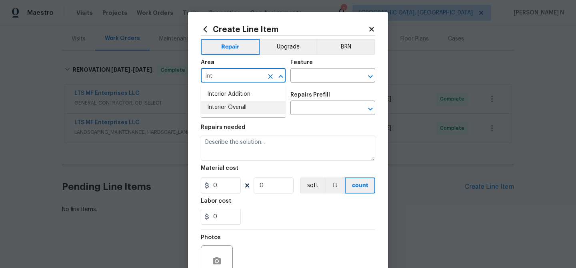
click at [241, 108] on li "Interior Overall" at bounding box center [243, 107] width 85 height 13
type input "Interior Overall"
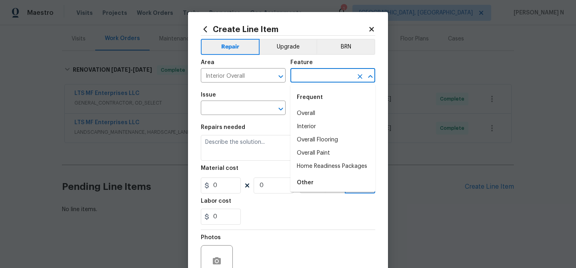
click at [311, 75] on input "text" at bounding box center [322, 76] width 62 height 12
click at [310, 109] on li "Overall" at bounding box center [333, 113] width 85 height 13
type input "Overall"
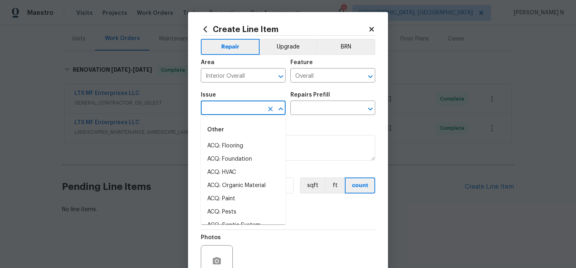
click at [252, 104] on input "text" at bounding box center [232, 108] width 62 height 12
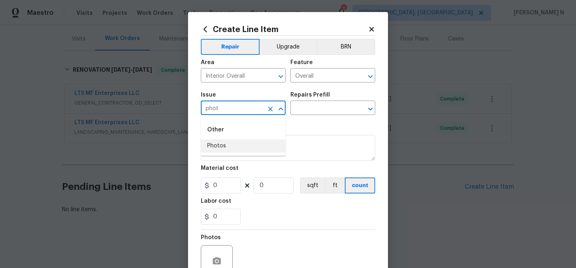
click at [252, 144] on li "Photos" at bounding box center [243, 145] width 85 height 13
type input "Photos"
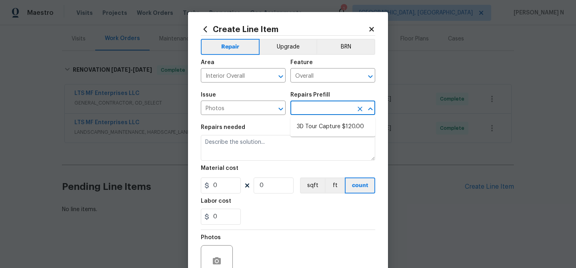
click at [316, 110] on input "text" at bounding box center [322, 108] width 62 height 12
click at [315, 130] on li "3D Tour Capture $120.00" at bounding box center [333, 126] width 85 height 13
type input "3D Tour Capture $120.00"
type textarea "Capture 3D tour of home"
type input "1"
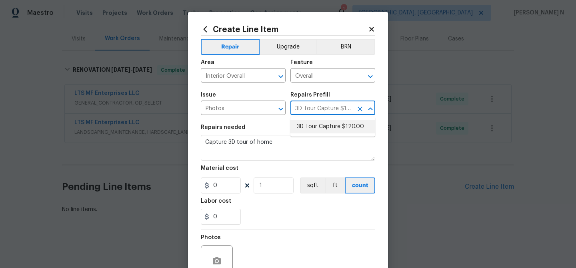
type input "120"
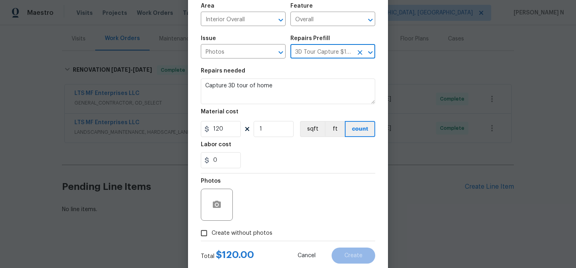
scroll to position [68, 0]
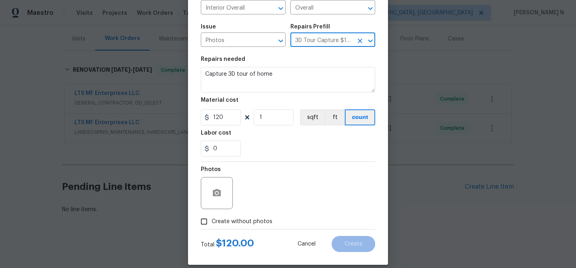
click at [205, 222] on input "Create without photos" at bounding box center [204, 221] width 15 height 15
checkbox input "true"
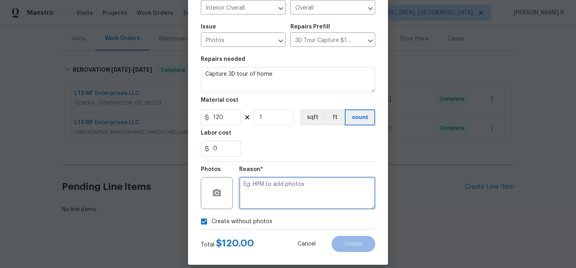
click at [272, 198] on textarea at bounding box center [307, 193] width 136 height 32
type textarea "."
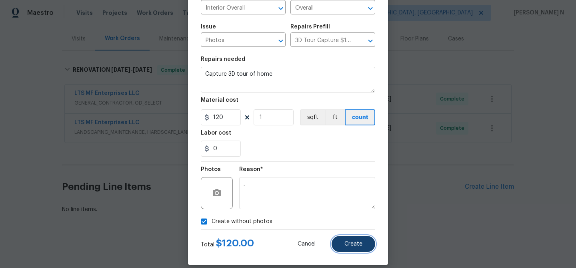
click at [355, 239] on button "Create" at bounding box center [354, 244] width 44 height 16
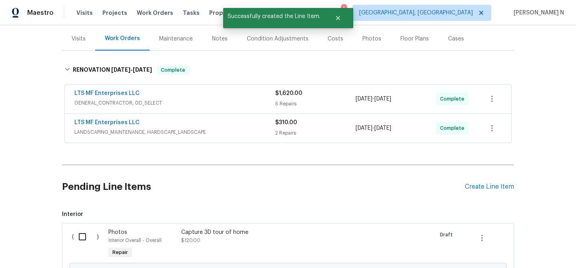
scroll to position [186, 0]
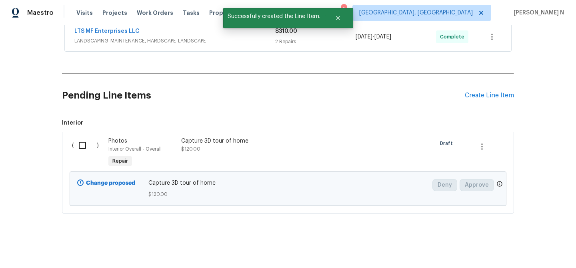
click at [85, 143] on input "checkbox" at bounding box center [85, 145] width 23 height 17
checkbox input "true"
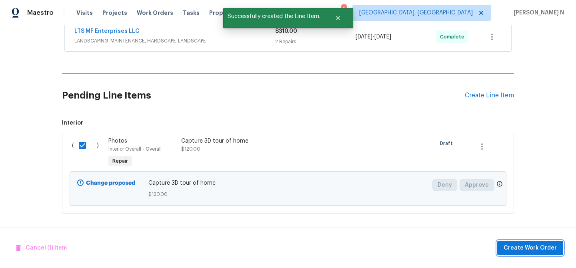
click at [544, 245] on span "Create Work Order" at bounding box center [530, 248] width 53 height 10
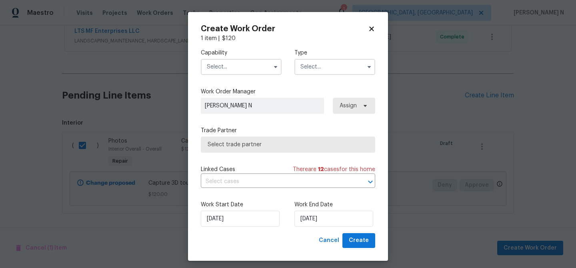
click at [251, 72] on input "text" at bounding box center [241, 67] width 81 height 16
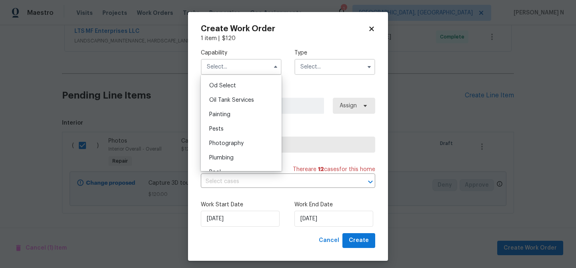
scroll to position [674, 0]
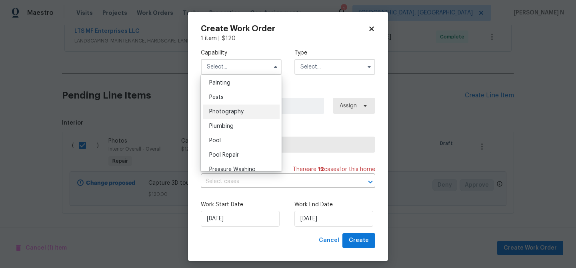
click at [241, 116] on div "Photography" at bounding box center [241, 111] width 77 height 14
type input "Photography"
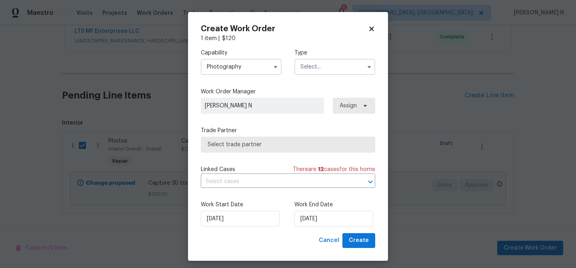
click at [315, 68] on input "text" at bounding box center [335, 67] width 81 height 16
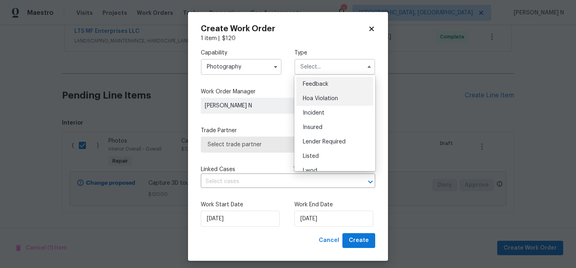
scroll to position [95, 0]
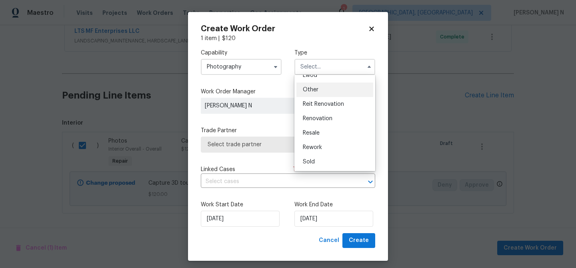
click at [317, 94] on div "Other" at bounding box center [335, 89] width 77 height 14
type input "Other"
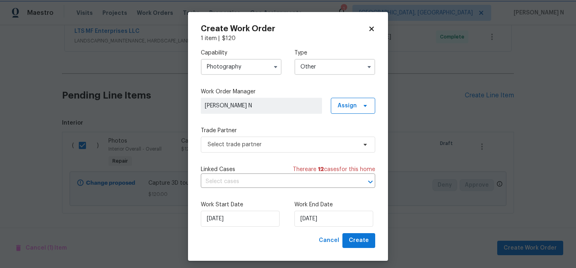
scroll to position [0, 0]
click at [249, 140] on span "Select trade partner" at bounding box center [282, 144] width 149 height 8
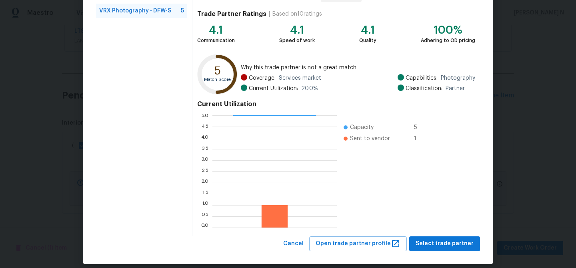
scroll to position [85, 0]
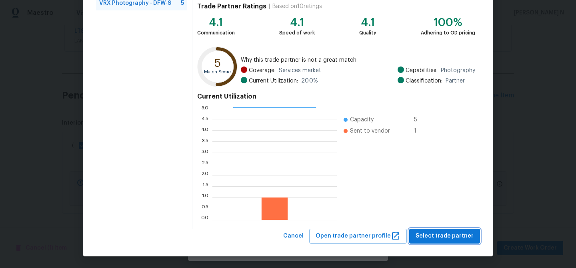
click at [441, 235] on span "Select trade partner" at bounding box center [445, 236] width 58 height 10
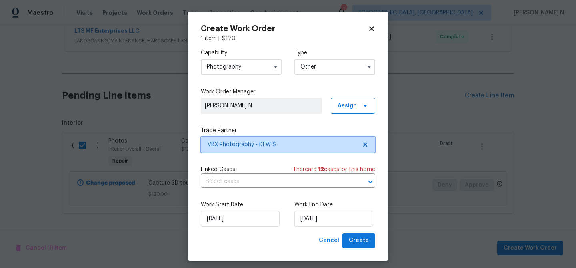
scroll to position [0, 0]
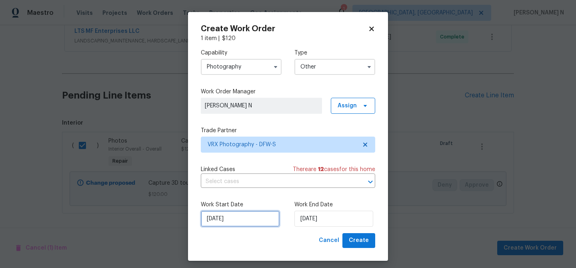
click at [237, 222] on input "[DATE]" at bounding box center [240, 219] width 79 height 16
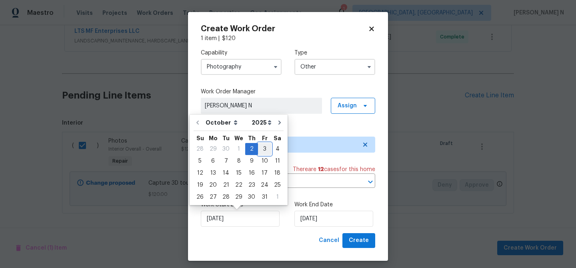
click at [264, 148] on div "3" at bounding box center [264, 148] width 13 height 11
type input "[DATE]"
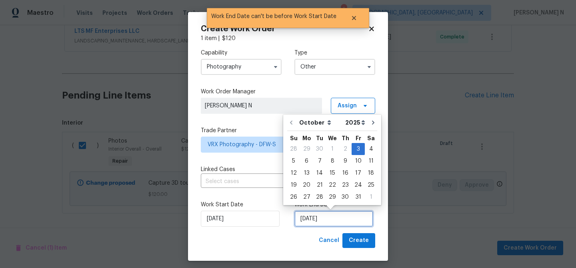
click at [318, 216] on input "[DATE]" at bounding box center [334, 219] width 79 height 16
click at [368, 145] on div "4" at bounding box center [371, 148] width 12 height 11
type input "[DATE]"
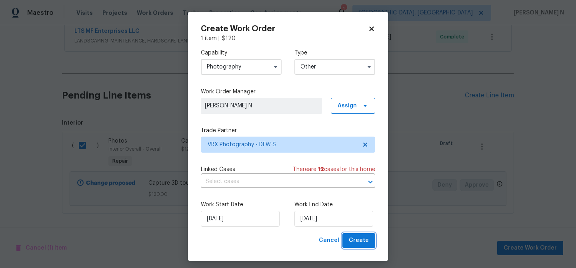
click at [358, 239] on span "Create" at bounding box center [359, 240] width 20 height 10
checkbox input "false"
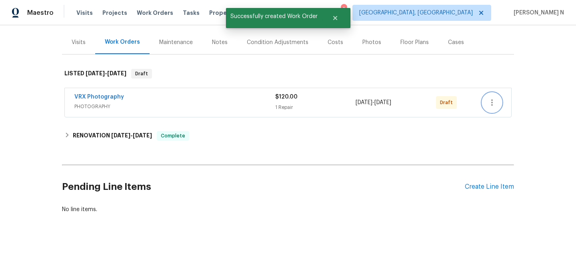
click at [493, 96] on button "button" at bounding box center [492, 102] width 19 height 19
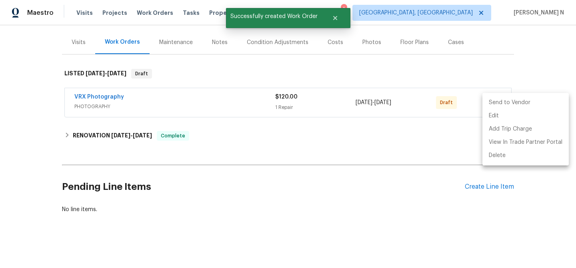
click at [502, 96] on li "Send to Vendor" at bounding box center [526, 102] width 86 height 13
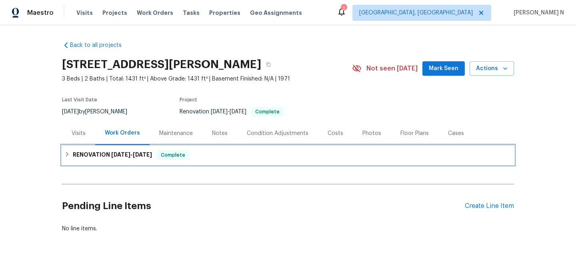
click at [106, 153] on h6 "RENOVATION [DATE] - [DATE]" at bounding box center [112, 155] width 79 height 10
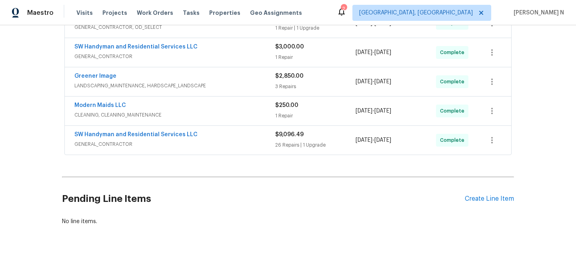
scroll to position [211, 0]
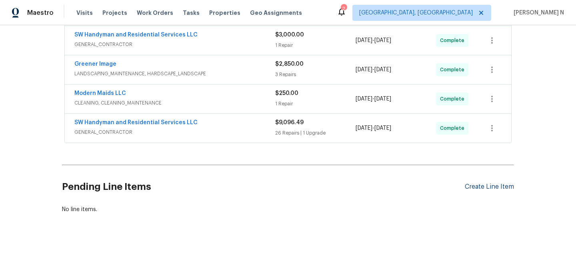
click at [482, 185] on div "Create Line Item" at bounding box center [489, 187] width 49 height 8
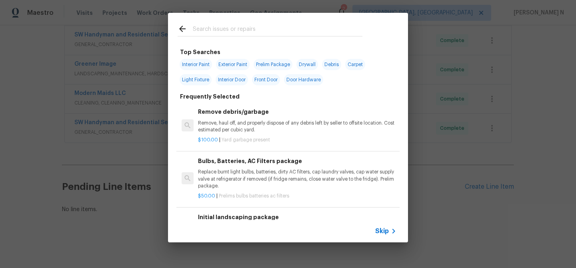
click at [380, 228] on span "Skip" at bounding box center [382, 231] width 14 height 8
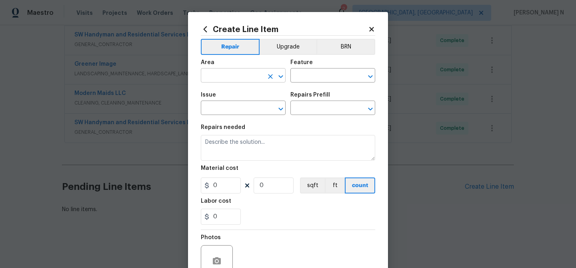
click at [225, 72] on input "text" at bounding box center [232, 76] width 62 height 12
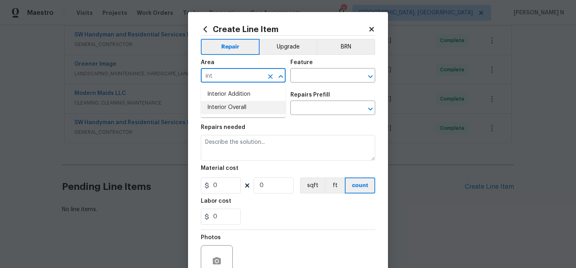
click at [230, 105] on li "Interior Overall" at bounding box center [243, 107] width 85 height 13
type input "Interior Overall"
click at [311, 82] on div "Area Interior Overall ​ Feature ​" at bounding box center [288, 71] width 175 height 32
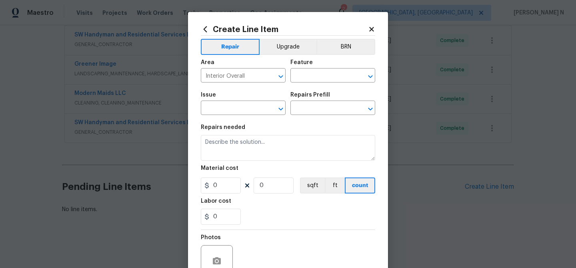
click at [311, 82] on div "Area Interior Overall ​ Feature ​" at bounding box center [288, 71] width 175 height 32
click at [311, 77] on input "text" at bounding box center [322, 76] width 62 height 12
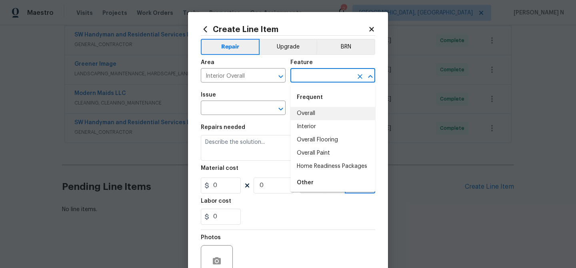
click at [306, 116] on li "Overall" at bounding box center [333, 113] width 85 height 13
type input "Overall"
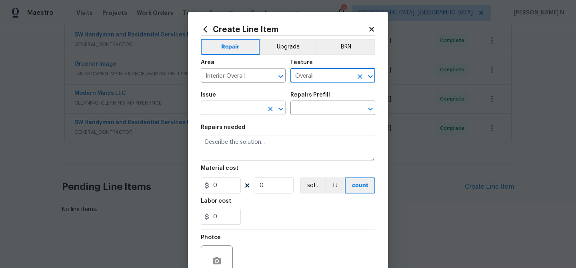
click at [233, 110] on input "text" at bounding box center [232, 108] width 62 height 12
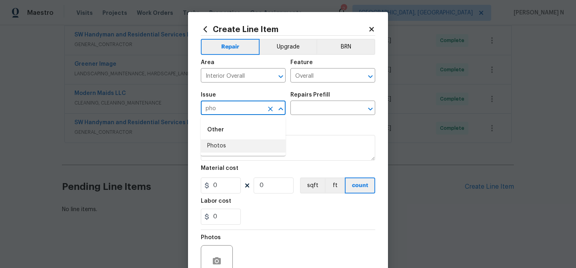
click at [230, 148] on li "Photos" at bounding box center [243, 145] width 85 height 13
type input "Photos"
click at [311, 112] on input "text" at bounding box center [322, 108] width 62 height 12
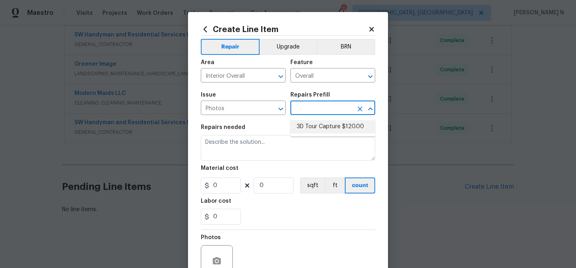
click at [313, 128] on li "3D Tour Capture $120.00" at bounding box center [333, 126] width 85 height 13
type input "3D Tour Capture $120.00"
type textarea "Capture 3D tour of home"
type input "120"
type input "1"
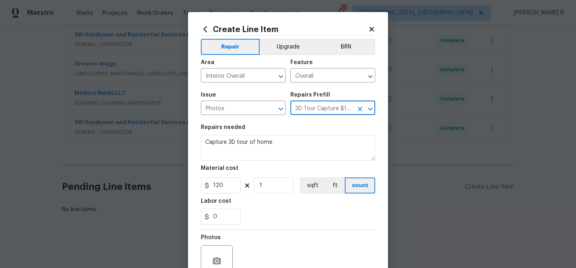
scroll to position [77, 0]
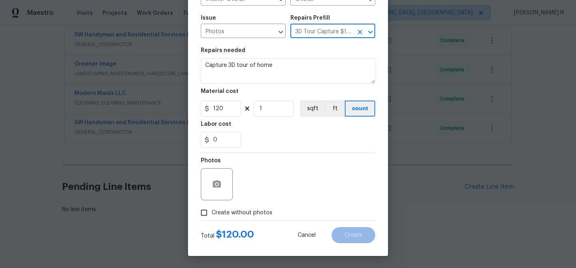
click at [204, 215] on input "Create without photos" at bounding box center [204, 212] width 15 height 15
checkbox input "true"
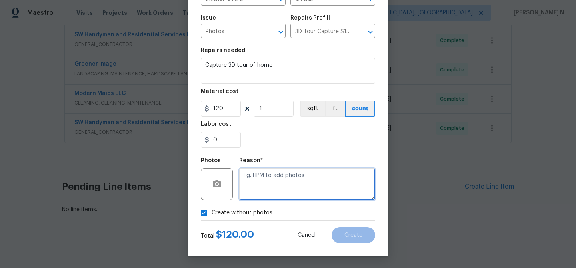
click at [253, 193] on textarea at bounding box center [307, 184] width 136 height 32
type textarea "."
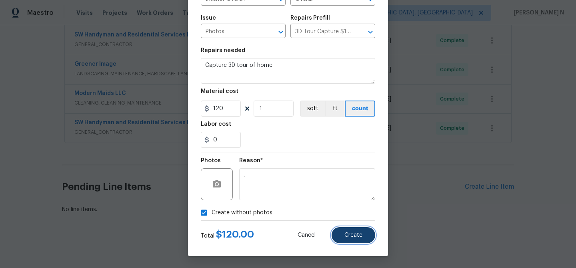
click at [362, 239] on button "Create" at bounding box center [354, 235] width 44 height 16
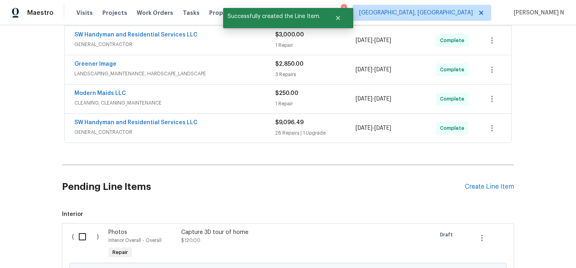
scroll to position [303, 0]
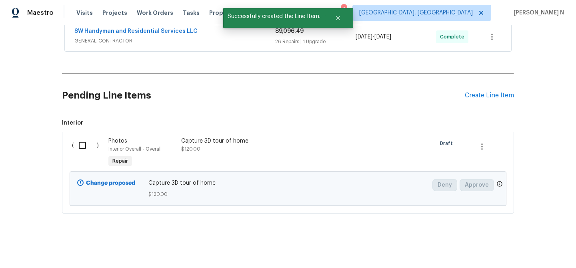
click at [88, 145] on input "checkbox" at bounding box center [85, 145] width 23 height 17
checkbox input "true"
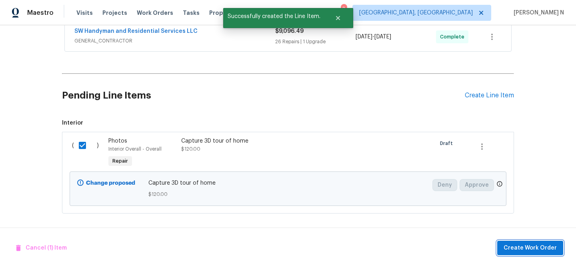
click at [516, 250] on span "Create Work Order" at bounding box center [530, 248] width 53 height 10
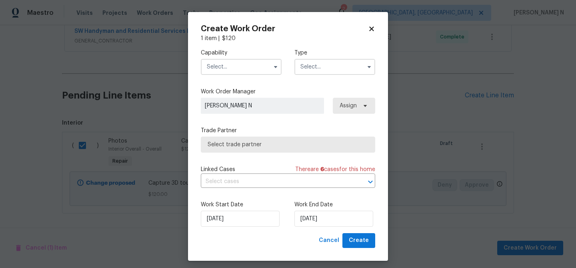
click at [241, 66] on input "text" at bounding box center [241, 67] width 81 height 16
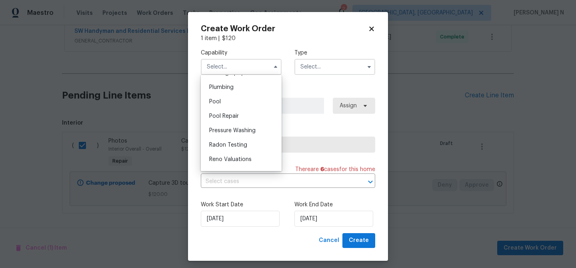
scroll to position [688, 0]
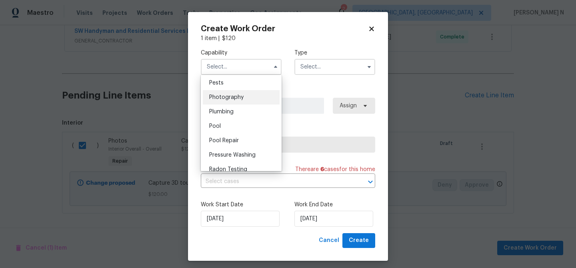
click at [234, 100] on span "Photography" at bounding box center [226, 97] width 34 height 6
type input "Photography"
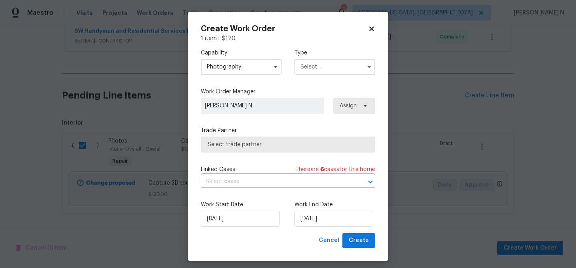
click at [335, 67] on input "text" at bounding box center [335, 67] width 81 height 16
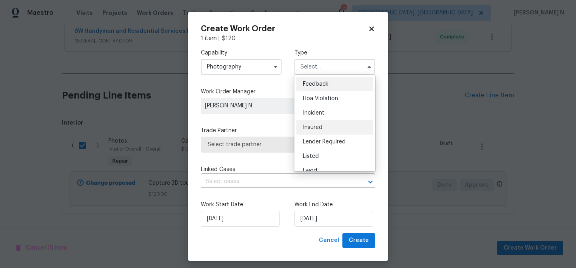
scroll to position [95, 0]
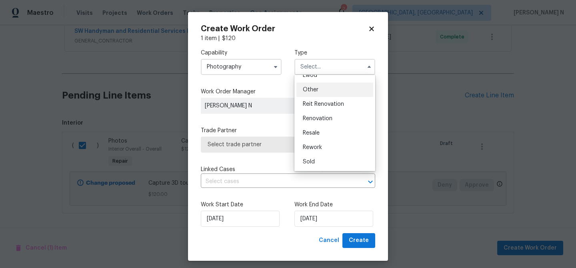
click at [317, 88] on span "Other" at bounding box center [311, 90] width 16 height 6
type input "Other"
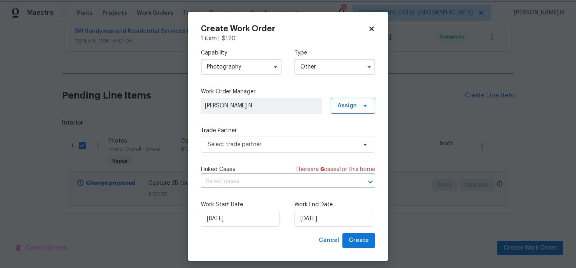
scroll to position [0, 0]
click at [255, 148] on span "Select trade partner" at bounding box center [282, 144] width 149 height 8
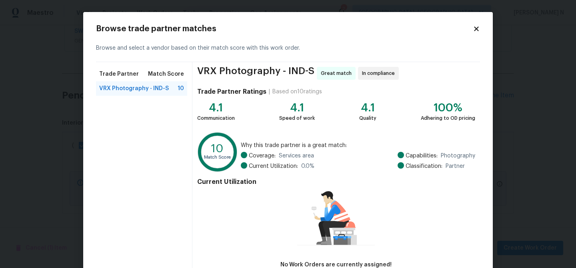
scroll to position [52, 0]
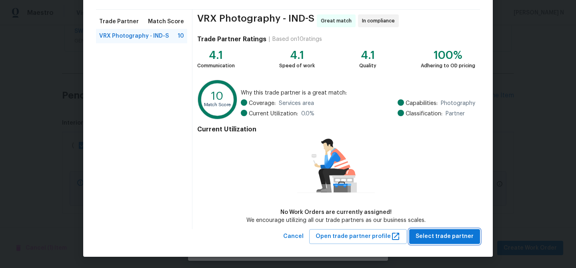
click at [451, 236] on span "Select trade partner" at bounding box center [445, 236] width 58 height 10
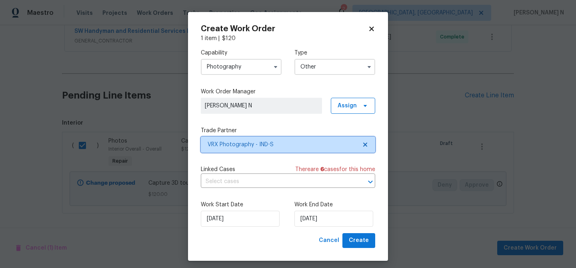
scroll to position [0, 0]
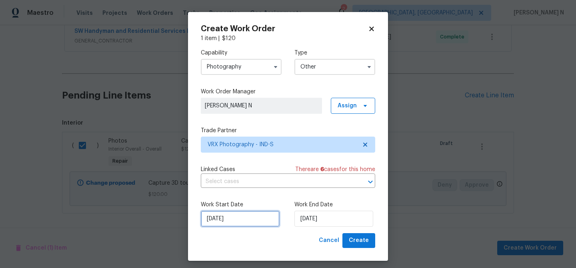
click at [251, 217] on input "[DATE]" at bounding box center [240, 219] width 79 height 16
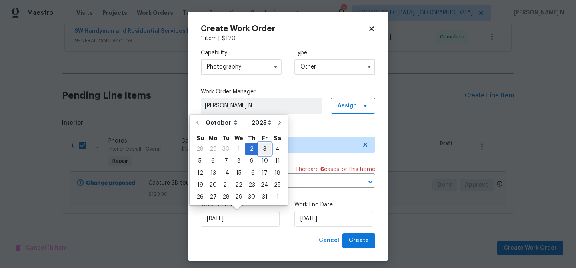
click at [264, 144] on div "3" at bounding box center [264, 148] width 13 height 11
type input "[DATE]"
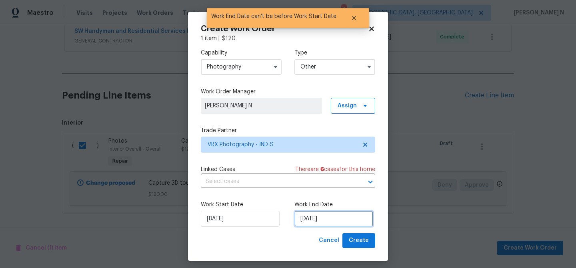
click at [337, 224] on input "[DATE]" at bounding box center [334, 219] width 79 height 16
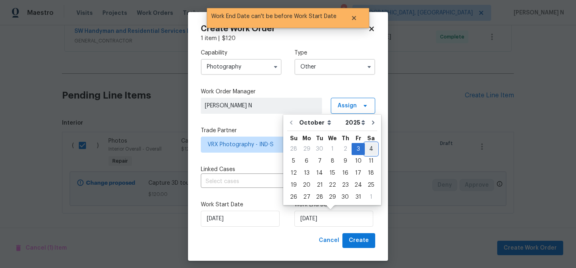
click at [370, 147] on div "4" at bounding box center [371, 148] width 12 height 11
type input "[DATE]"
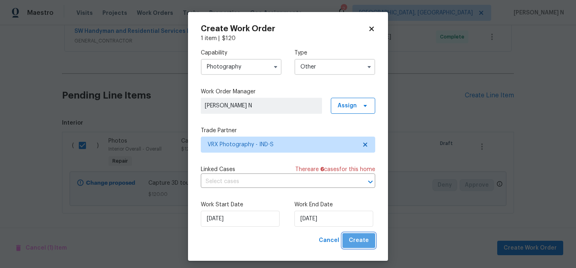
click at [365, 245] on span "Create" at bounding box center [359, 240] width 20 height 10
checkbox input "false"
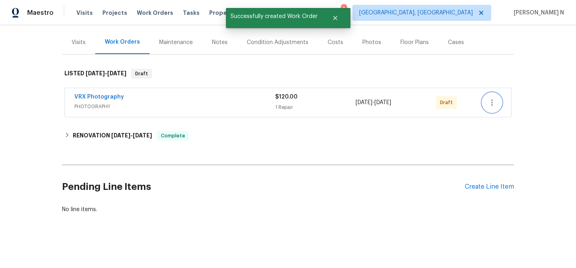
click at [489, 103] on icon "button" at bounding box center [493, 103] width 10 height 10
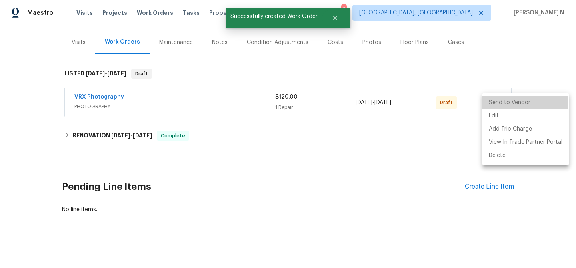
click at [490, 103] on li "Send to Vendor" at bounding box center [526, 102] width 86 height 13
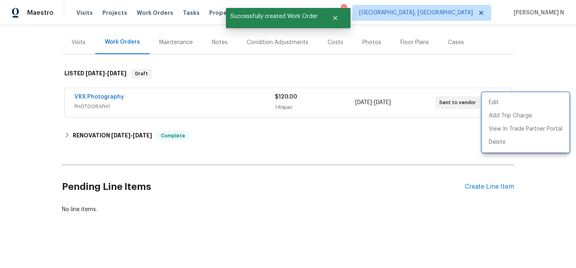
click at [226, 134] on div at bounding box center [288, 134] width 576 height 268
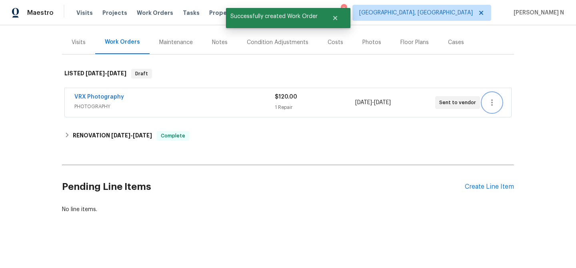
scroll to position [0, 0]
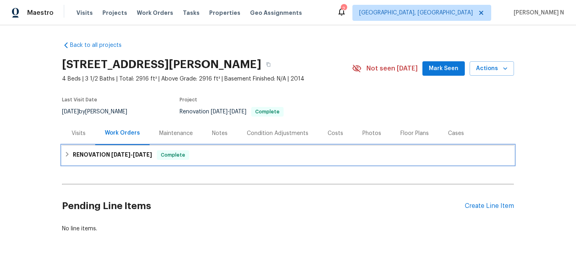
click at [132, 151] on h6 "RENOVATION [DATE] - [DATE]" at bounding box center [112, 155] width 79 height 10
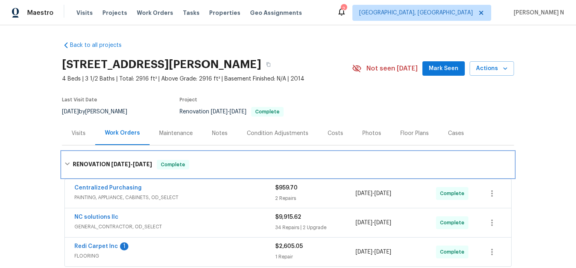
scroll to position [124, 0]
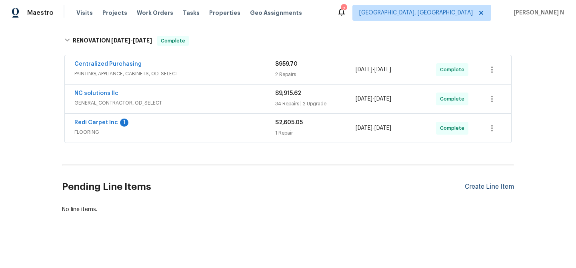
click at [485, 190] on div "Create Line Item" at bounding box center [489, 187] width 49 height 8
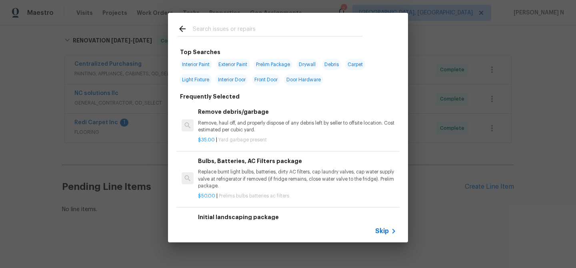
click at [378, 231] on span "Skip" at bounding box center [382, 231] width 14 height 8
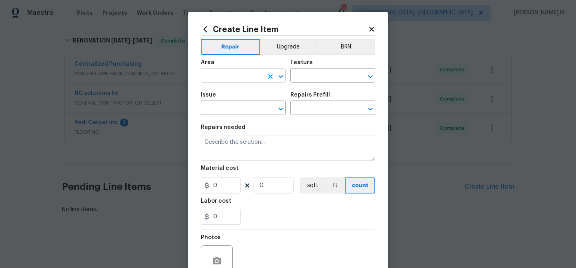
click at [223, 76] on input "text" at bounding box center [232, 76] width 62 height 12
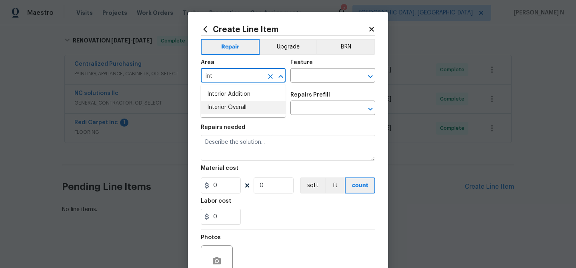
click at [233, 108] on li "Interior Overall" at bounding box center [243, 107] width 85 height 13
type input "Interior Overall"
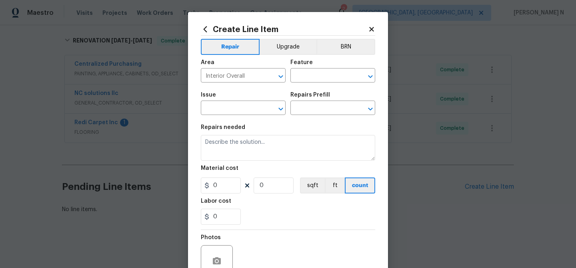
click at [323, 83] on div "Area Interior Overall ​ Feature ​" at bounding box center [288, 71] width 175 height 32
click at [323, 79] on input "text" at bounding box center [322, 76] width 62 height 12
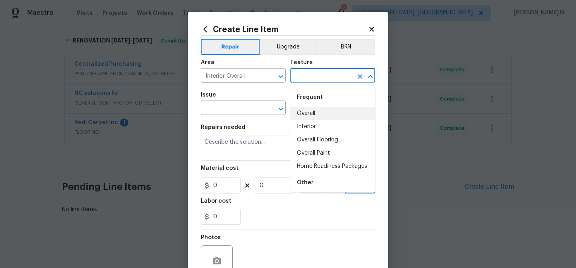
click at [315, 110] on li "Overall" at bounding box center [333, 113] width 85 height 13
type input "Overall"
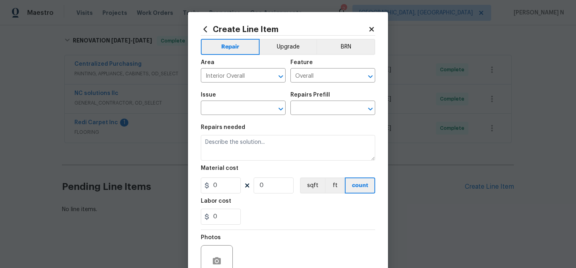
click at [232, 97] on div "Issue" at bounding box center [243, 97] width 85 height 10
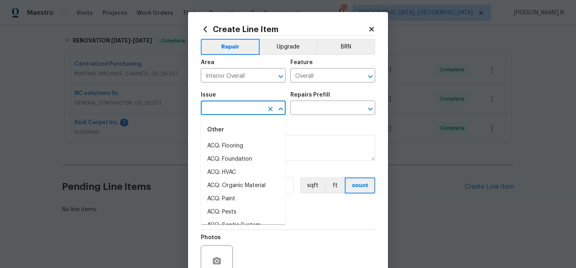
click at [233, 107] on input "text" at bounding box center [232, 108] width 62 height 12
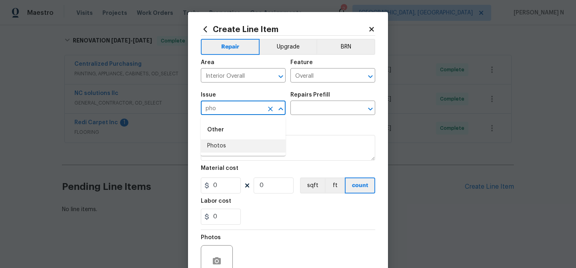
click at [231, 142] on li "Photos" at bounding box center [243, 145] width 85 height 13
type input "Photos"
click at [315, 108] on input "text" at bounding box center [322, 108] width 62 height 12
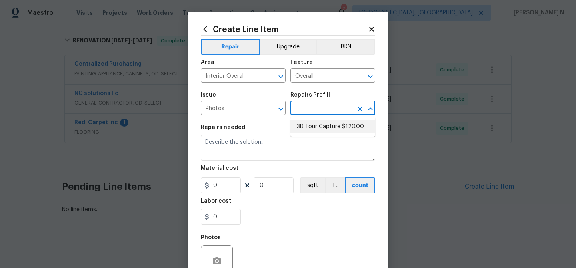
click at [319, 128] on li "3D Tour Capture $120.00" at bounding box center [333, 126] width 85 height 13
type input "3D Tour Capture $120.00"
type textarea "Capture 3D tour of home"
type input "1"
type input "120"
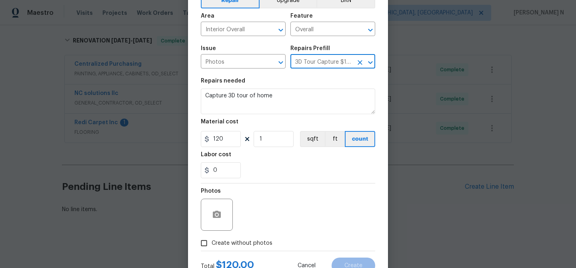
scroll to position [77, 0]
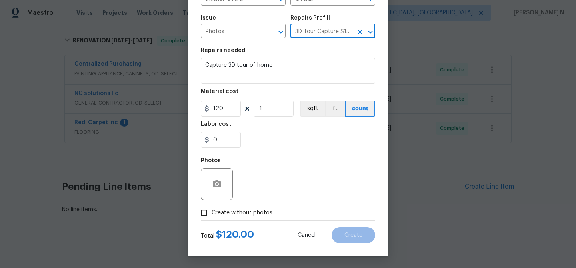
click at [207, 212] on input "Create without photos" at bounding box center [204, 212] width 15 height 15
checkbox input "true"
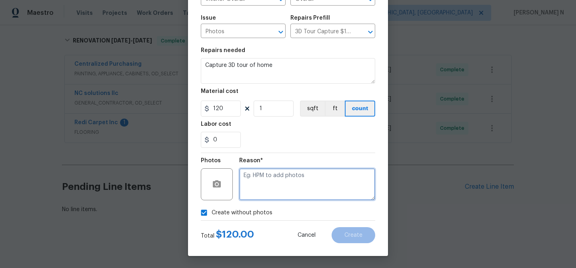
click at [268, 188] on textarea at bounding box center [307, 184] width 136 height 32
type textarea ","
type textarea "."
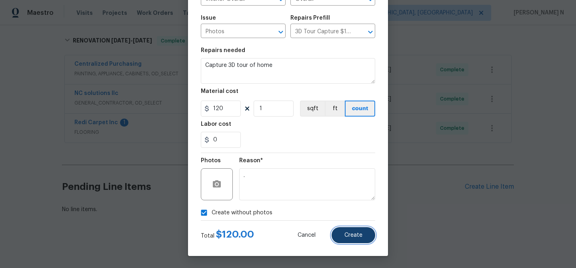
click at [369, 236] on button "Create" at bounding box center [354, 235] width 44 height 16
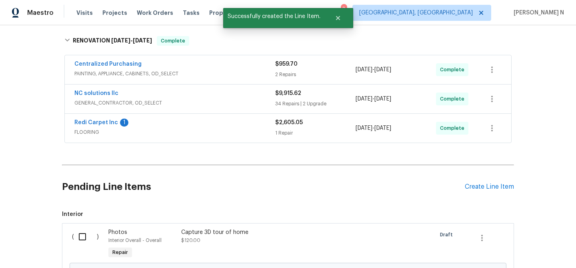
scroll to position [215, 0]
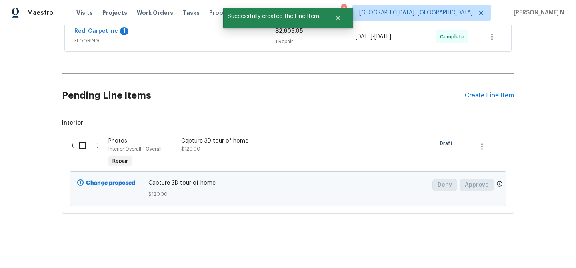
click at [83, 146] on input "checkbox" at bounding box center [85, 145] width 23 height 17
checkbox input "true"
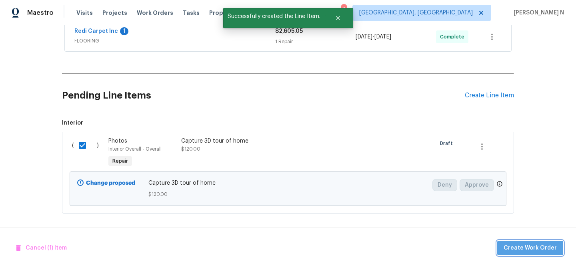
click at [538, 244] on span "Create Work Order" at bounding box center [530, 248] width 53 height 10
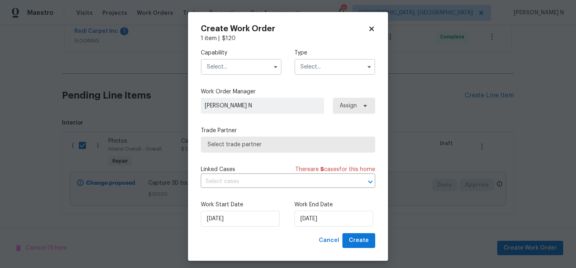
click at [251, 67] on input "text" at bounding box center [241, 67] width 81 height 16
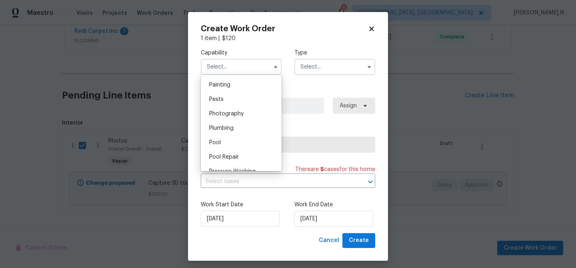
scroll to position [676, 0]
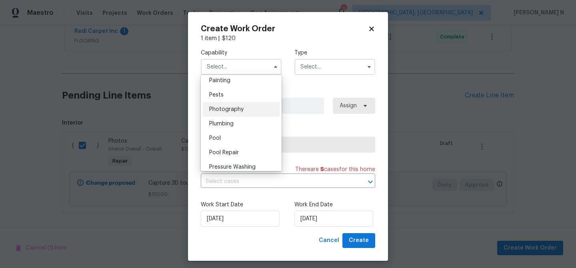
click at [237, 106] on div "Photography" at bounding box center [241, 109] width 77 height 14
type input "Photography"
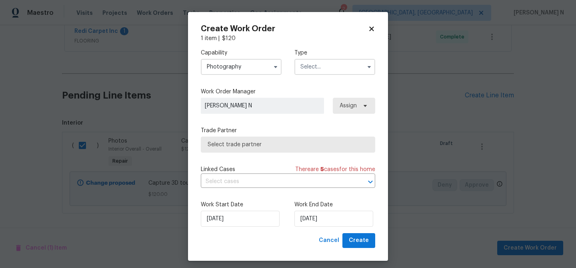
click at [337, 64] on input "text" at bounding box center [335, 67] width 81 height 16
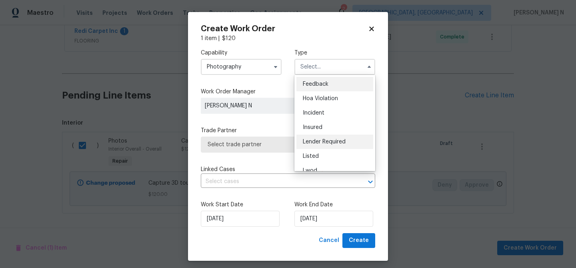
scroll to position [95, 0]
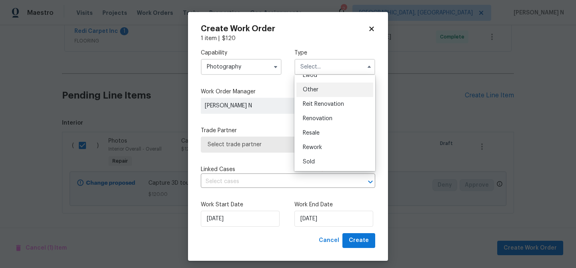
click at [315, 91] on span "Other" at bounding box center [311, 90] width 16 height 6
type input "Other"
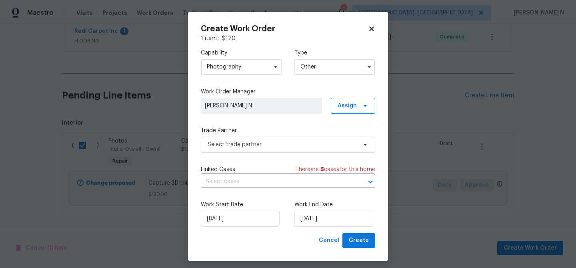
click at [250, 175] on div "Linked Cases There are 5 case s for this home ​" at bounding box center [288, 176] width 175 height 22
click at [245, 142] on span "Select trade partner" at bounding box center [282, 144] width 149 height 8
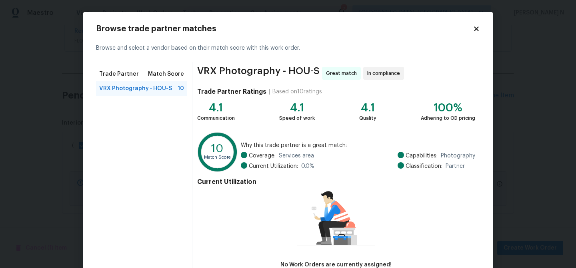
scroll to position [52, 0]
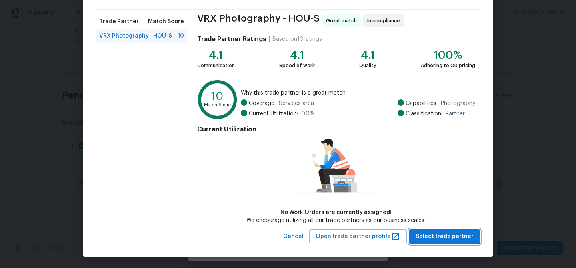
click at [439, 240] on span "Select trade partner" at bounding box center [445, 236] width 58 height 10
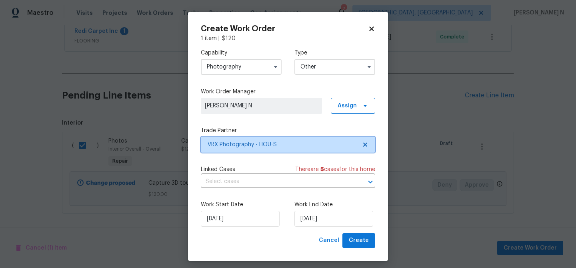
scroll to position [0, 0]
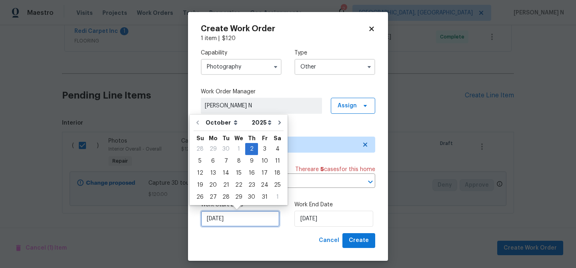
click at [233, 220] on input "02/10/2025" at bounding box center [240, 219] width 79 height 16
click at [264, 150] on div "3" at bounding box center [264, 148] width 13 height 11
type input "03/10/2025"
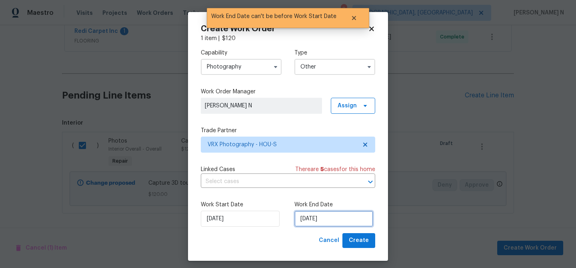
click at [322, 223] on input "03/10/2025" at bounding box center [334, 219] width 79 height 16
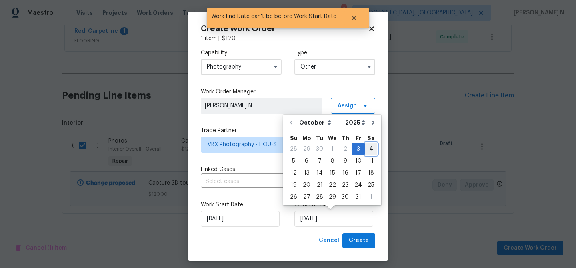
click at [365, 151] on div "4" at bounding box center [371, 148] width 12 height 11
type input "04/10/2025"
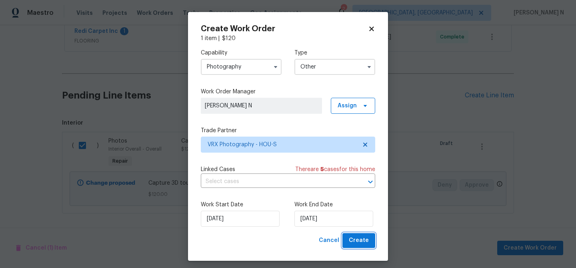
click at [357, 240] on span "Create" at bounding box center [359, 240] width 20 height 10
checkbox input "false"
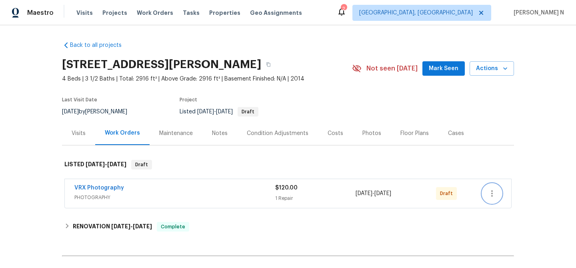
click at [495, 193] on icon "button" at bounding box center [493, 194] width 10 height 10
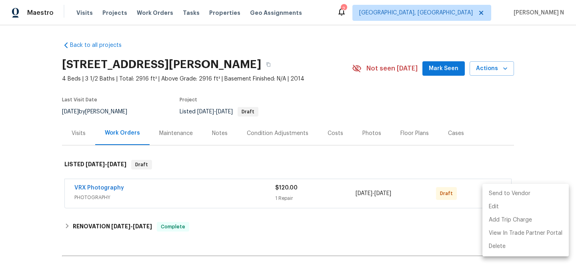
click at [495, 193] on li "Send to Vendor" at bounding box center [526, 193] width 86 height 13
